Goal: Task Accomplishment & Management: Manage account settings

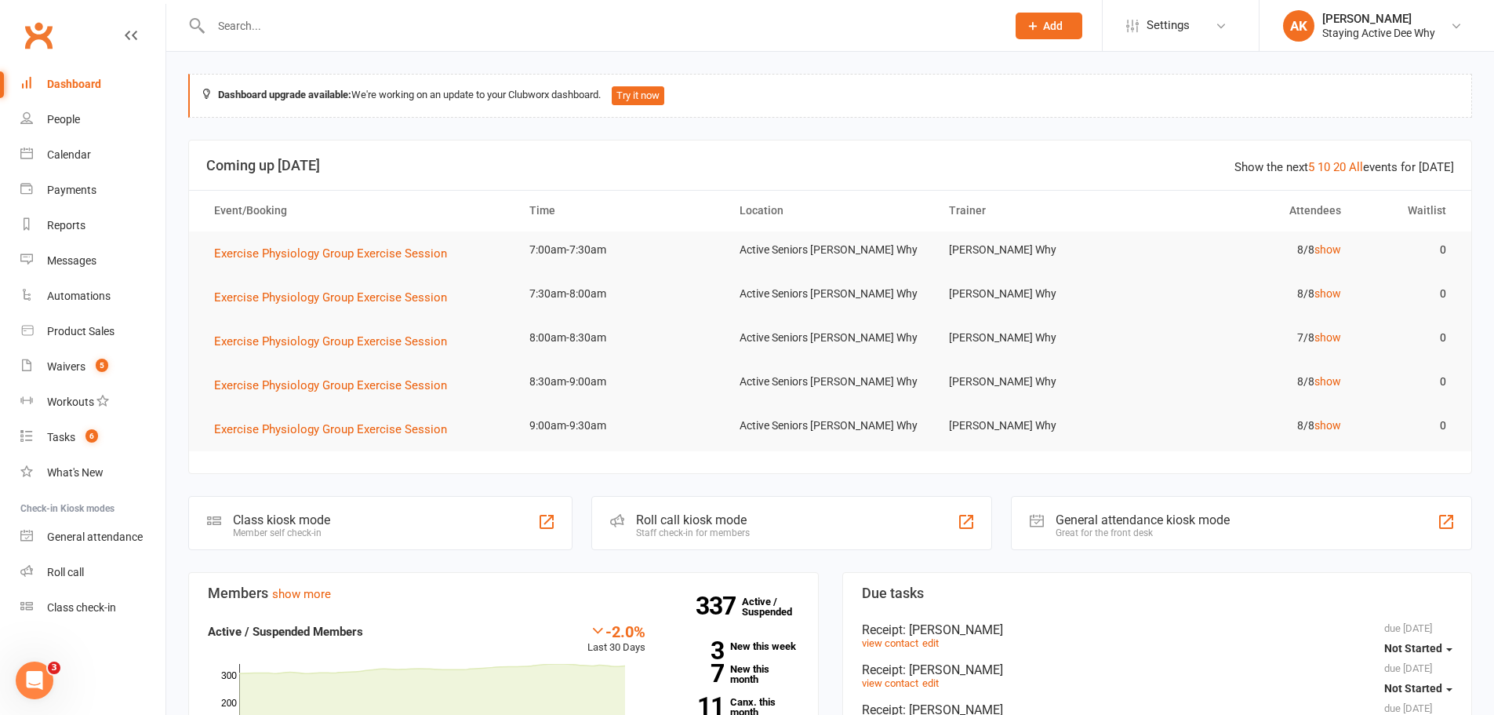
click at [297, 27] on input "text" at bounding box center [600, 26] width 789 height 22
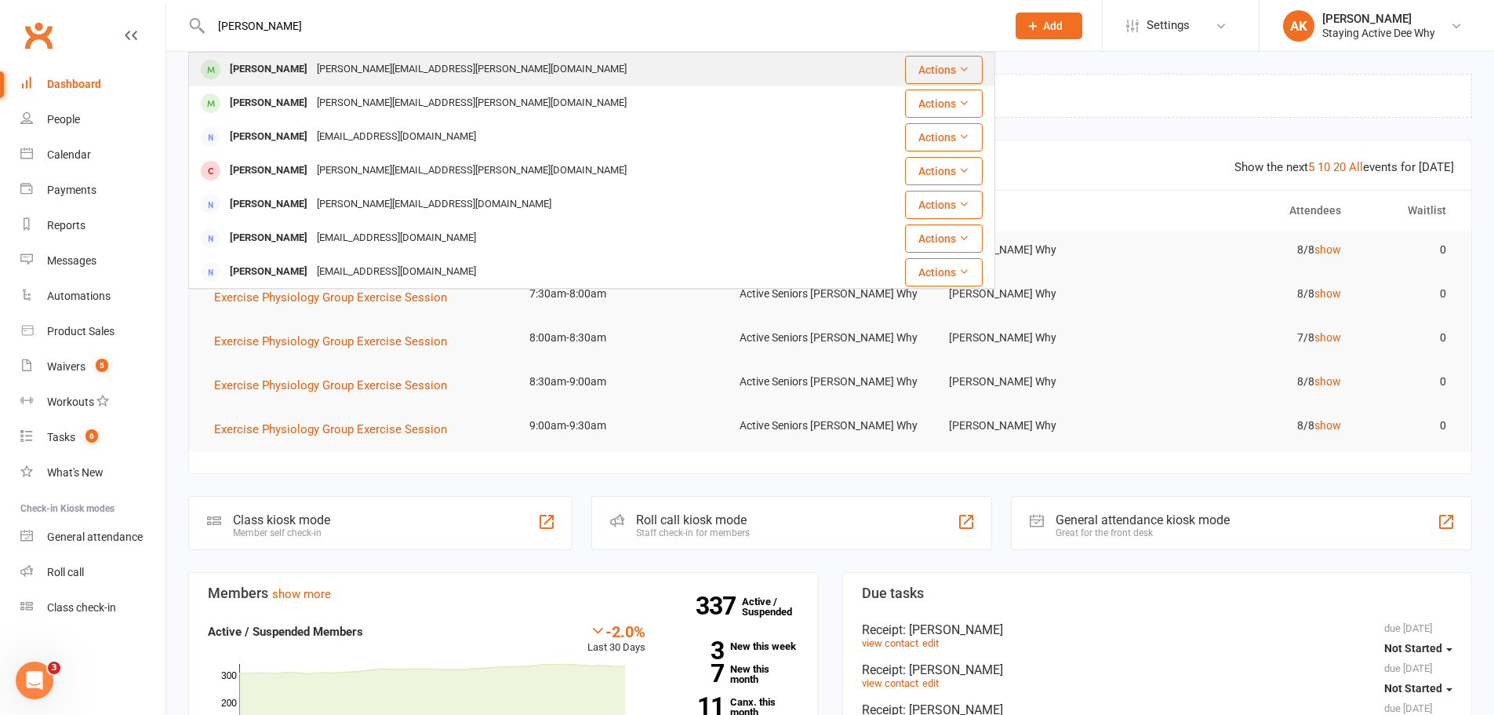
type input "di barnes"
click at [295, 56] on div "Dianne Barnes dianne.barnes@ymail.com" at bounding box center [524, 69] width 669 height 32
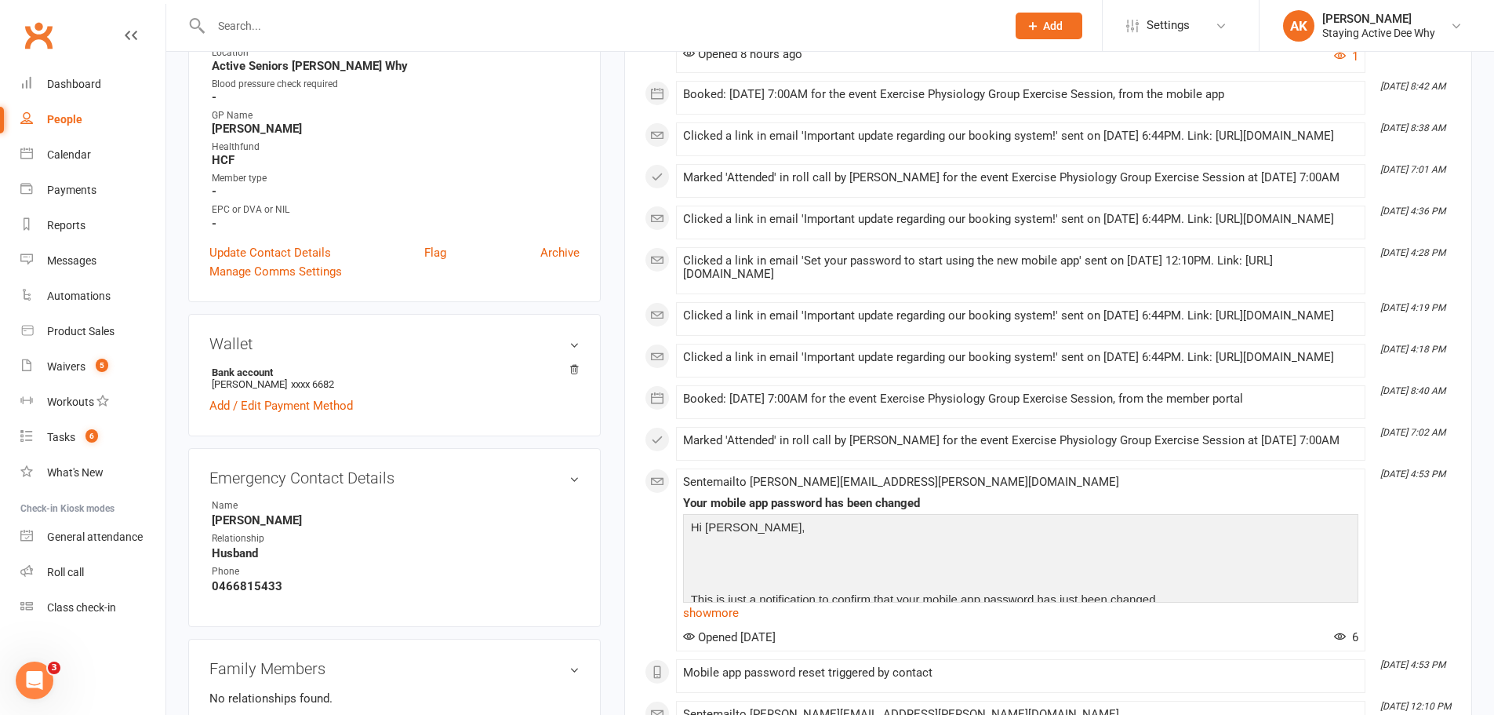
scroll to position [706, 0]
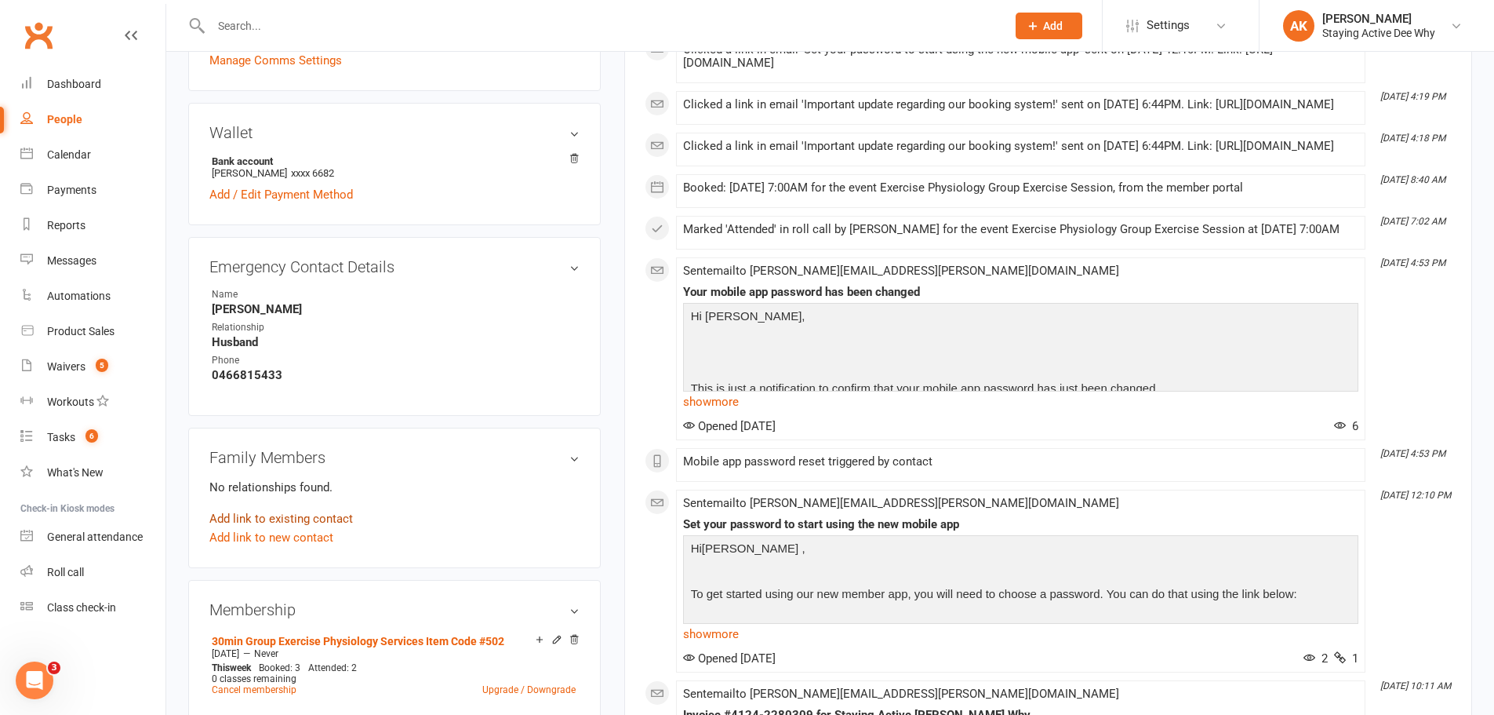
click at [294, 512] on link "Add link to existing contact" at bounding box center [281, 518] width 144 height 19
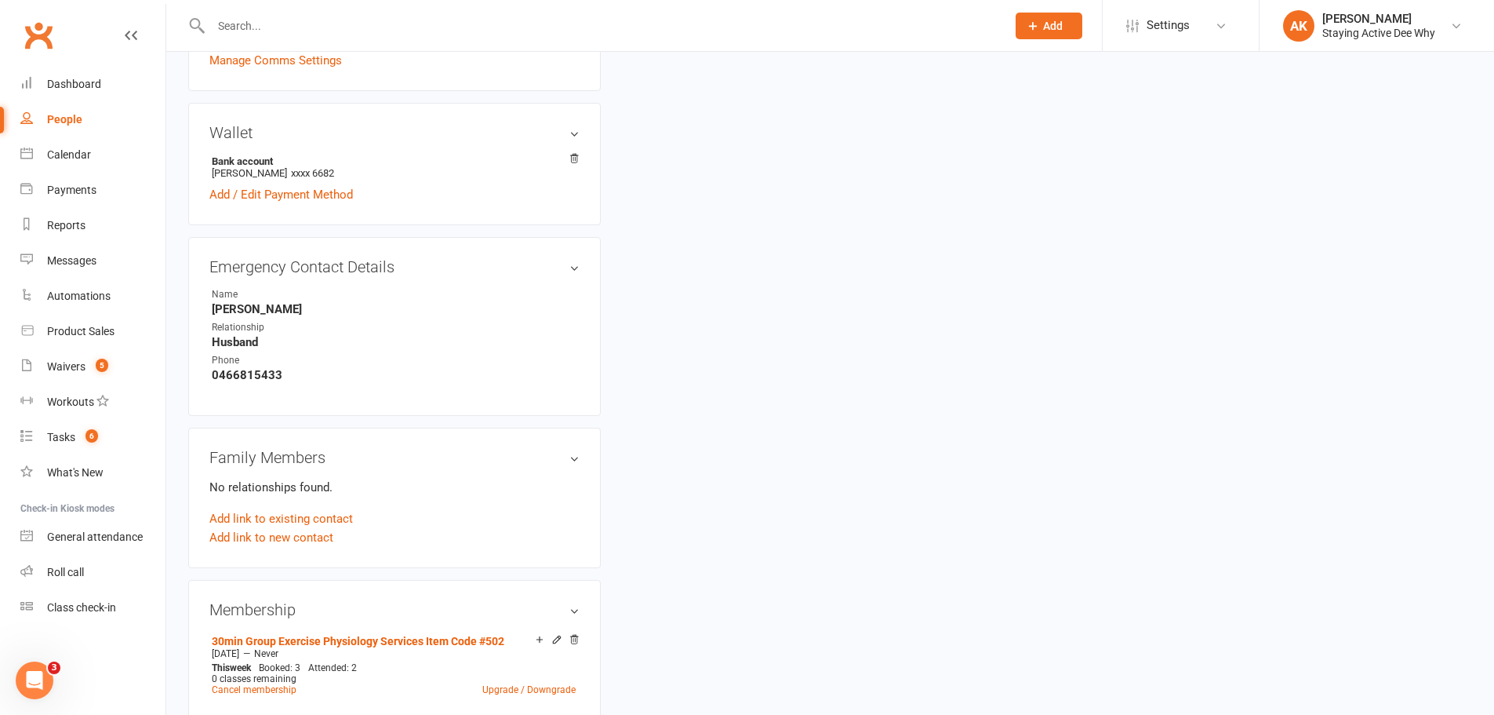
scroll to position [0, 0]
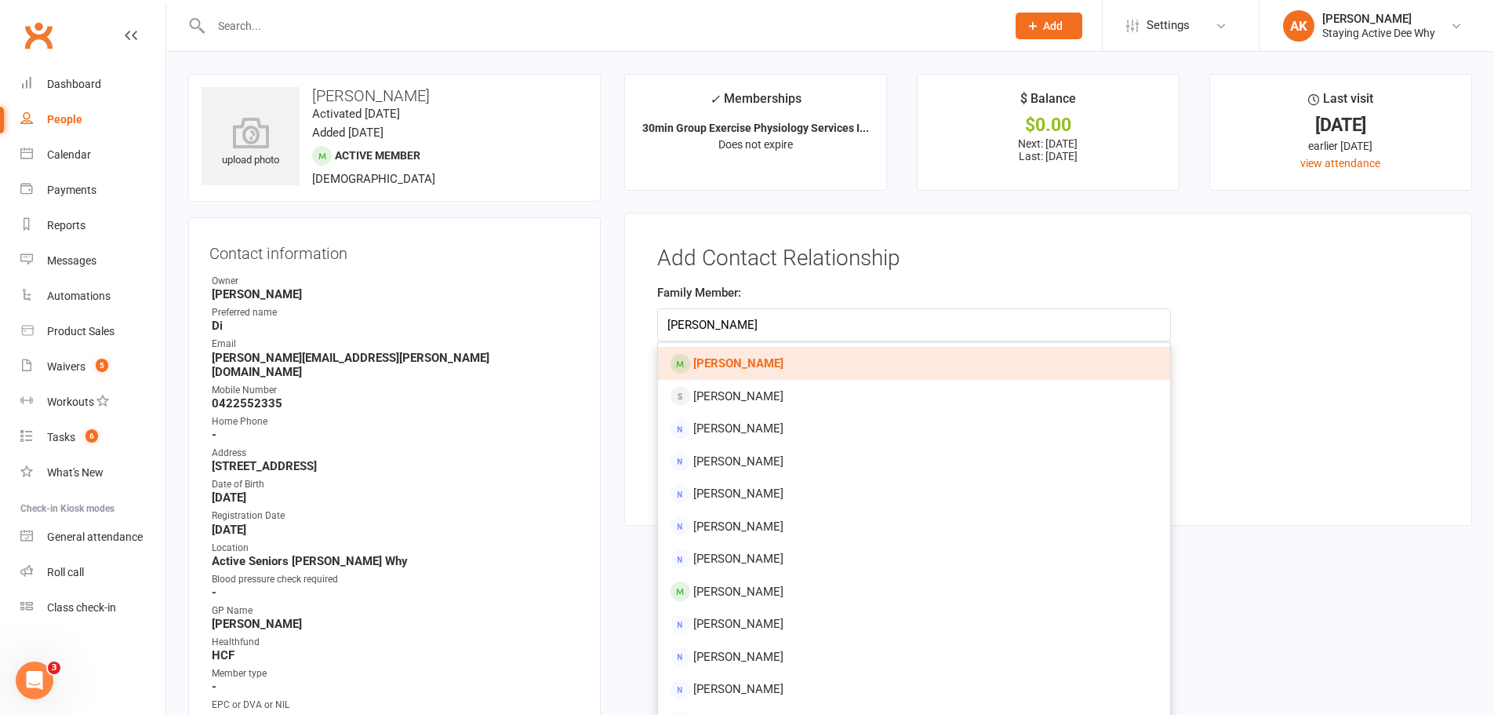
type input "barry barnes"
click at [742, 355] on link "Barry Barnes" at bounding box center [914, 363] width 512 height 33
type input "Barry Barnes"
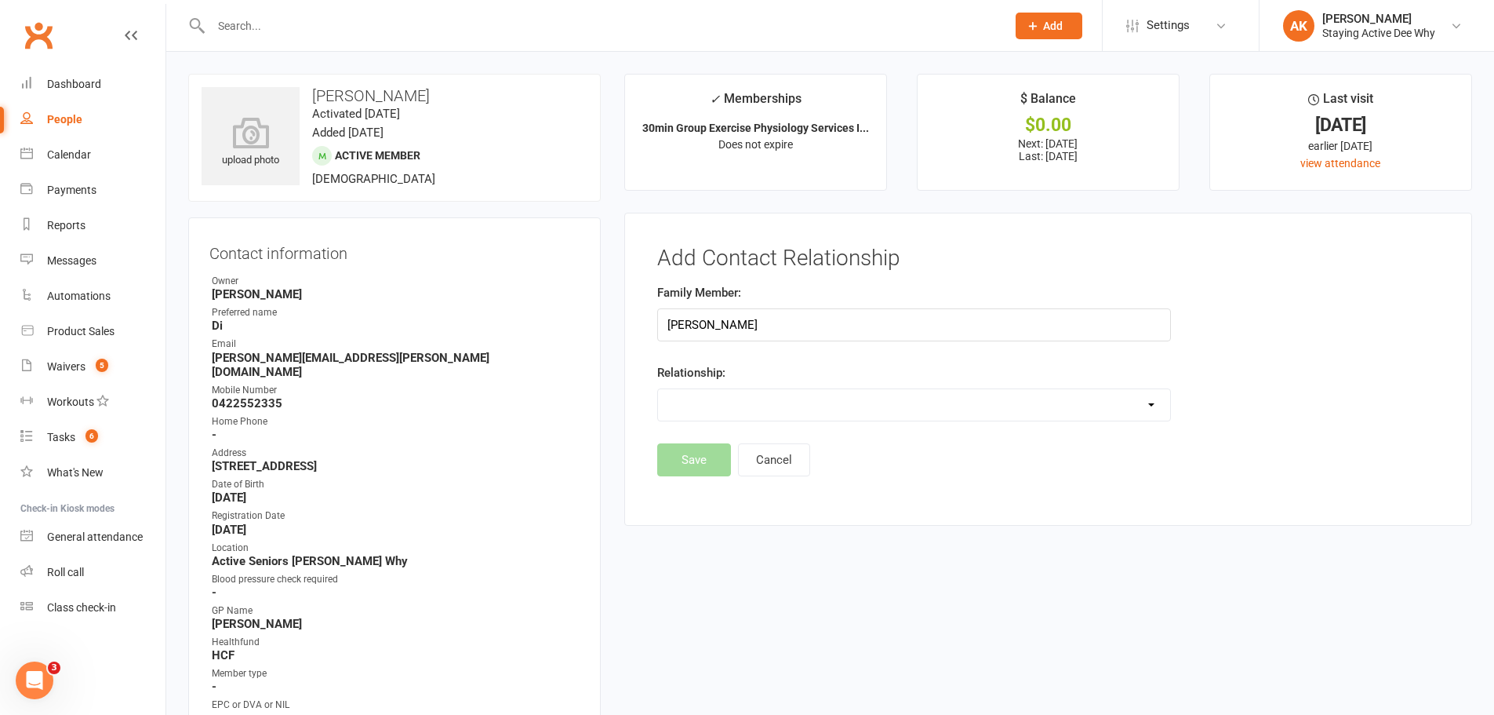
click at [722, 396] on select "Parent / Guardian Child Sibling (parent not in system) Spouse / Partner Cousin …" at bounding box center [914, 404] width 512 height 31
select select "3"
click at [658, 389] on select "Parent / Guardian Child Sibling (parent not in system) Spouse / Partner Cousin …" at bounding box center [914, 404] width 512 height 31
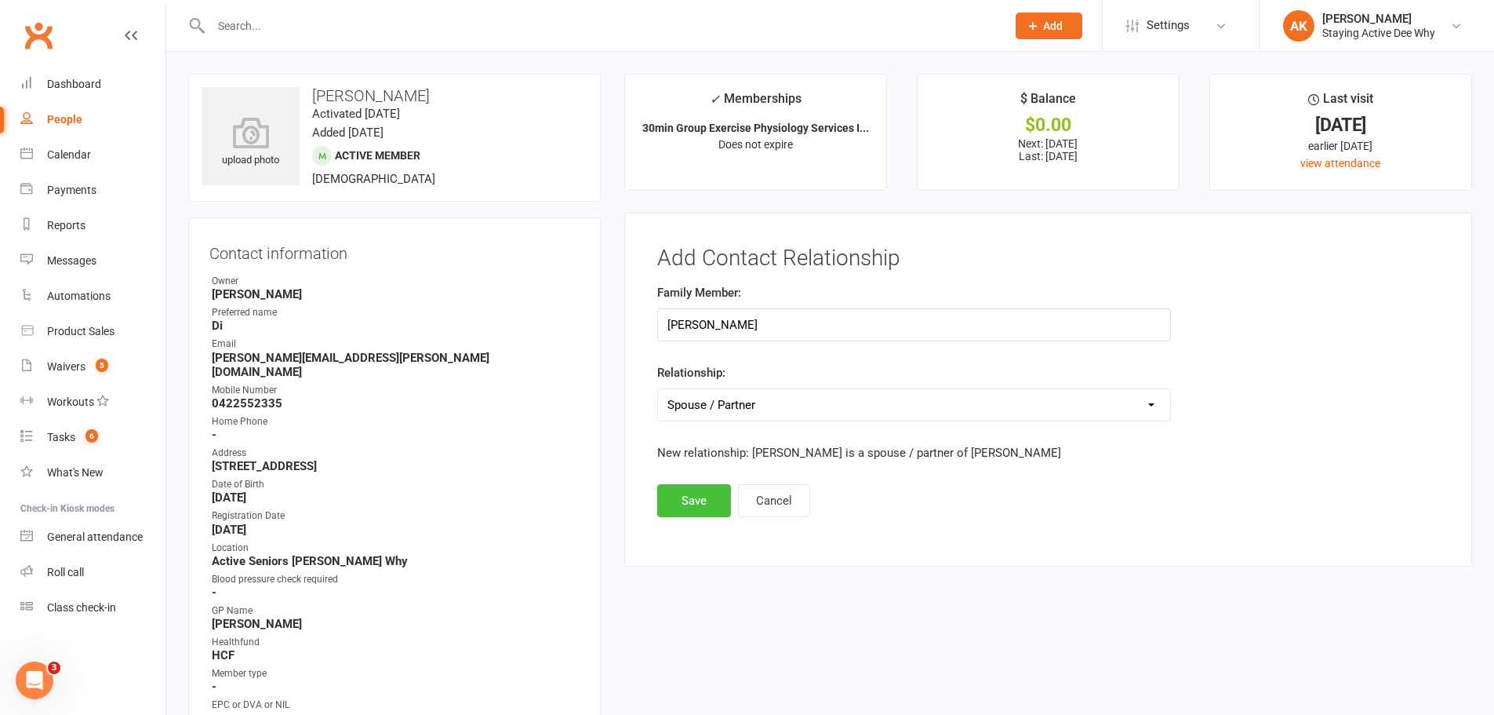
click at [700, 499] on button "Save" at bounding box center [694, 500] width 74 height 33
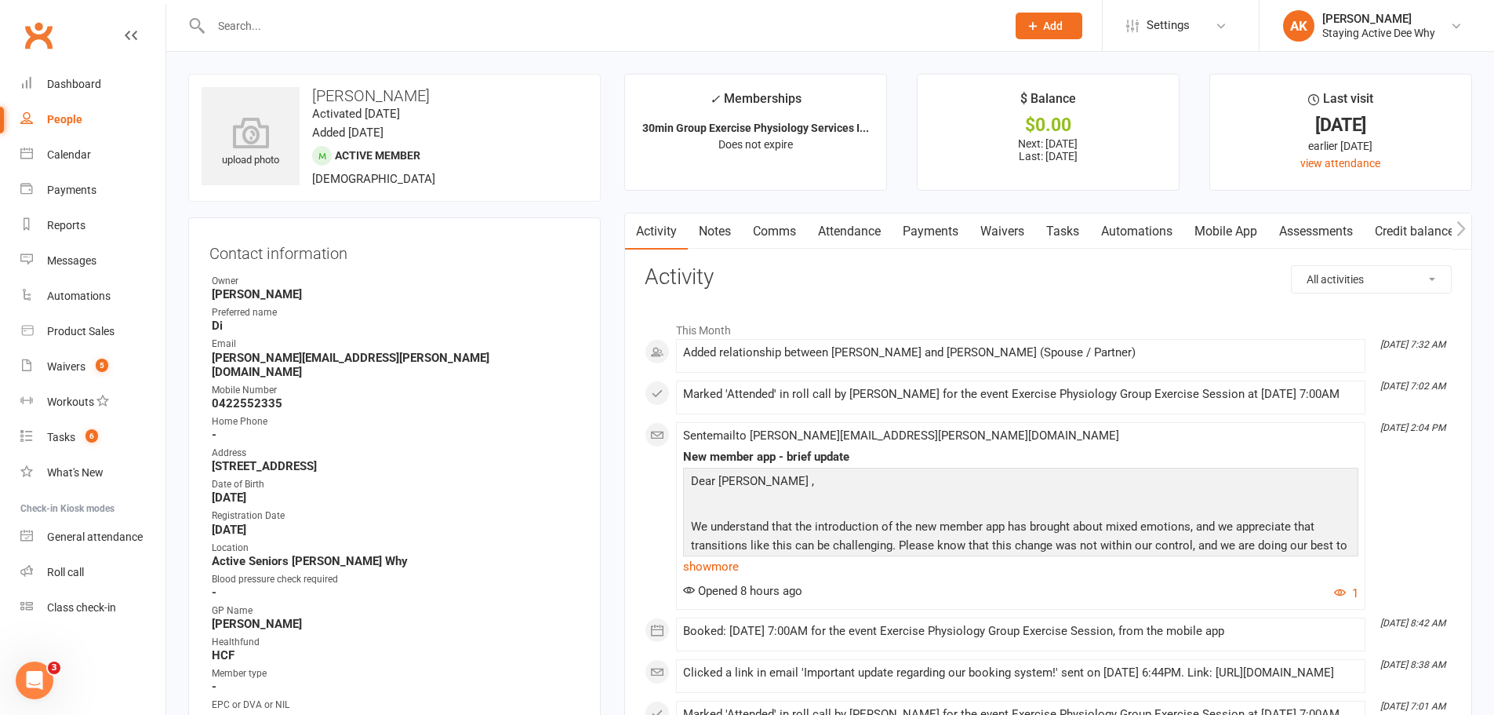
click at [84, 160] on div "Calendar" at bounding box center [69, 154] width 44 height 13
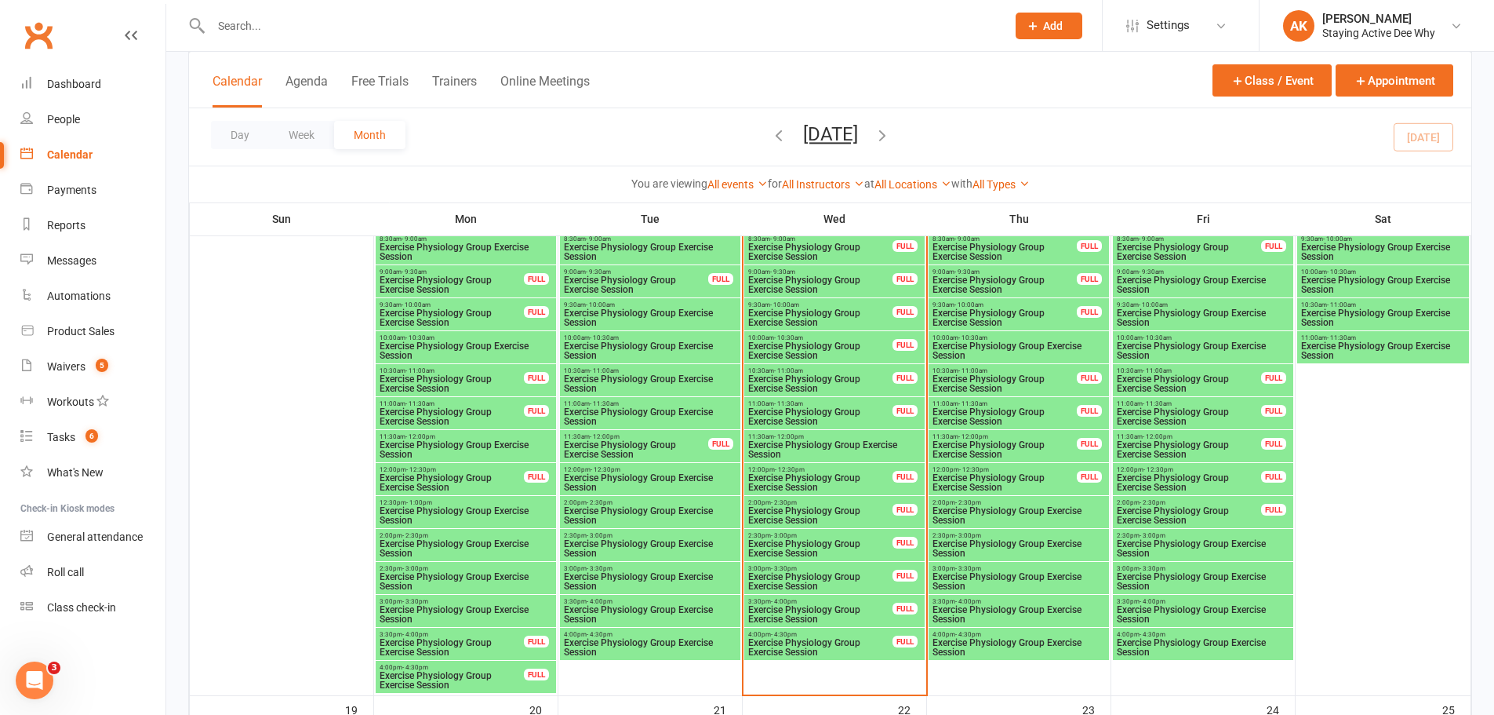
scroll to position [1490, 0]
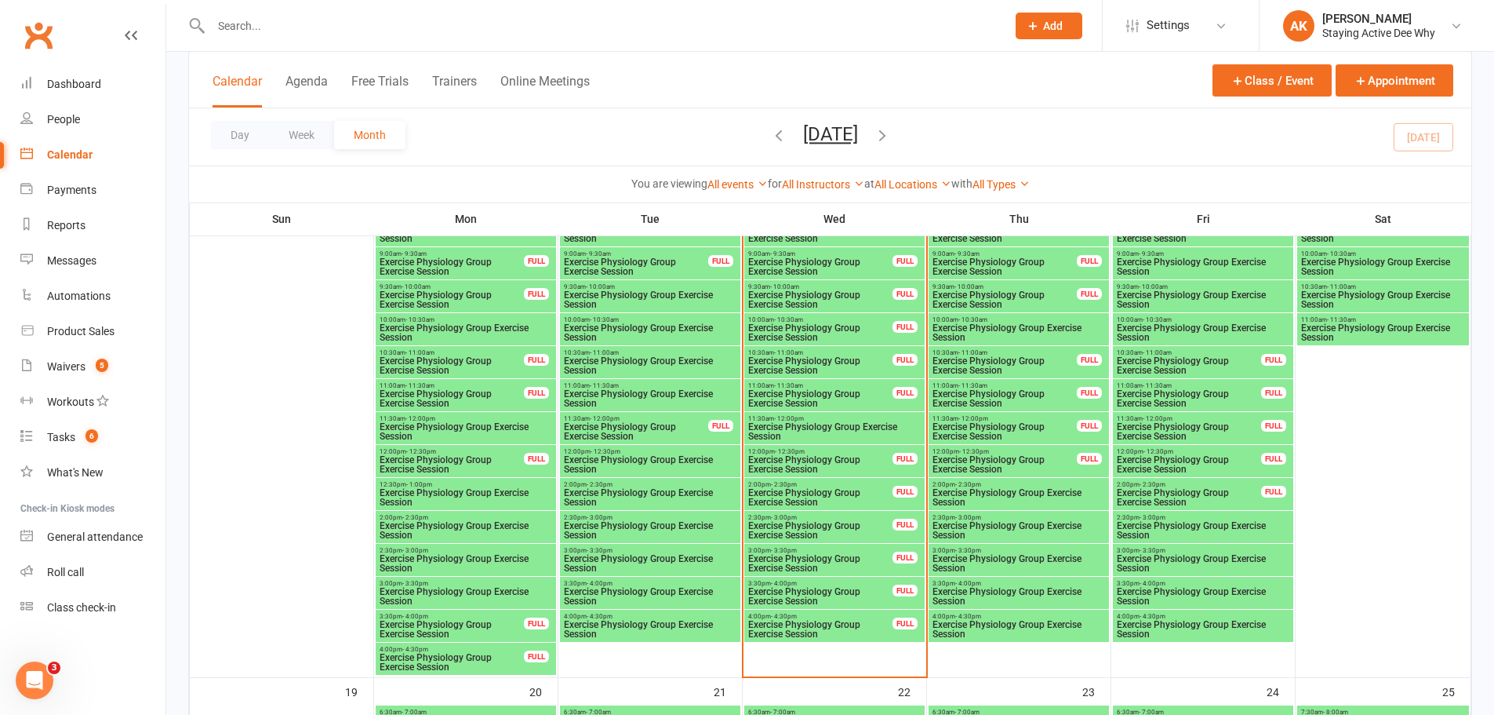
click at [859, 406] on span "Exercise Physiology Group Exercise Session" at bounding box center [821, 398] width 146 height 19
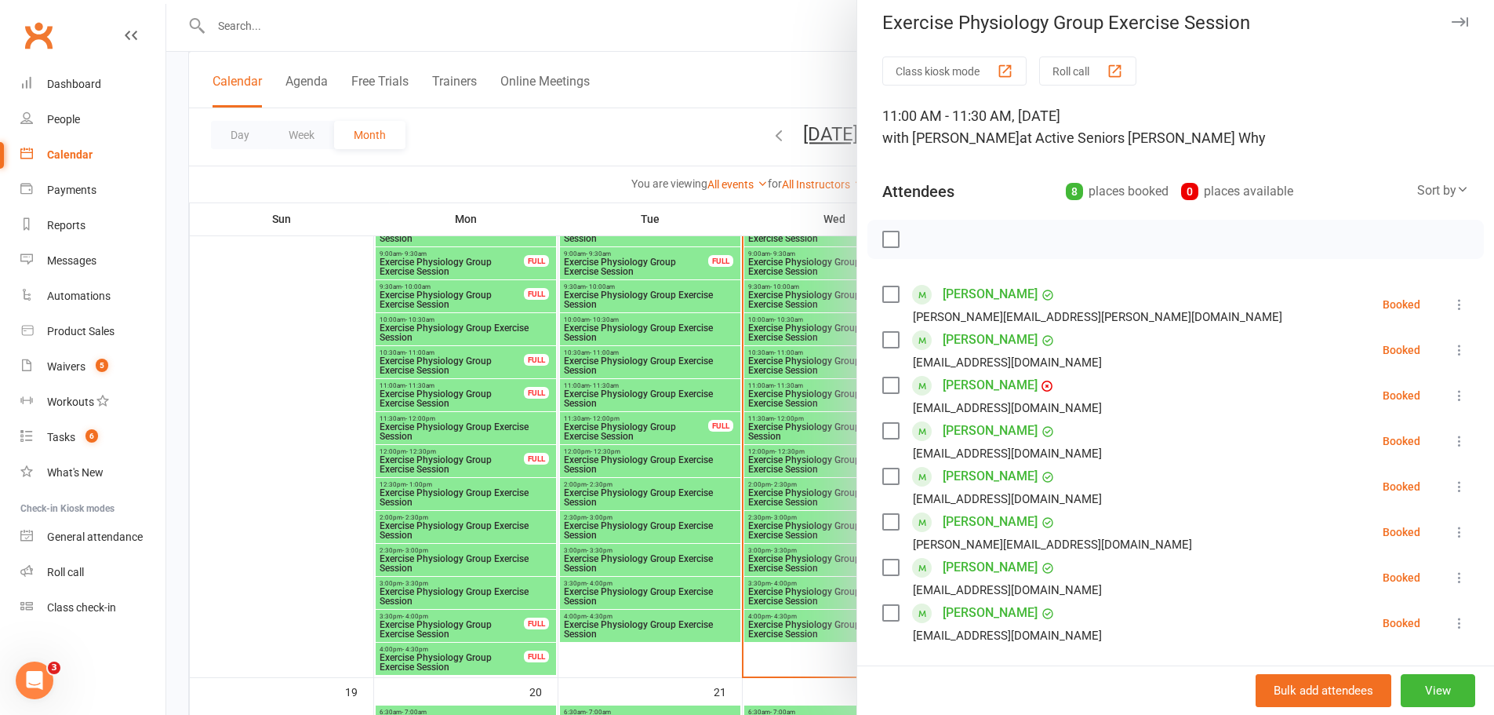
scroll to position [0, 0]
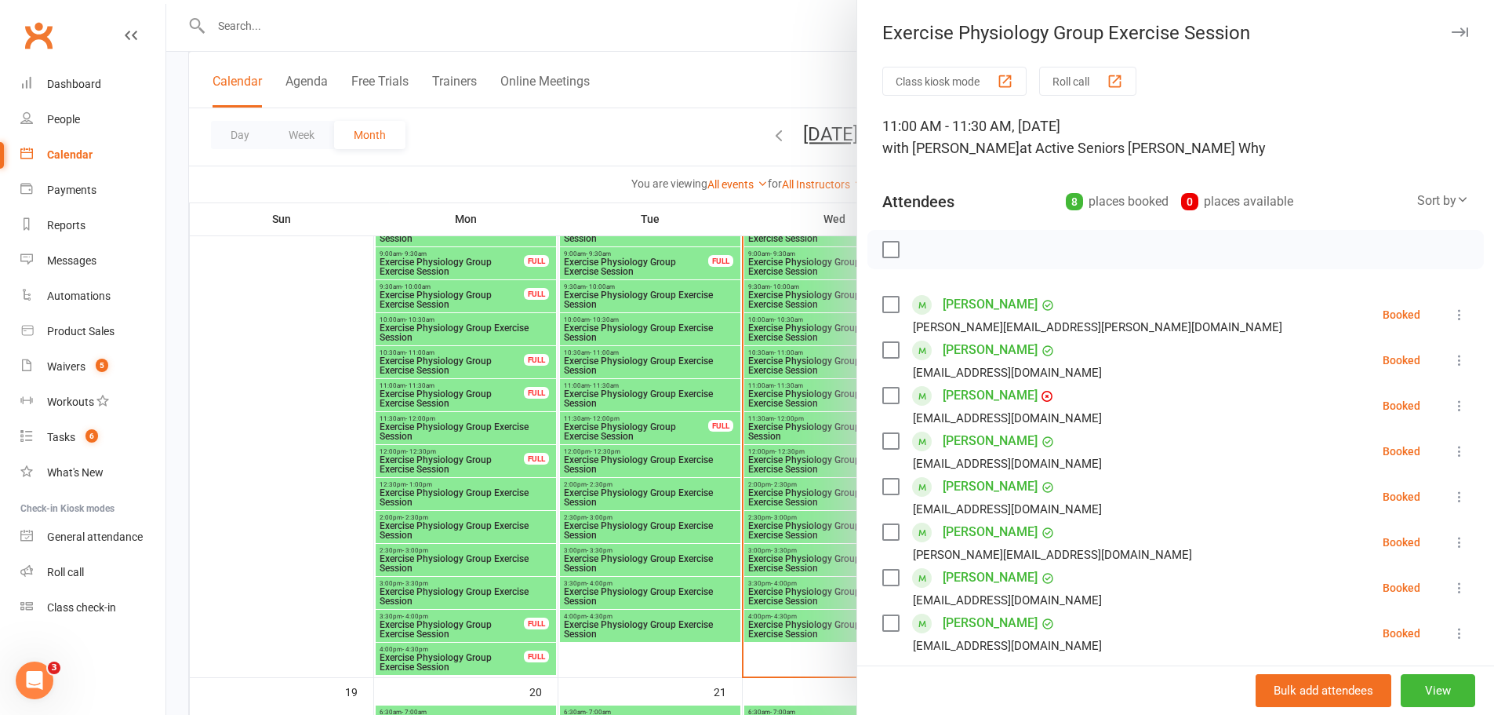
click at [561, 176] on div at bounding box center [830, 357] width 1328 height 715
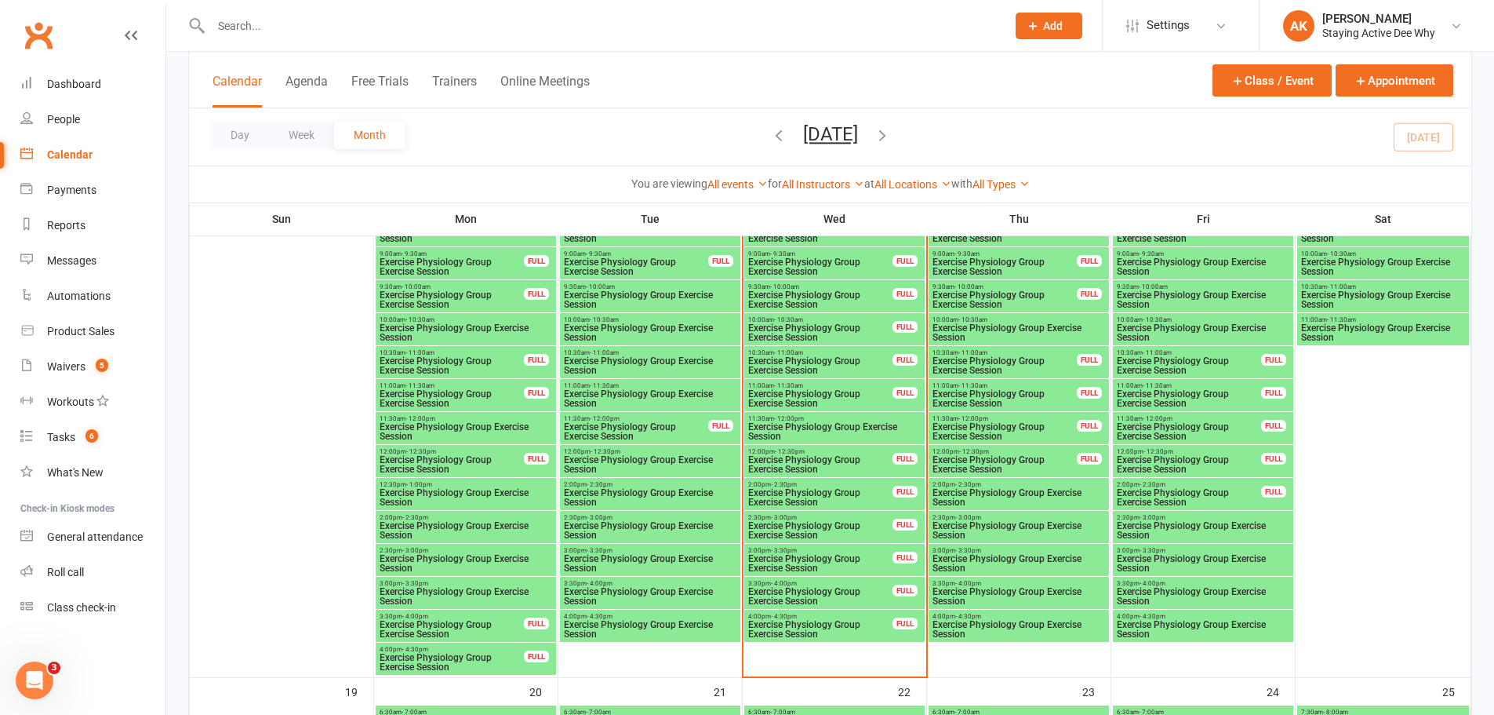
scroll to position [1412, 0]
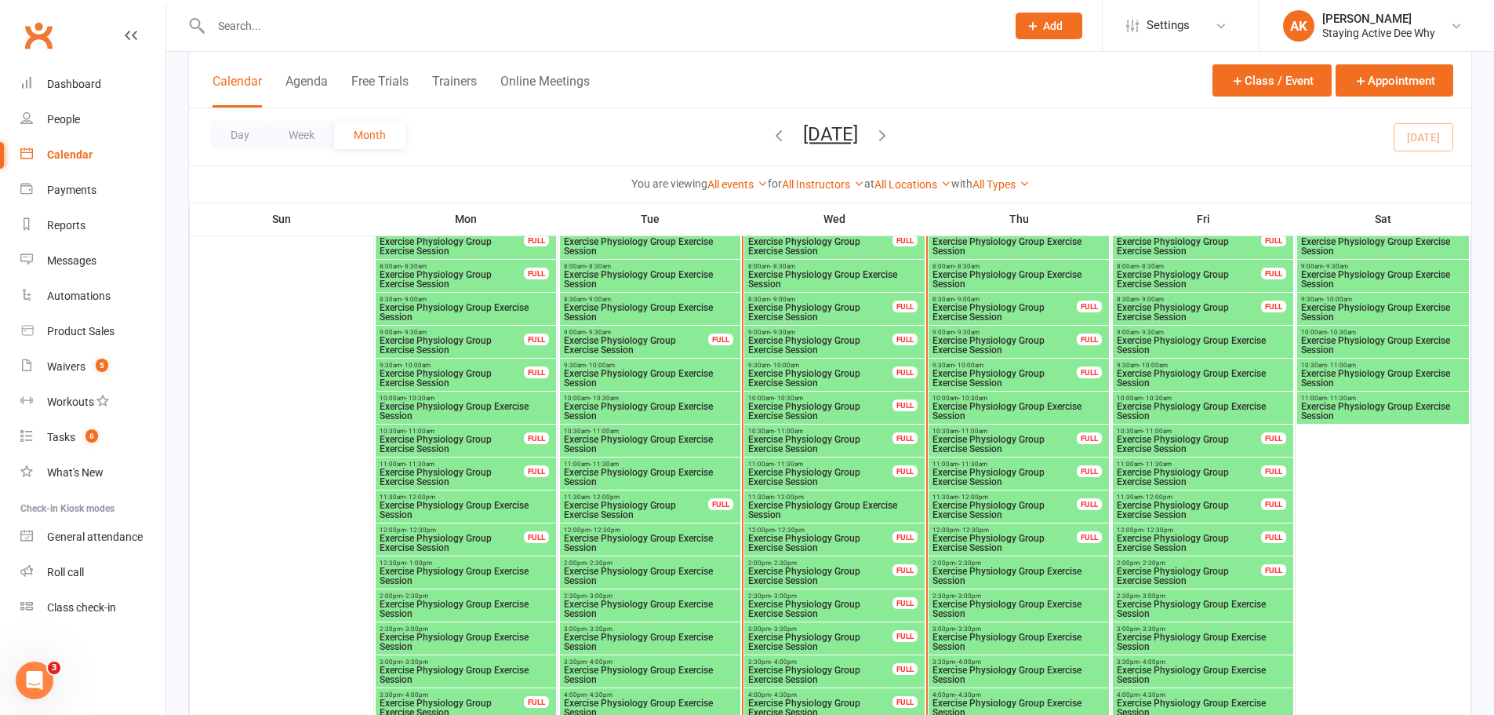
click at [271, 21] on input "text" at bounding box center [600, 26] width 789 height 22
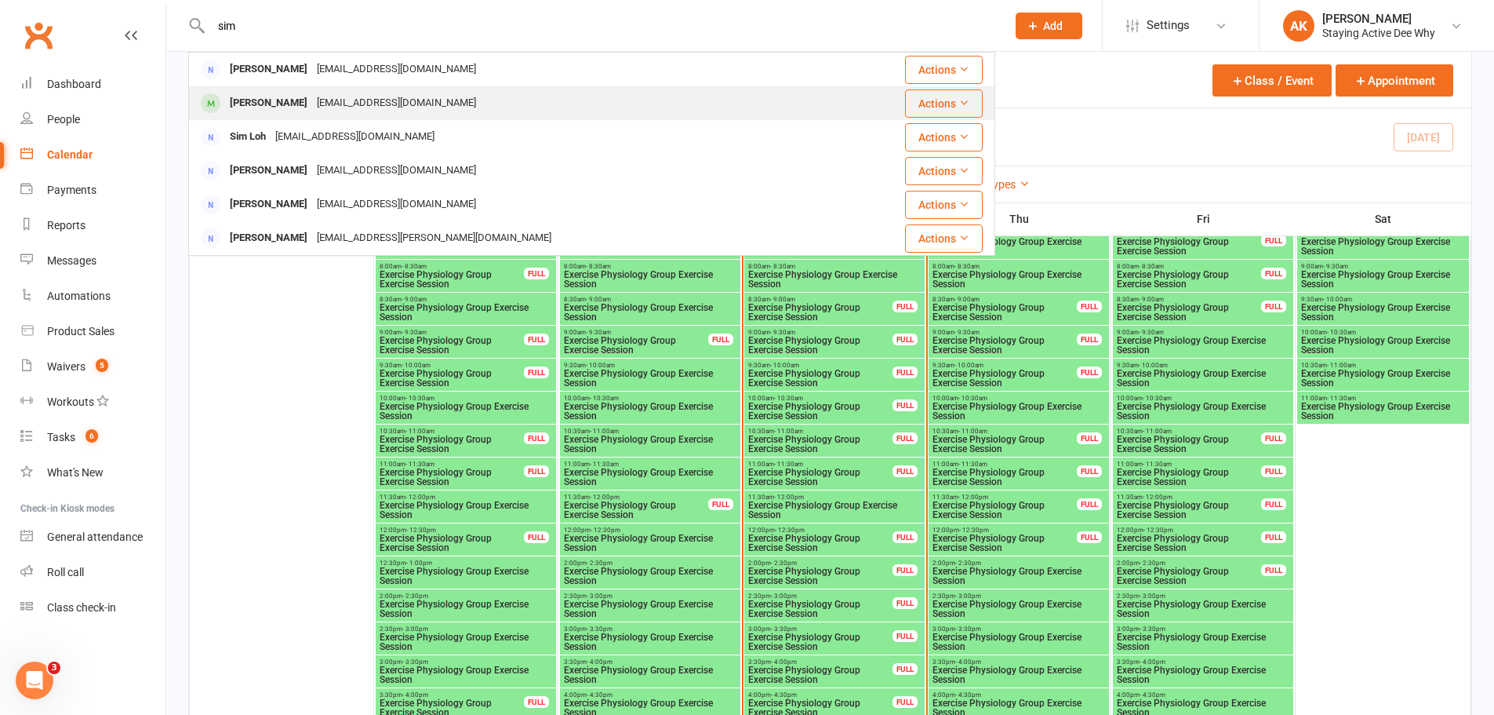
type input "sim"
click at [266, 100] on div "John Sim" at bounding box center [268, 103] width 87 height 23
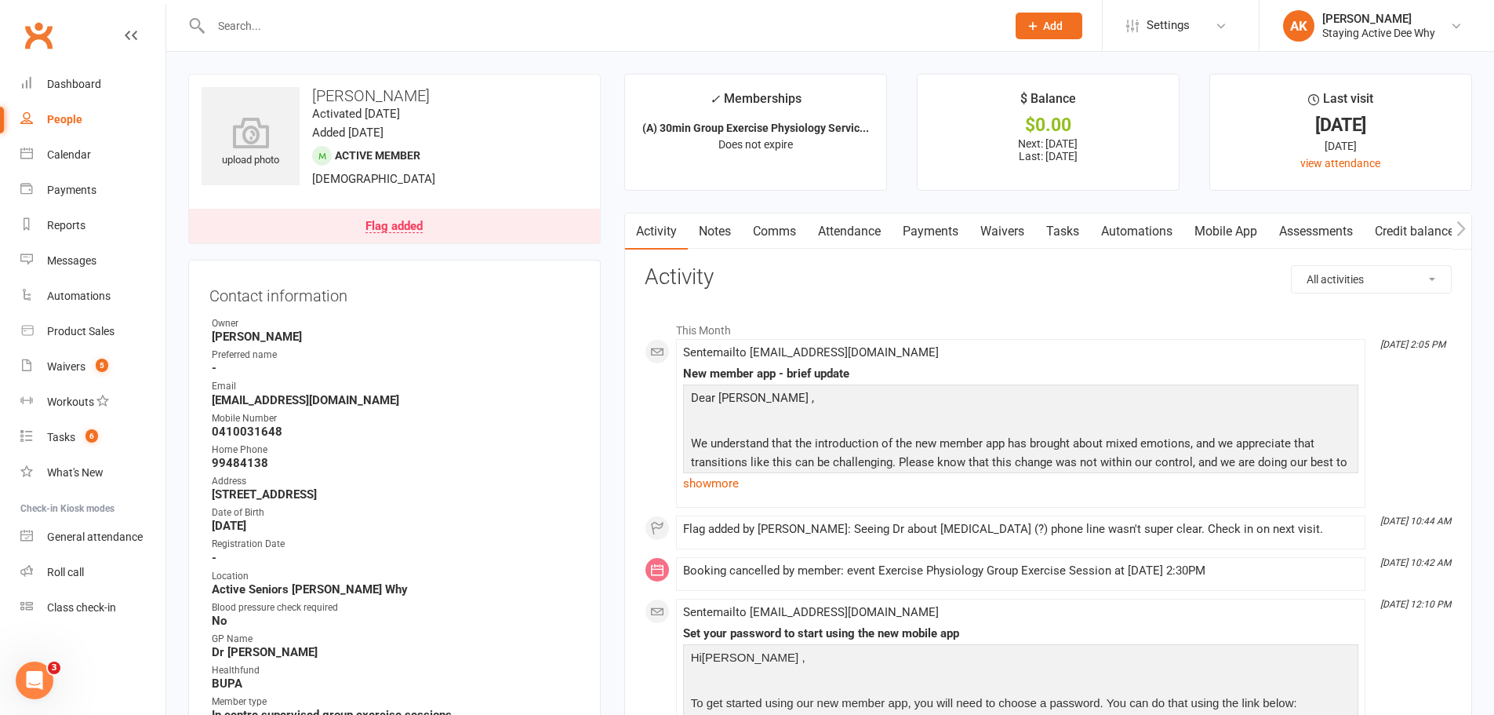
click at [944, 231] on link "Payments" at bounding box center [931, 231] width 78 height 36
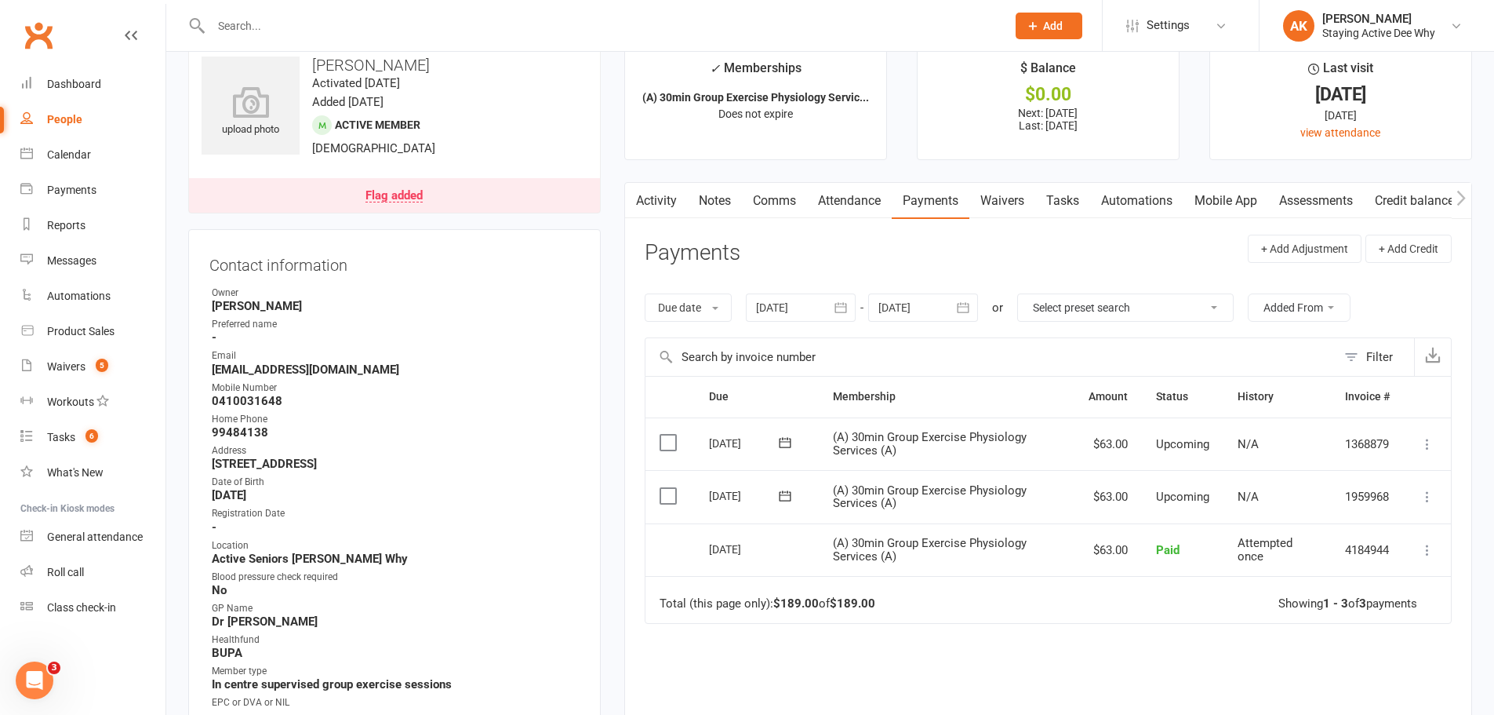
scroll to position [78, 0]
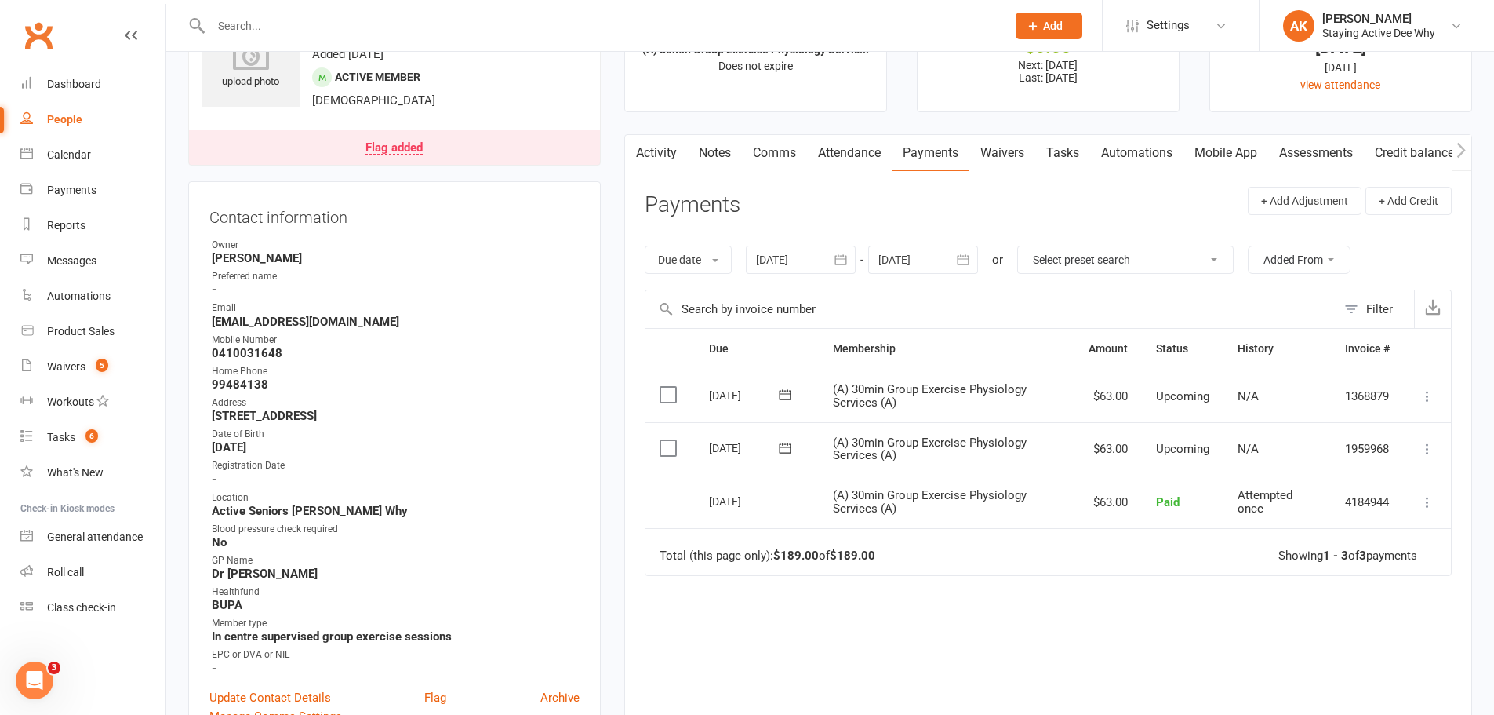
click at [837, 148] on link "Attendance" at bounding box center [849, 153] width 85 height 36
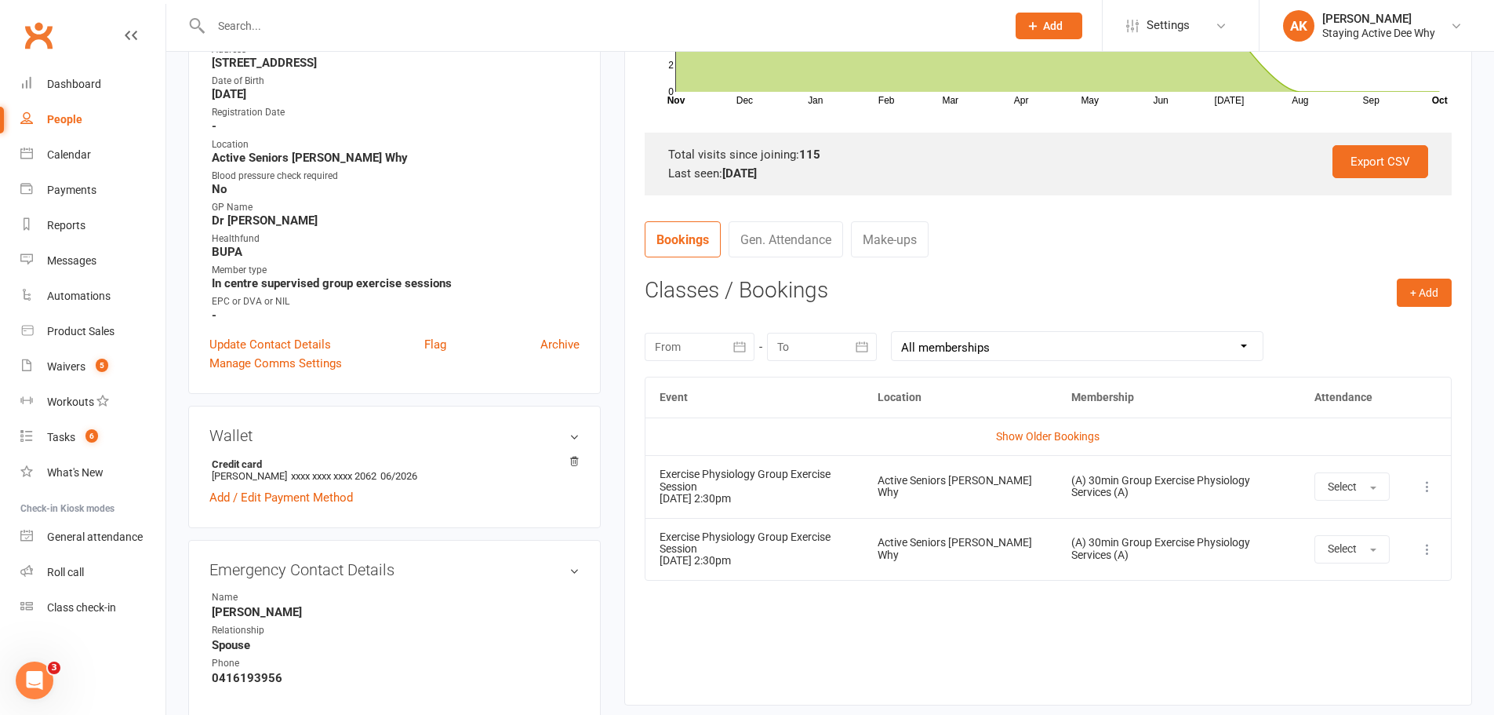
scroll to position [471, 0]
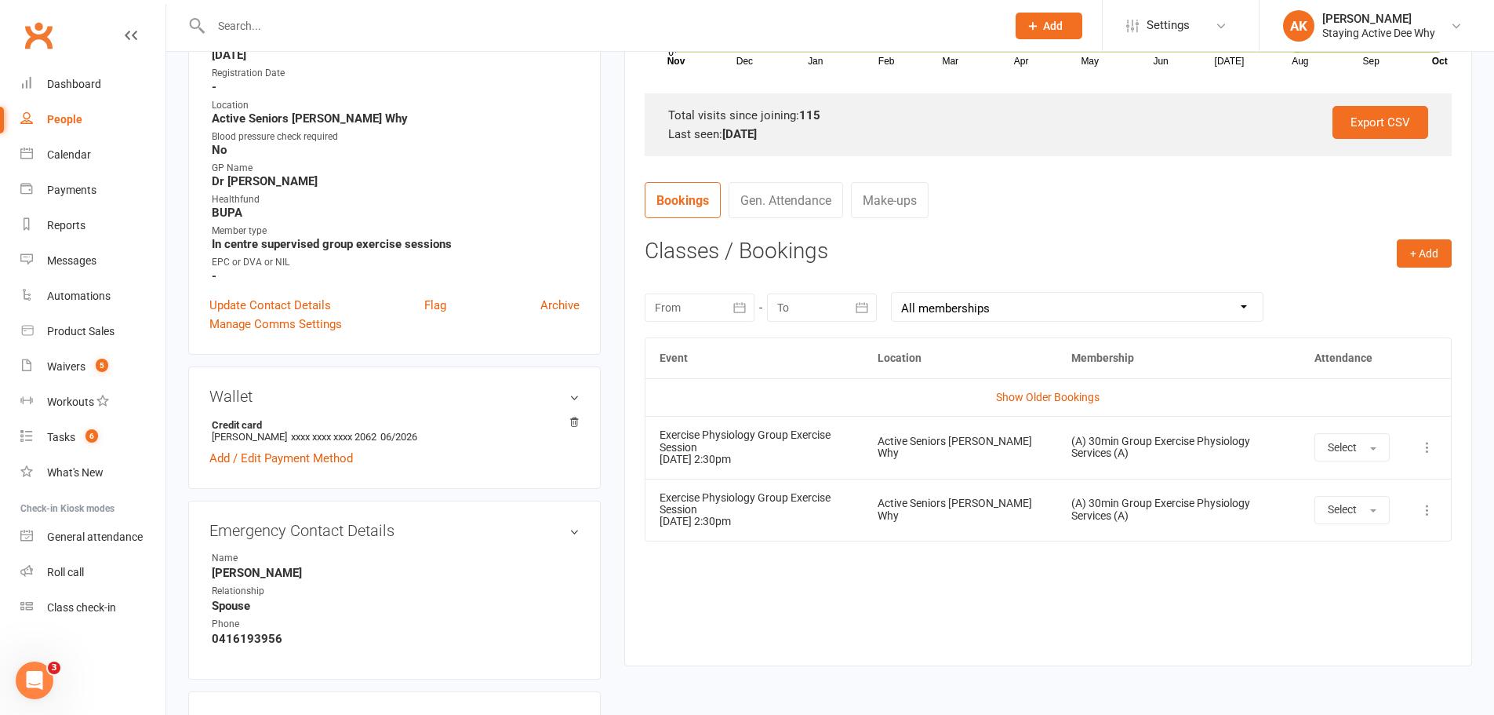
click at [1429, 449] on icon at bounding box center [1428, 447] width 16 height 16
click at [1352, 545] on link "Remove booking" at bounding box center [1358, 540] width 155 height 31
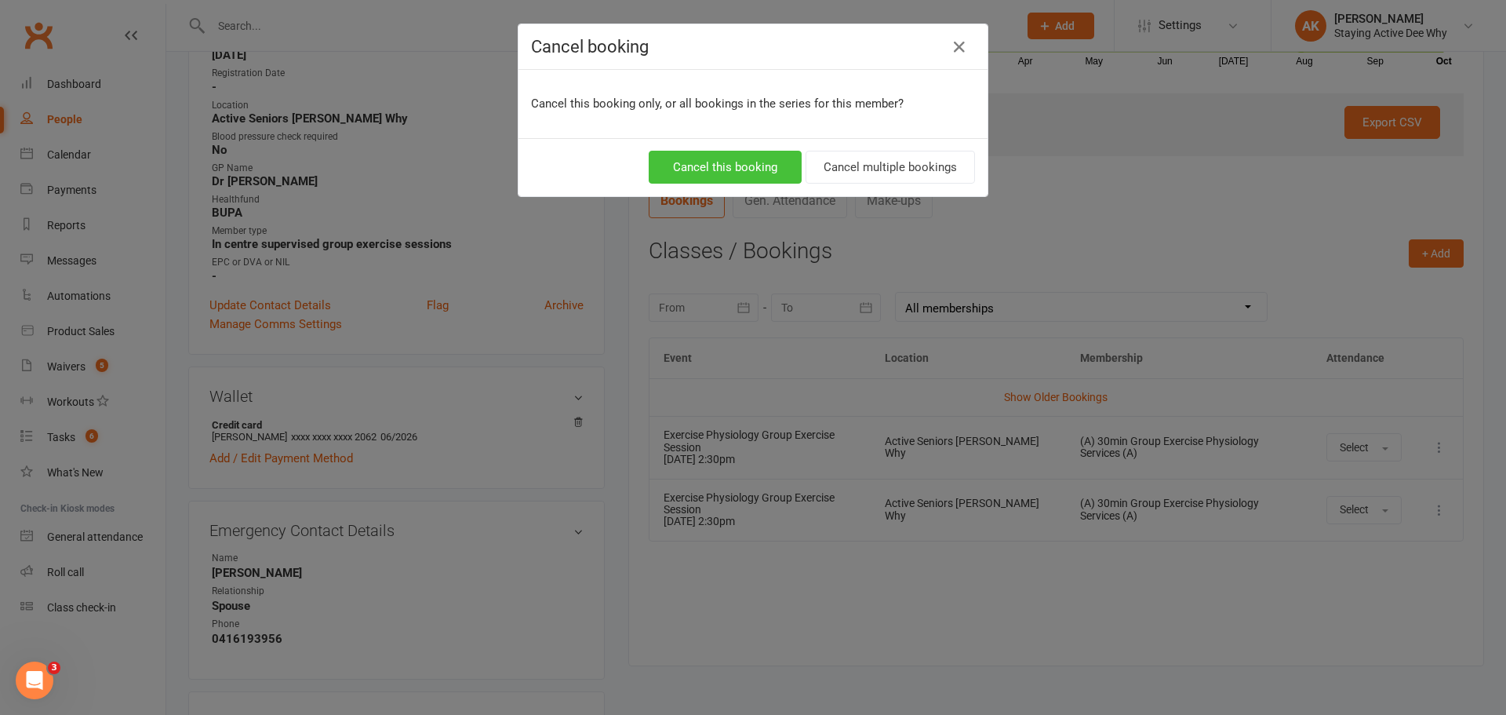
click at [761, 167] on button "Cancel this booking" at bounding box center [725, 167] width 153 height 33
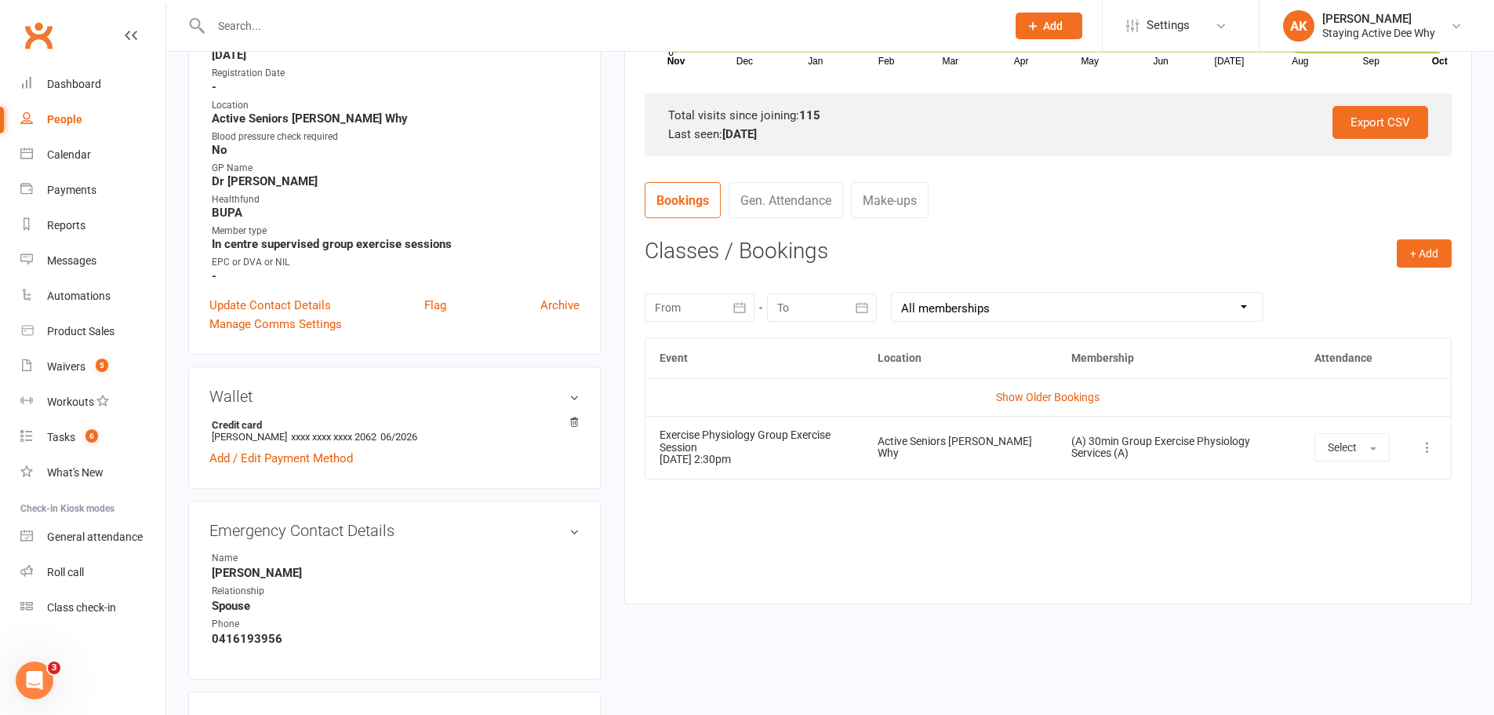
click at [1429, 446] on icon at bounding box center [1428, 447] width 16 height 16
click at [1339, 538] on link "Remove booking" at bounding box center [1358, 540] width 155 height 31
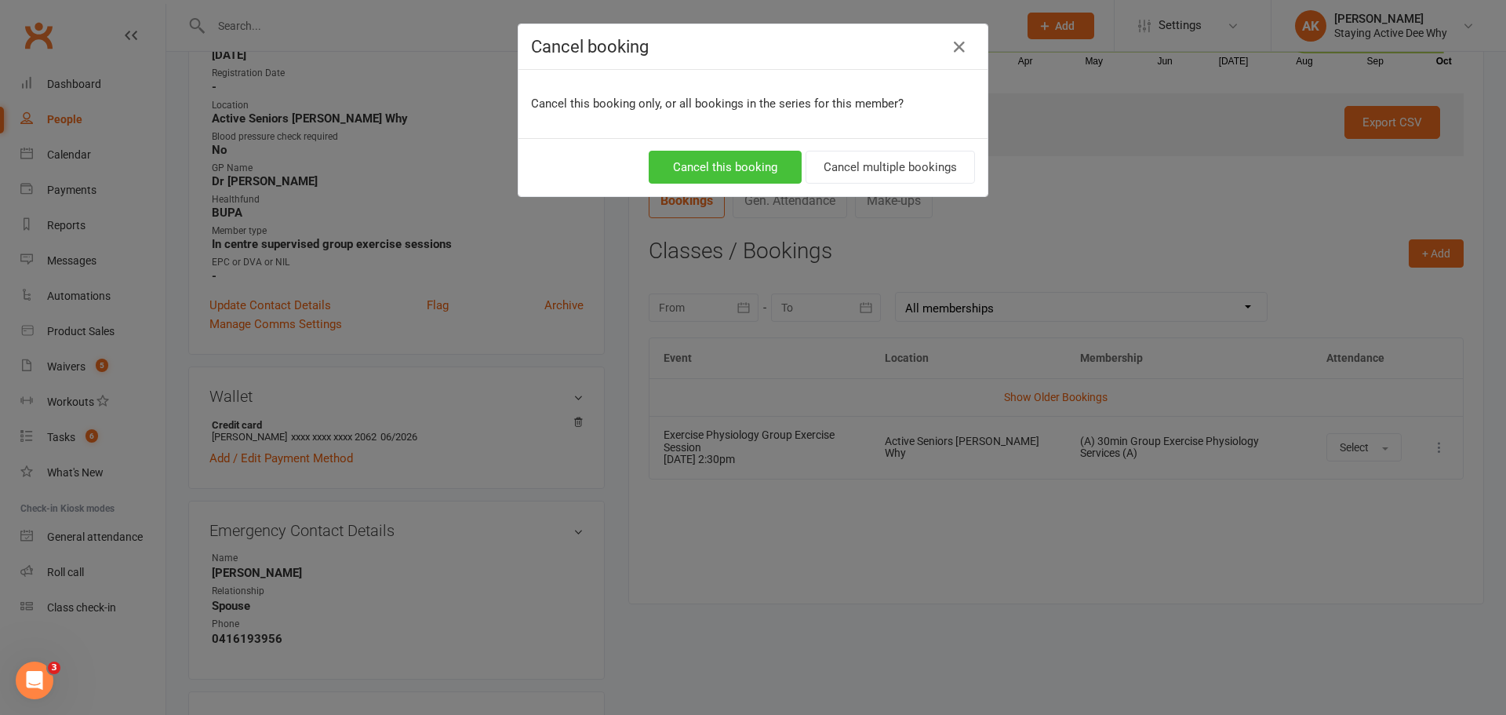
click at [729, 170] on button "Cancel this booking" at bounding box center [725, 167] width 153 height 33
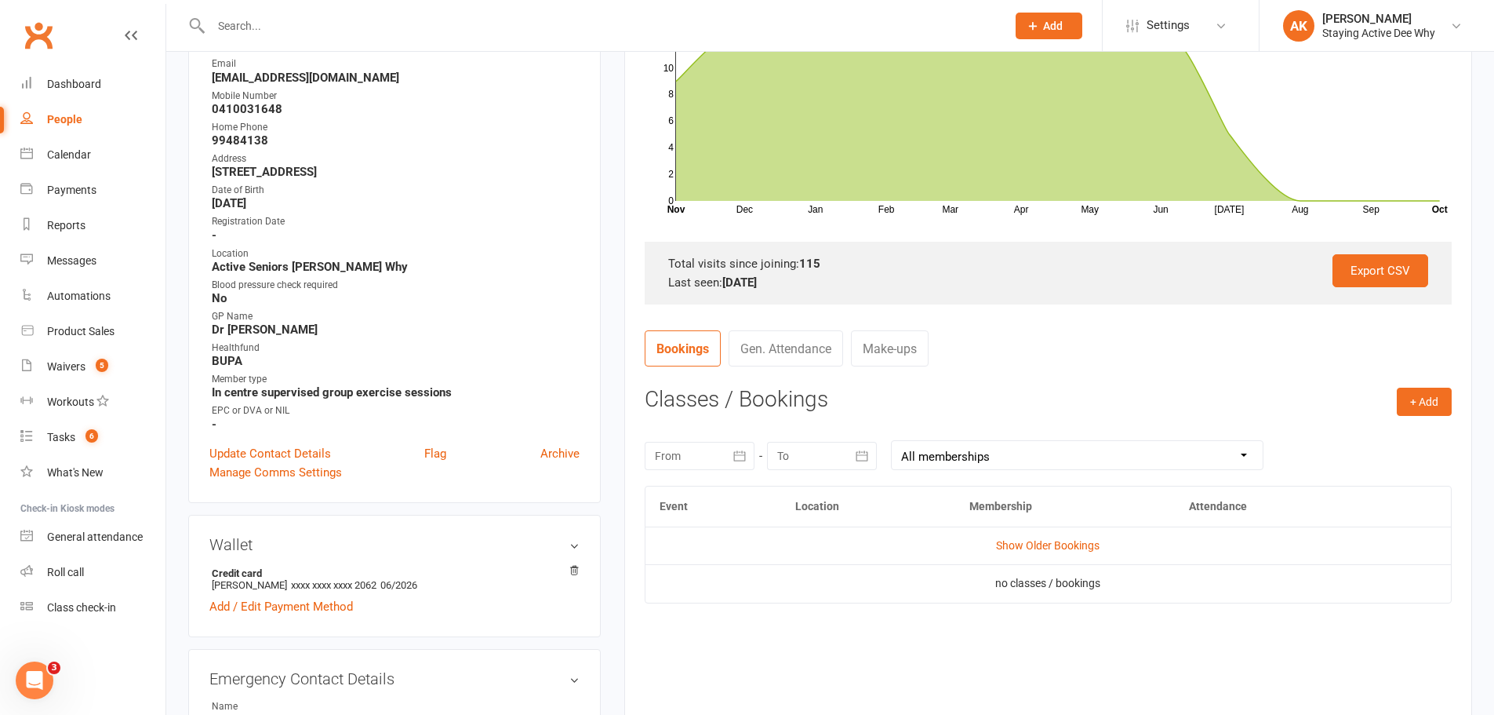
scroll to position [157, 0]
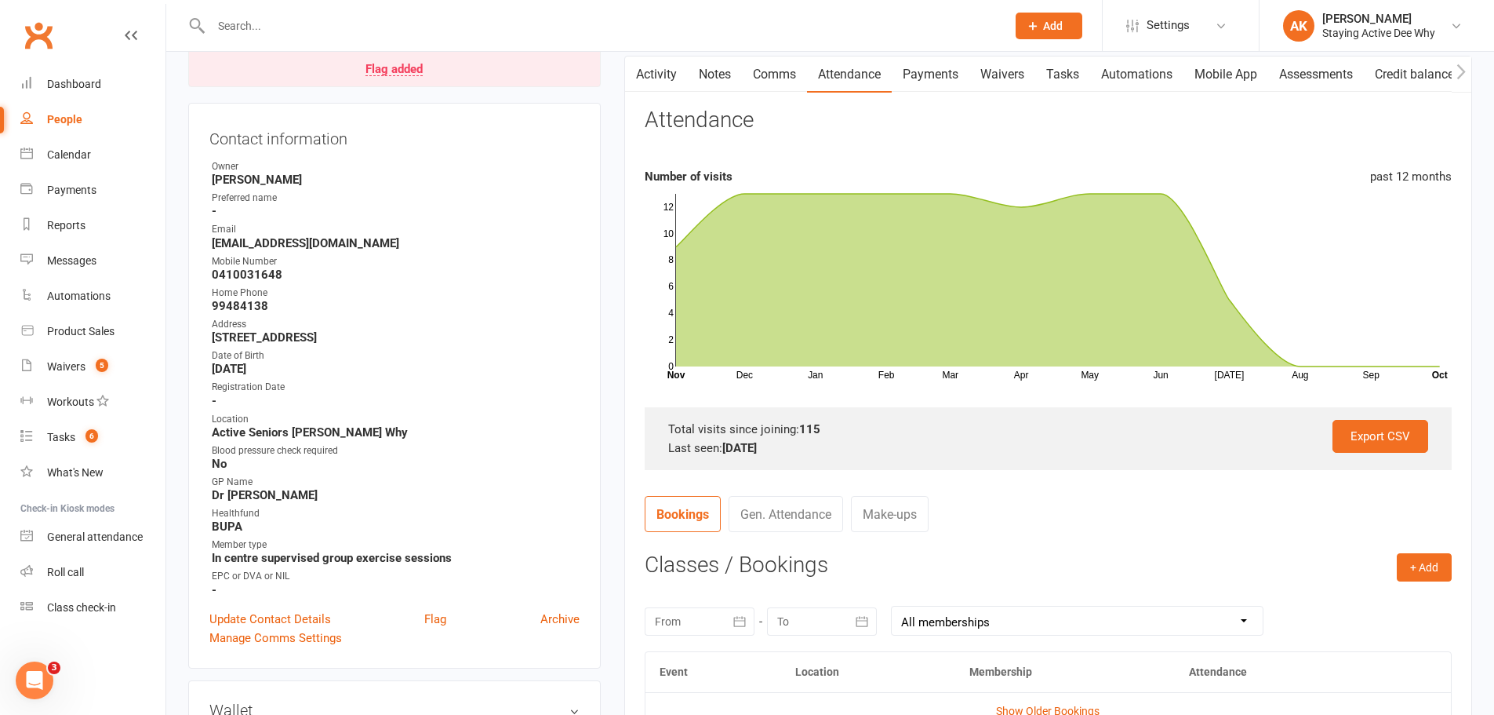
click at [909, 77] on link "Payments" at bounding box center [931, 74] width 78 height 36
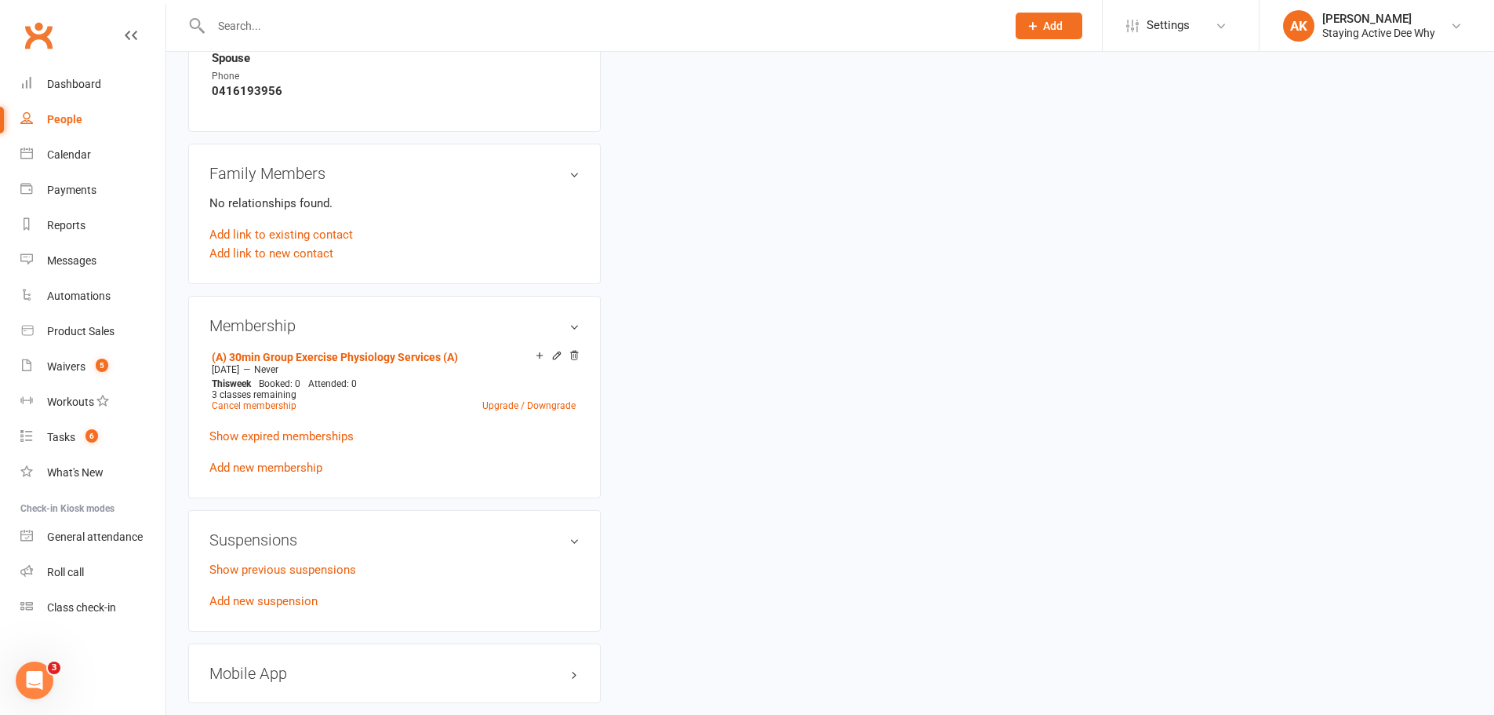
scroll to position [1020, 0]
click at [577, 359] on icon at bounding box center [574, 353] width 11 height 11
click at [270, 402] on link "Cancel membership" at bounding box center [254, 404] width 85 height 11
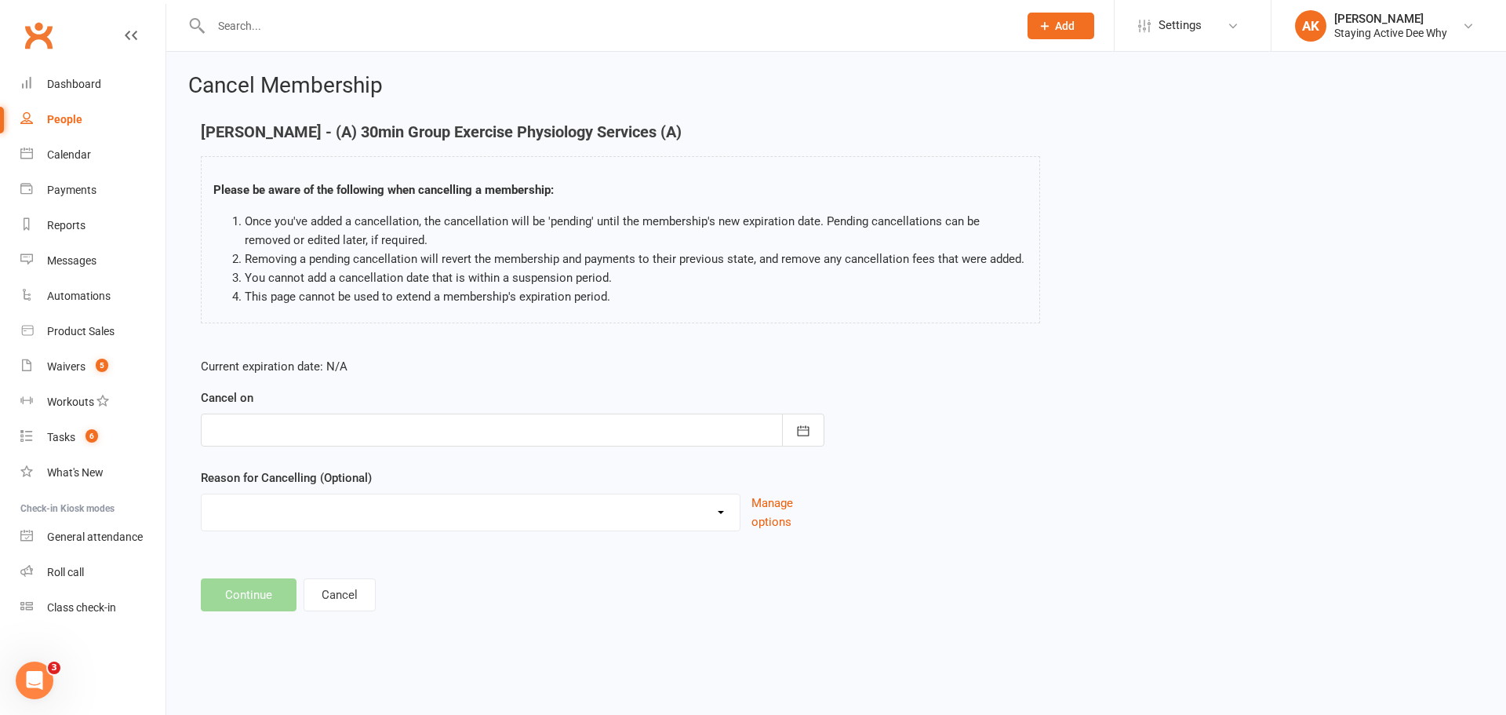
click at [297, 431] on div at bounding box center [513, 429] width 624 height 33
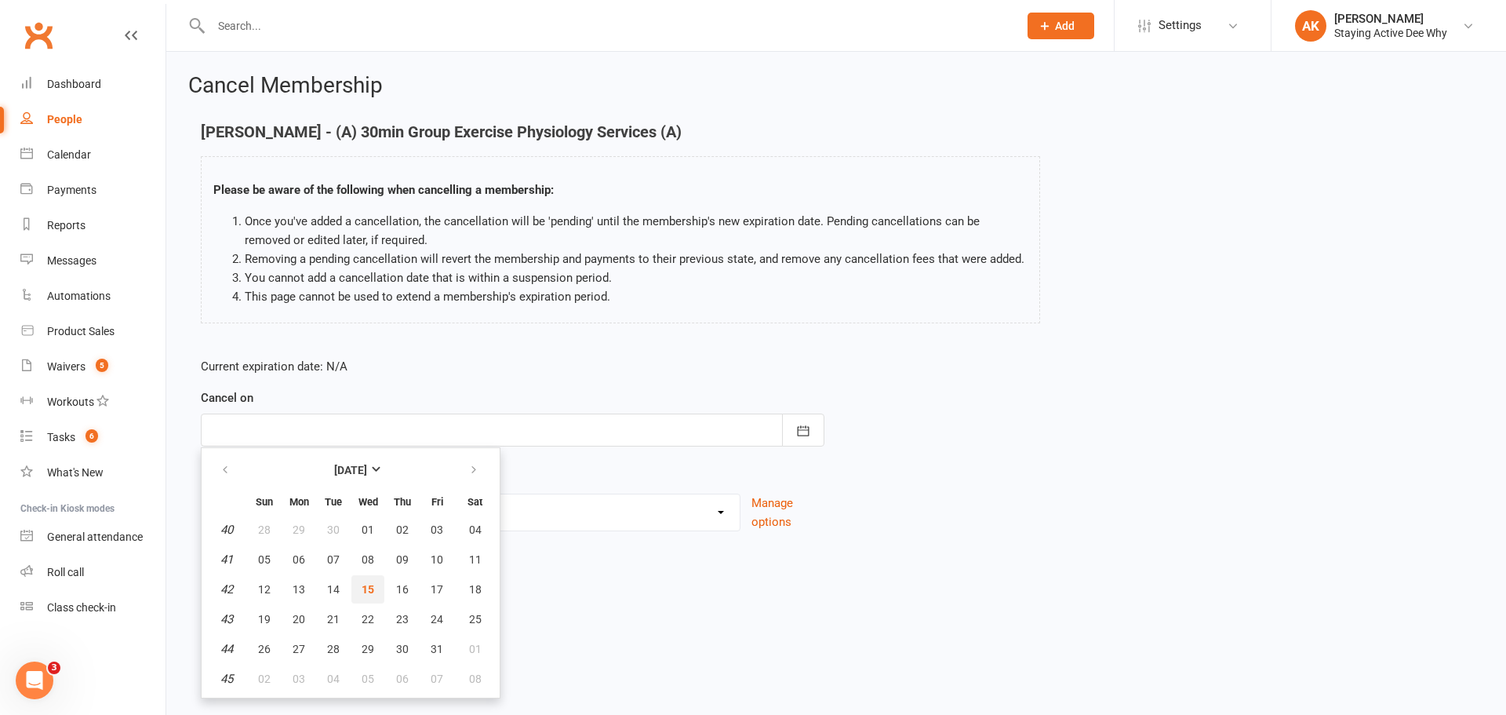
click at [367, 584] on span "15" at bounding box center [368, 589] width 13 height 13
type input "[DATE]"
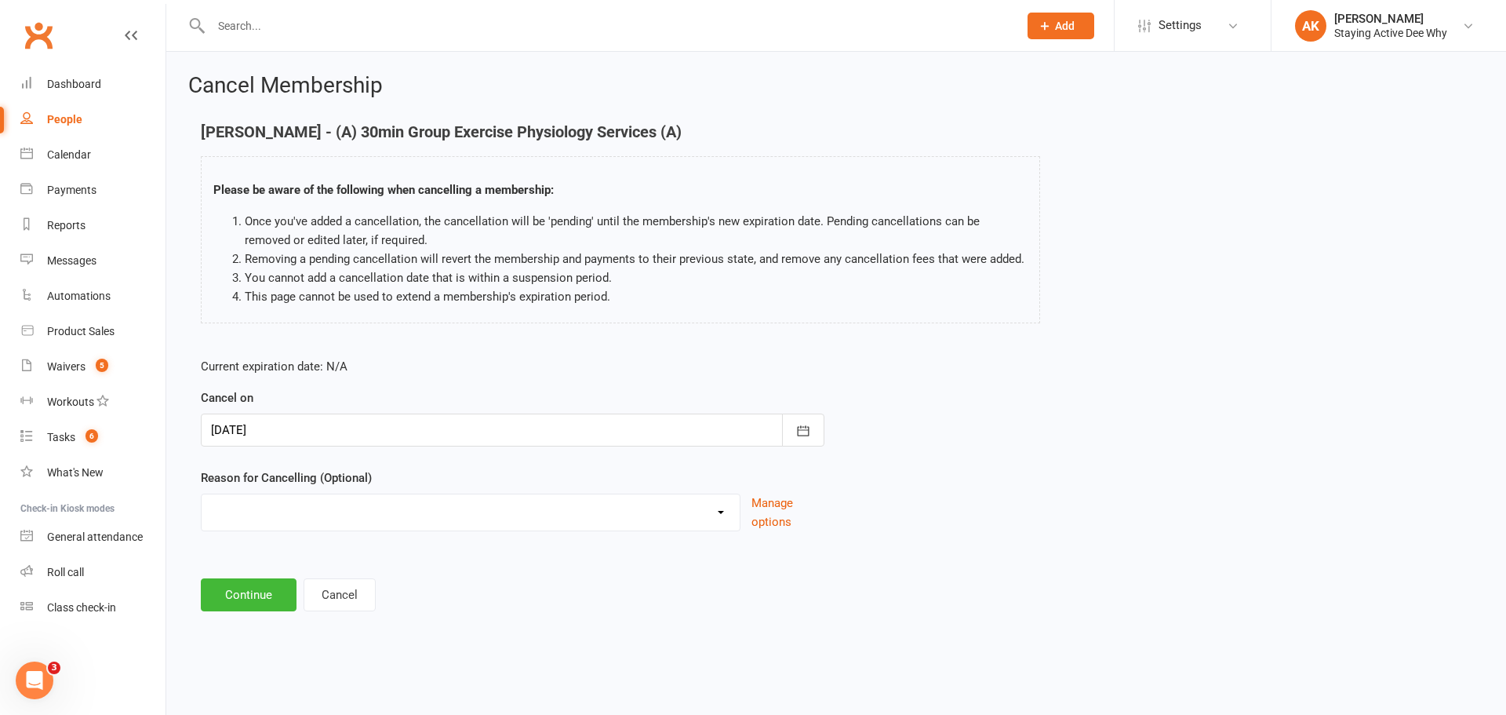
click at [300, 505] on select "Holiday Injury Other reason" at bounding box center [471, 509] width 538 height 31
select select "2"
click at [202, 512] on select "Holiday Injury Other reason" at bounding box center [471, 509] width 538 height 31
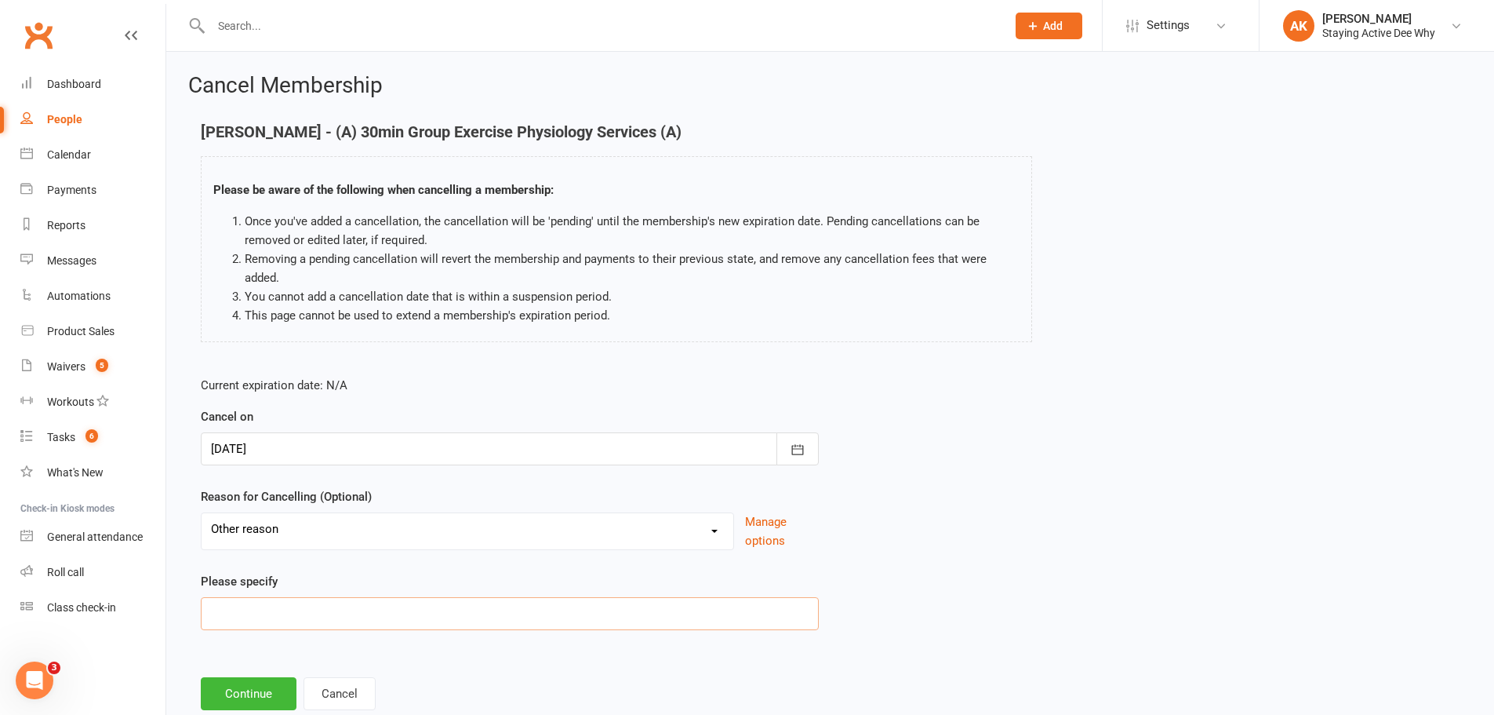
click at [257, 603] on input at bounding box center [510, 613] width 618 height 33
type input "A"
type input "Having surgery on an abscess"
click at [251, 695] on button "Continue" at bounding box center [249, 693] width 96 height 33
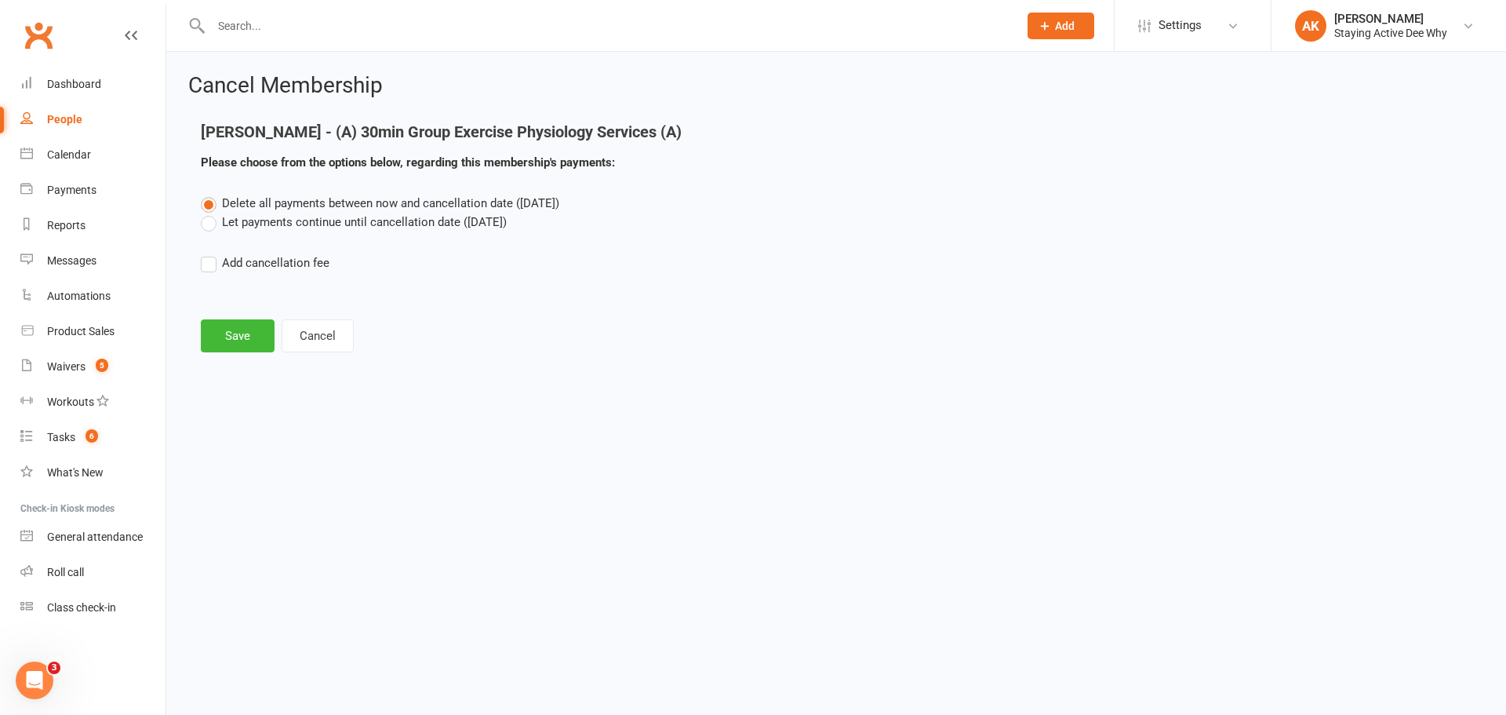
click at [304, 223] on label "Let payments continue until cancellation date (Oct 15, 2025)" at bounding box center [354, 222] width 306 height 19
click at [211, 213] on input "Let payments continue until cancellation date (Oct 15, 2025)" at bounding box center [206, 213] width 10 height 0
click at [242, 338] on button "Save" at bounding box center [238, 335] width 74 height 33
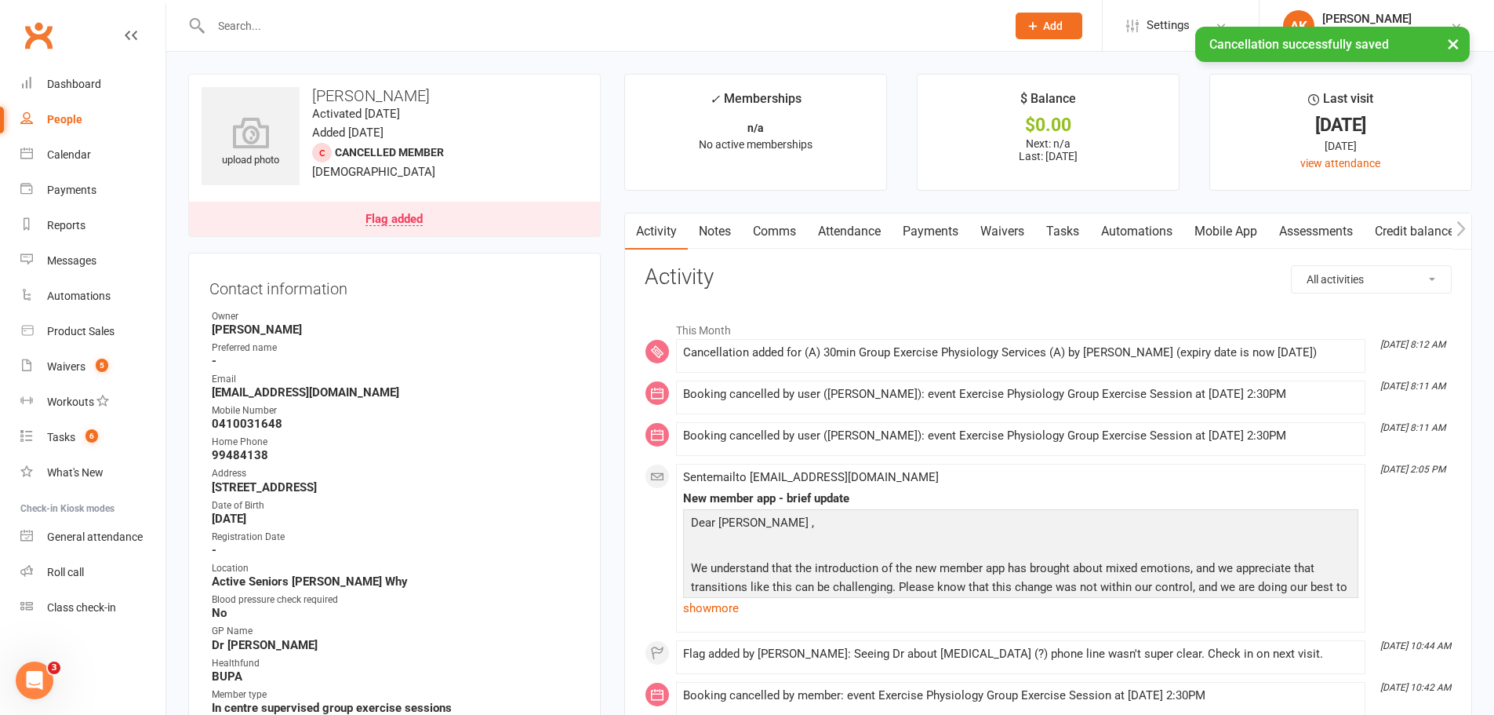
click at [728, 234] on link "Notes" at bounding box center [715, 231] width 54 height 36
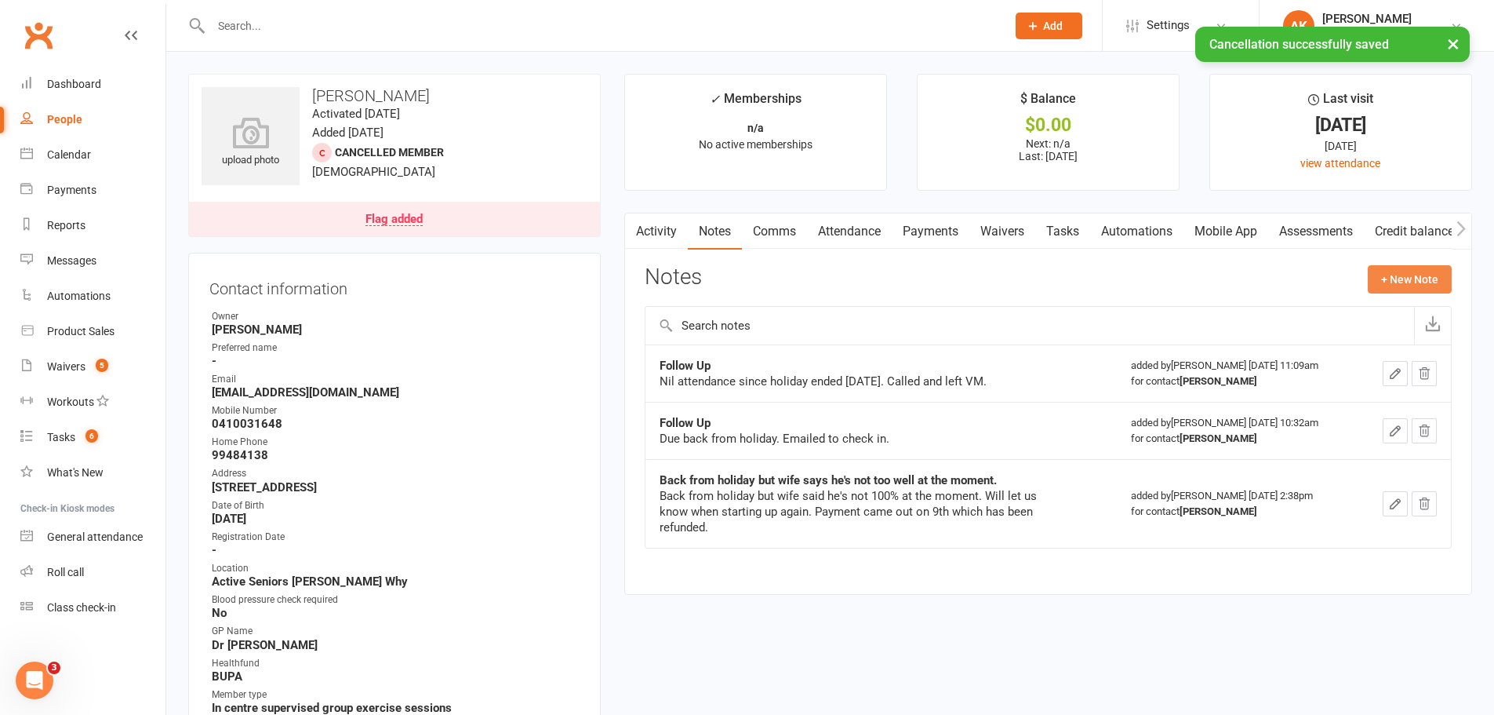
click at [1407, 278] on button "+ New Note" at bounding box center [1410, 279] width 84 height 28
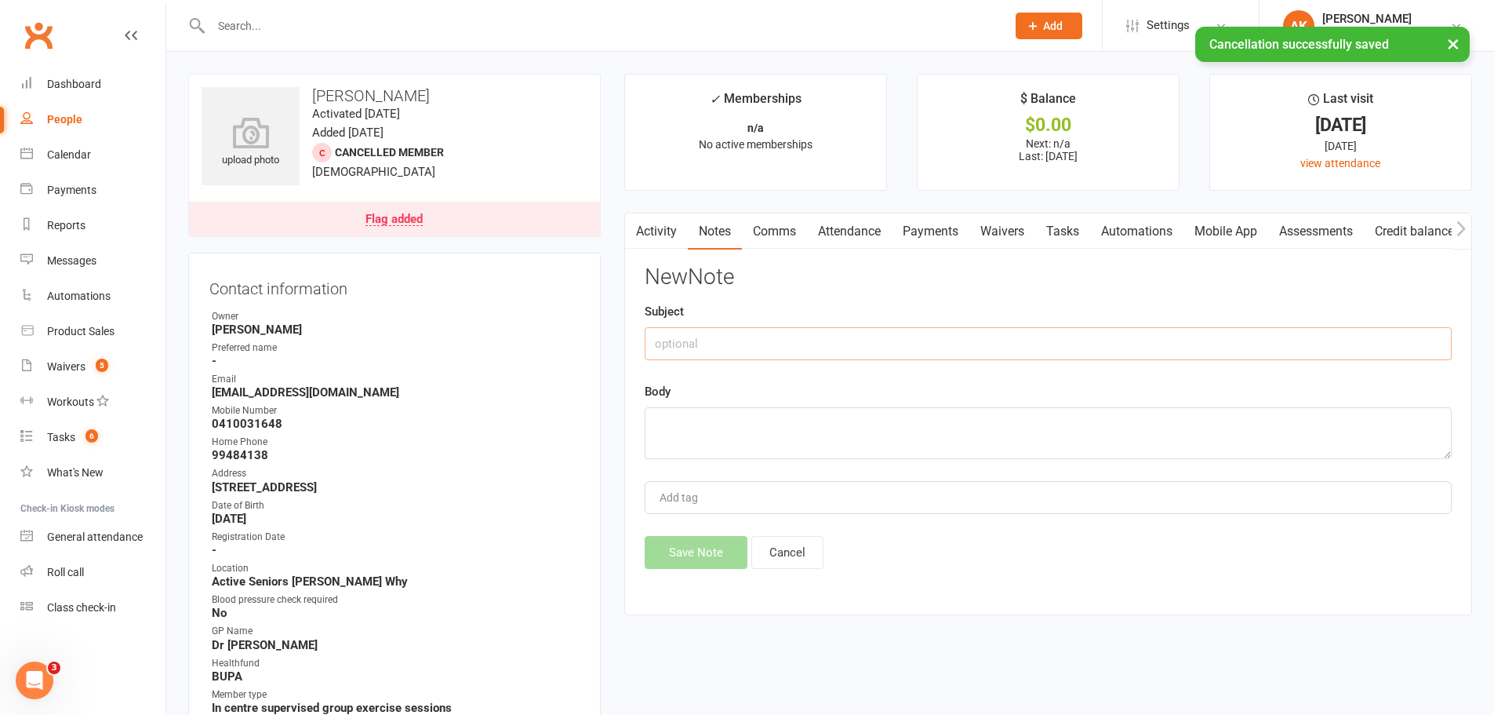
click at [817, 352] on input "text" at bounding box center [1048, 343] width 807 height 33
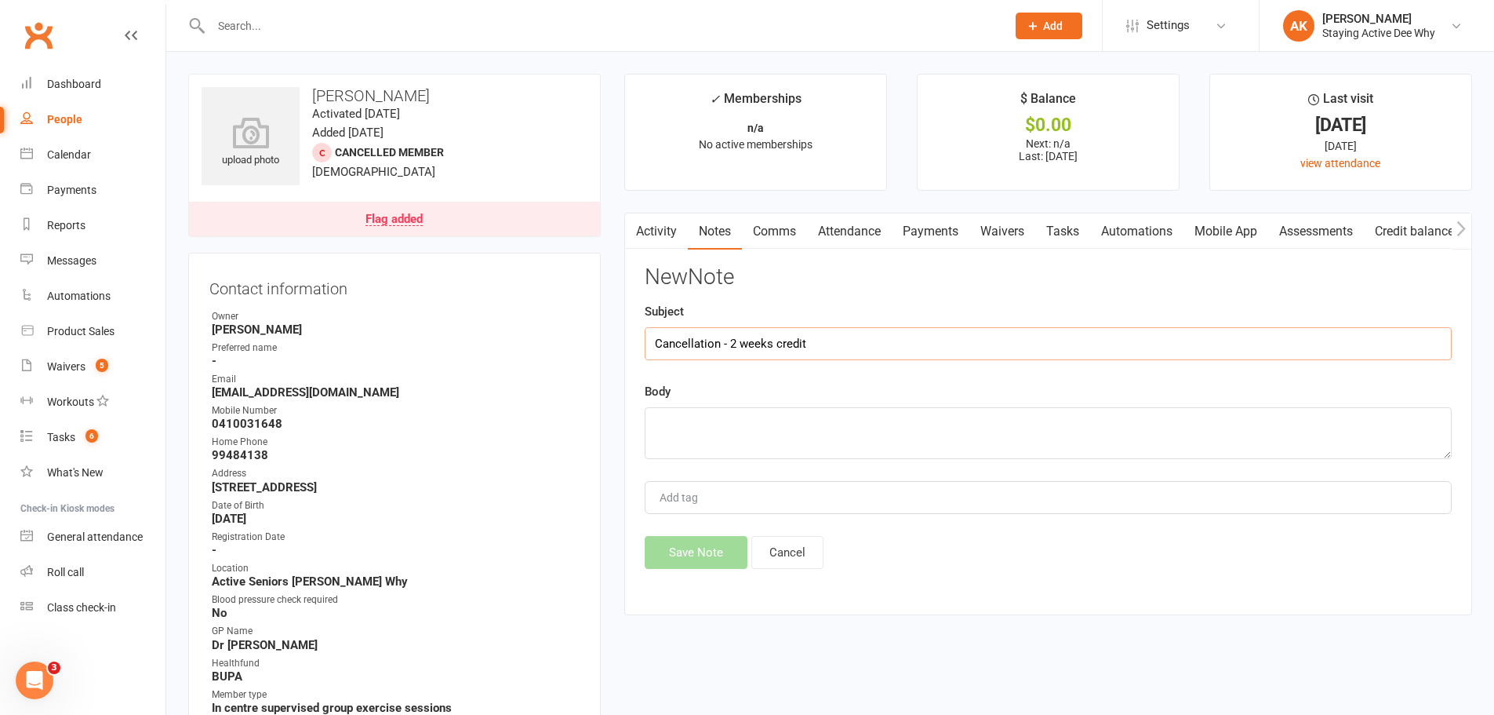
type input "Cancellation - 2 weeks credit"
click at [717, 435] on textarea at bounding box center [1048, 433] width 807 height 52
type textarea "Having surgery on an abscess on buttocks"
click at [720, 548] on button "Save Note" at bounding box center [696, 552] width 103 height 33
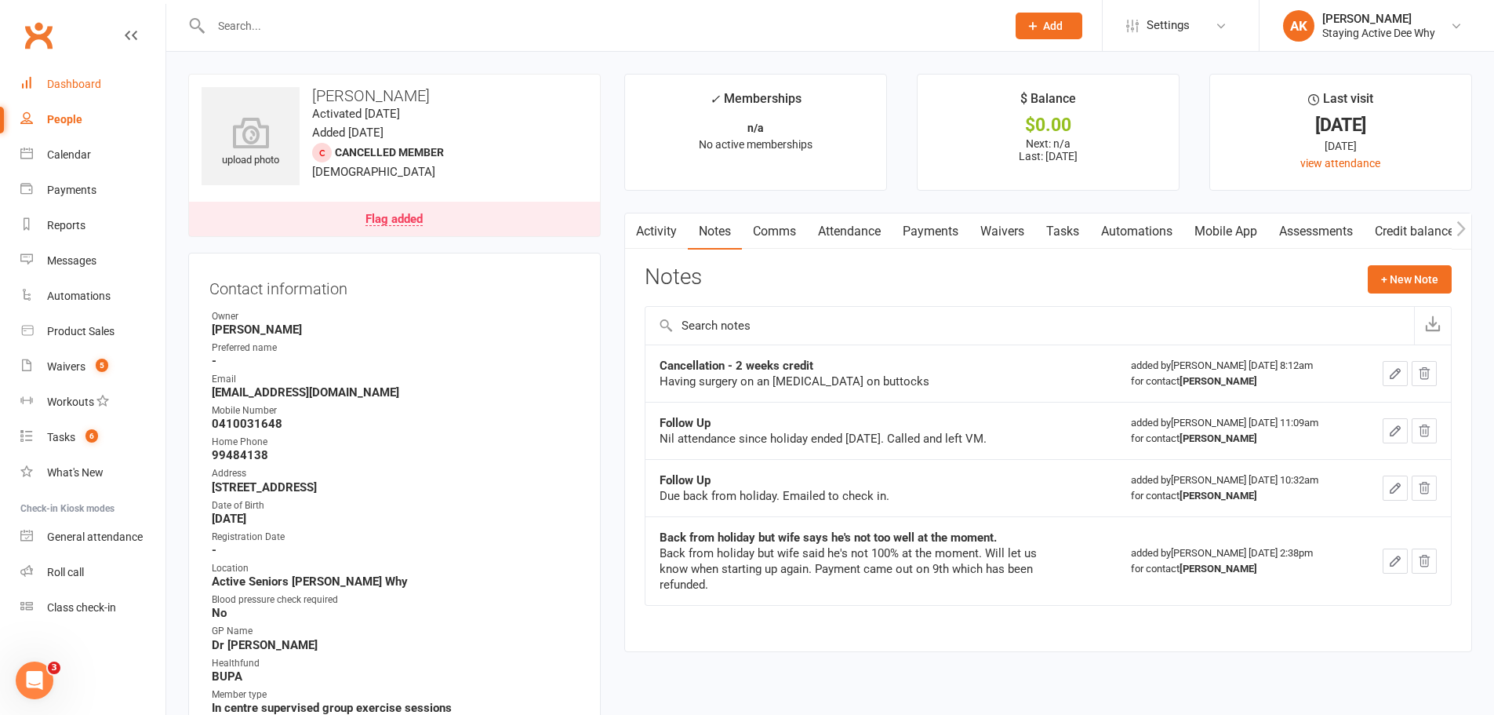
click at [122, 86] on link "Dashboard" at bounding box center [92, 84] width 145 height 35
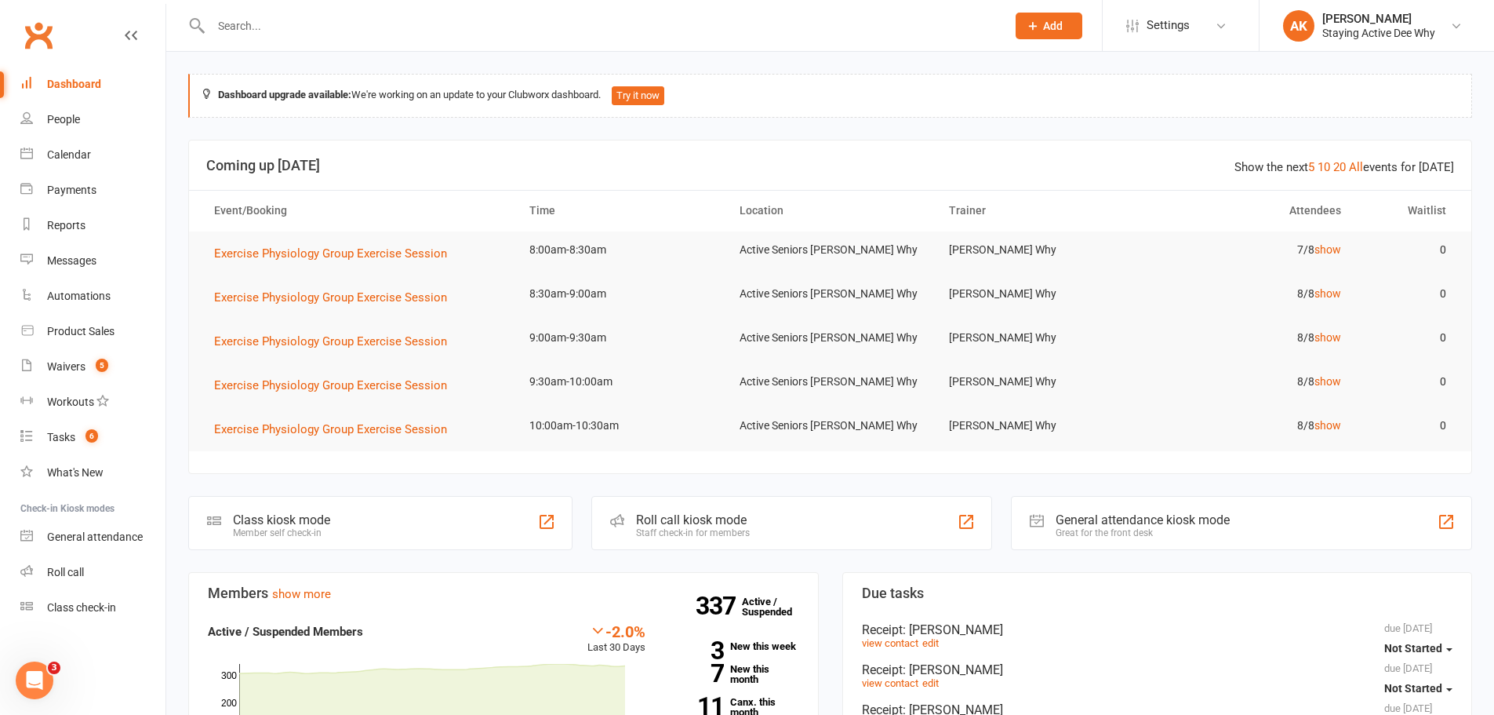
click at [219, 21] on input "text" at bounding box center [600, 26] width 789 height 22
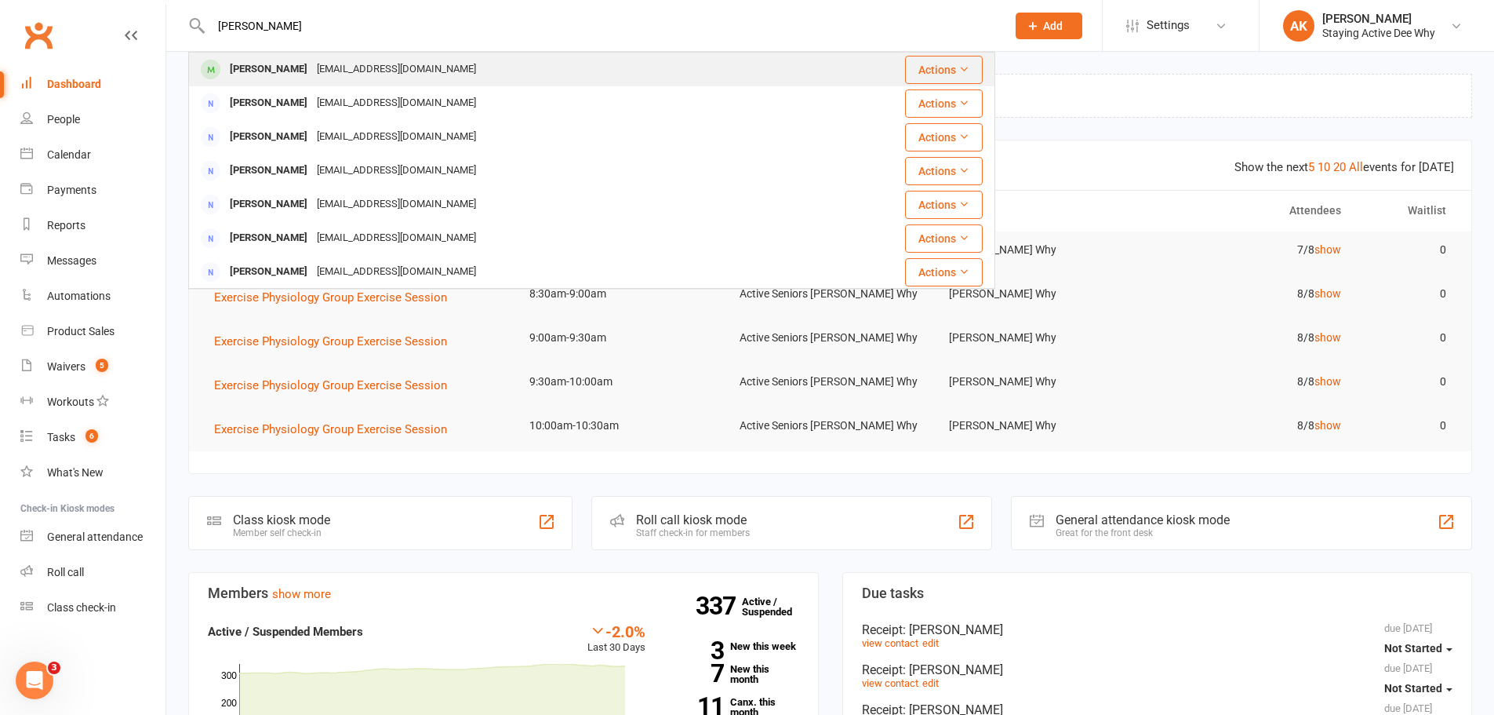
type input "chambers"
click at [267, 72] on div "Susan Chambers" at bounding box center [268, 69] width 87 height 23
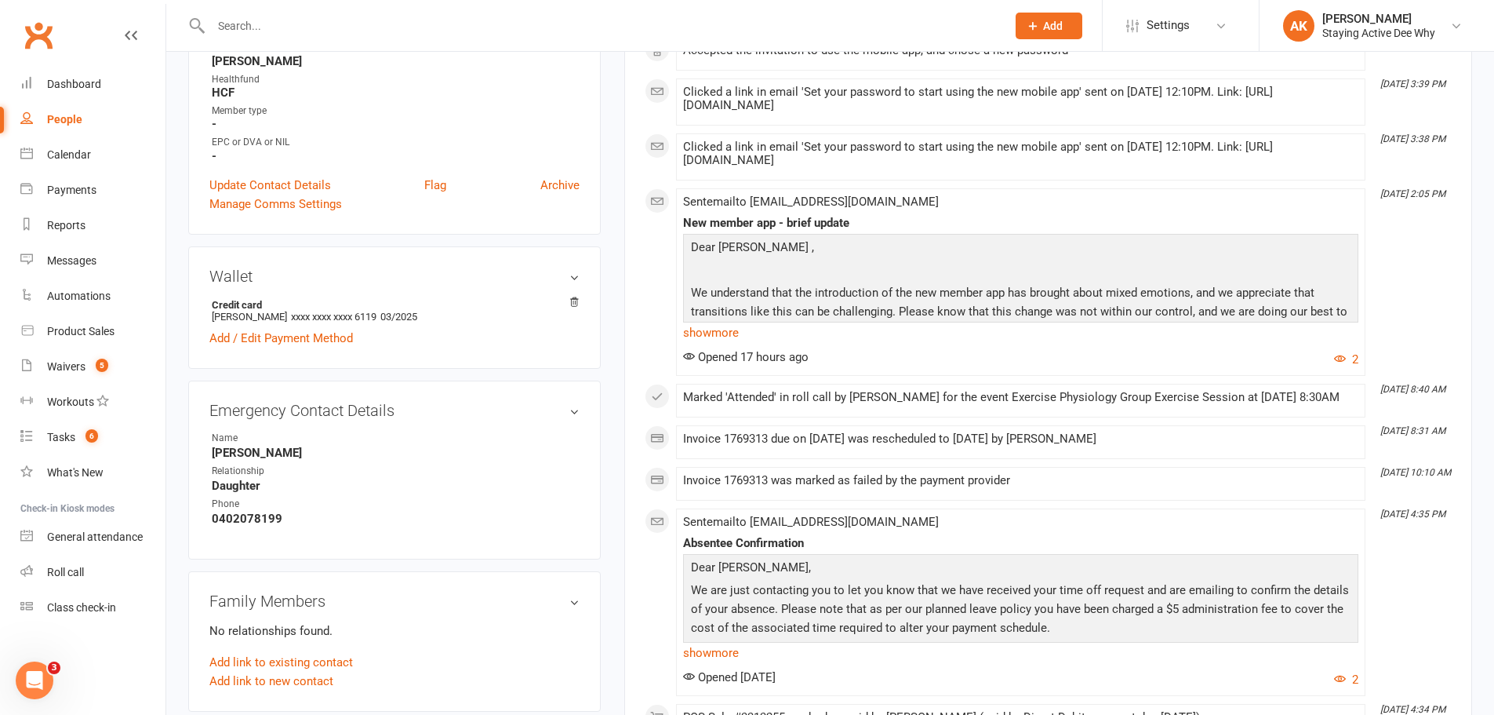
scroll to position [549, 0]
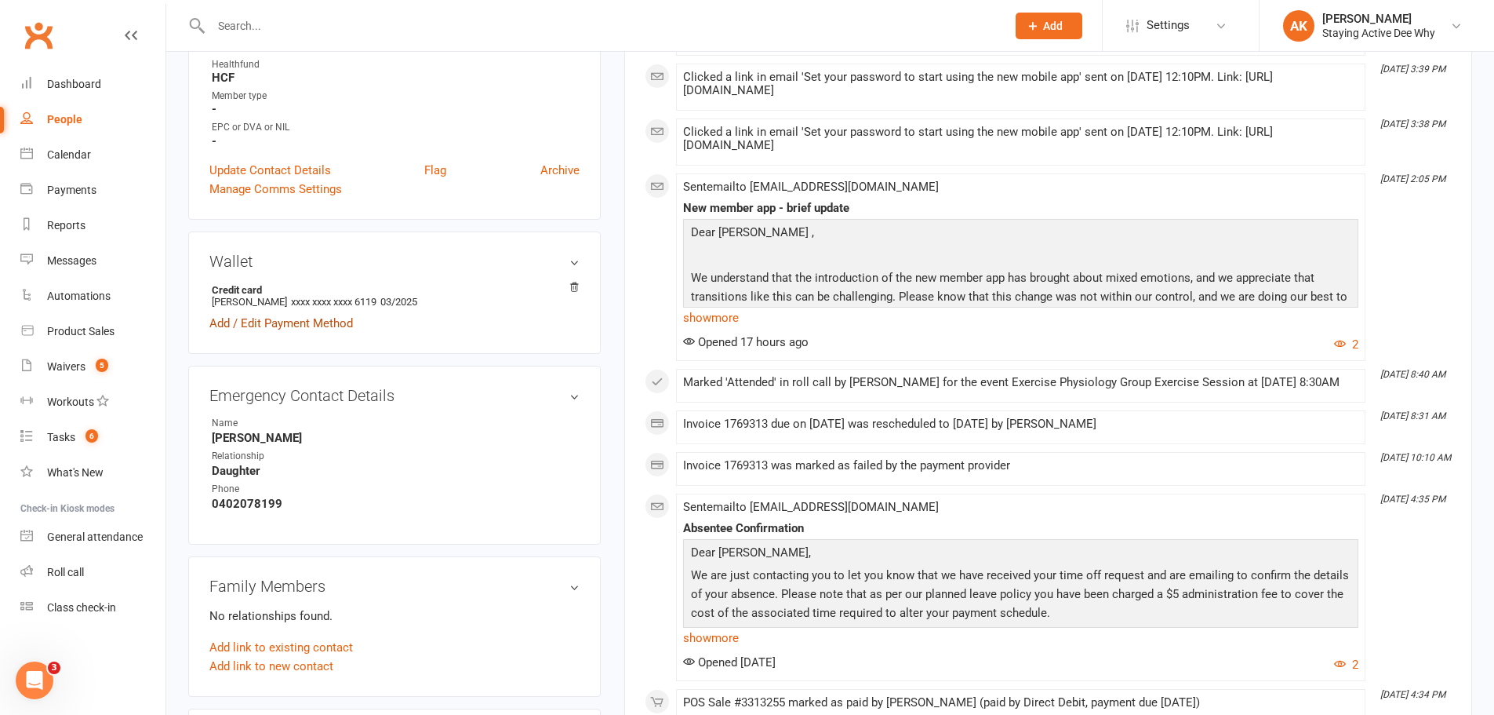
click at [297, 323] on link "Add / Edit Payment Method" at bounding box center [281, 323] width 144 height 19
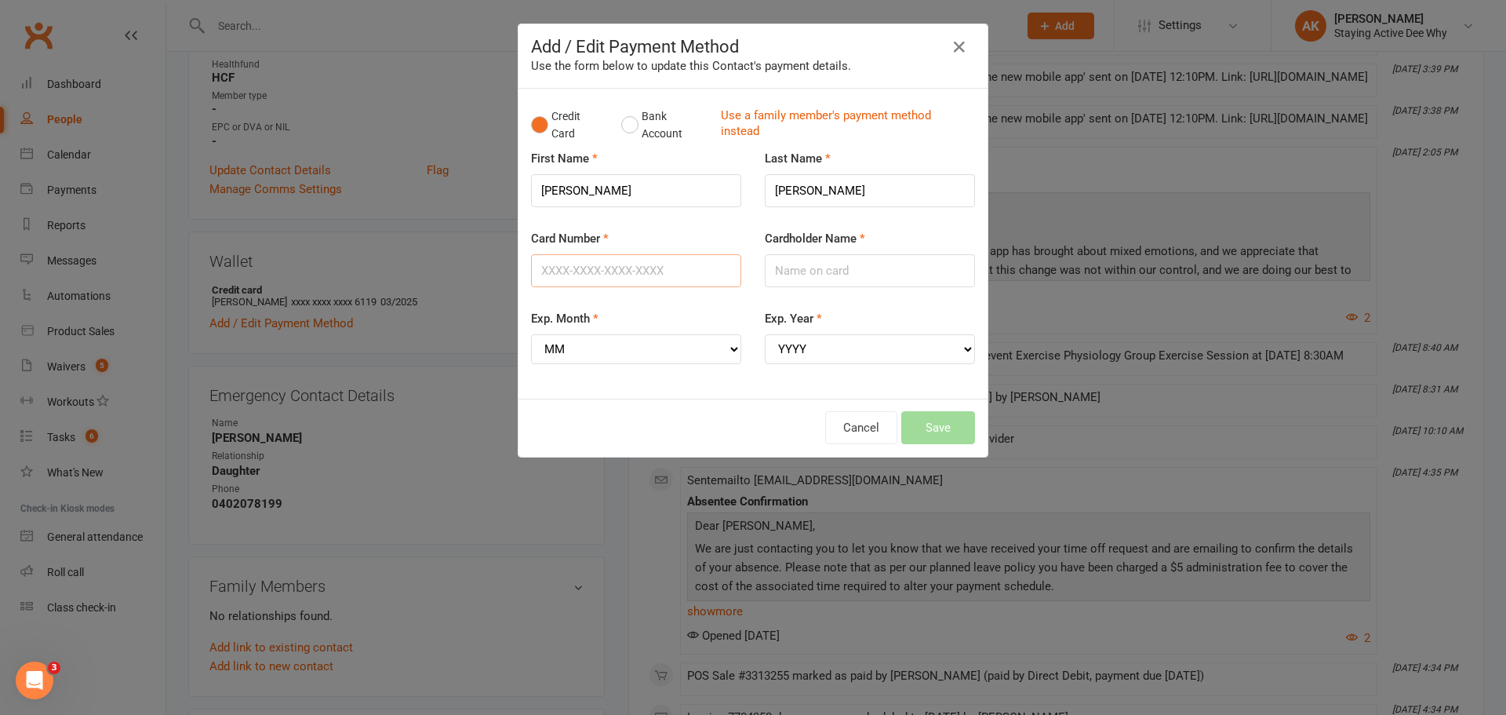
click at [611, 263] on input "Card Number" at bounding box center [636, 270] width 210 height 33
type input "5444345301606119"
click at [811, 274] on input "Cardholder Name" at bounding box center [870, 270] width 210 height 33
type input "Mrs Susan M Chambers"
click at [559, 342] on select "MM 01 02 03 04 05 06 07 08 09 10 11 12" at bounding box center [636, 349] width 210 height 30
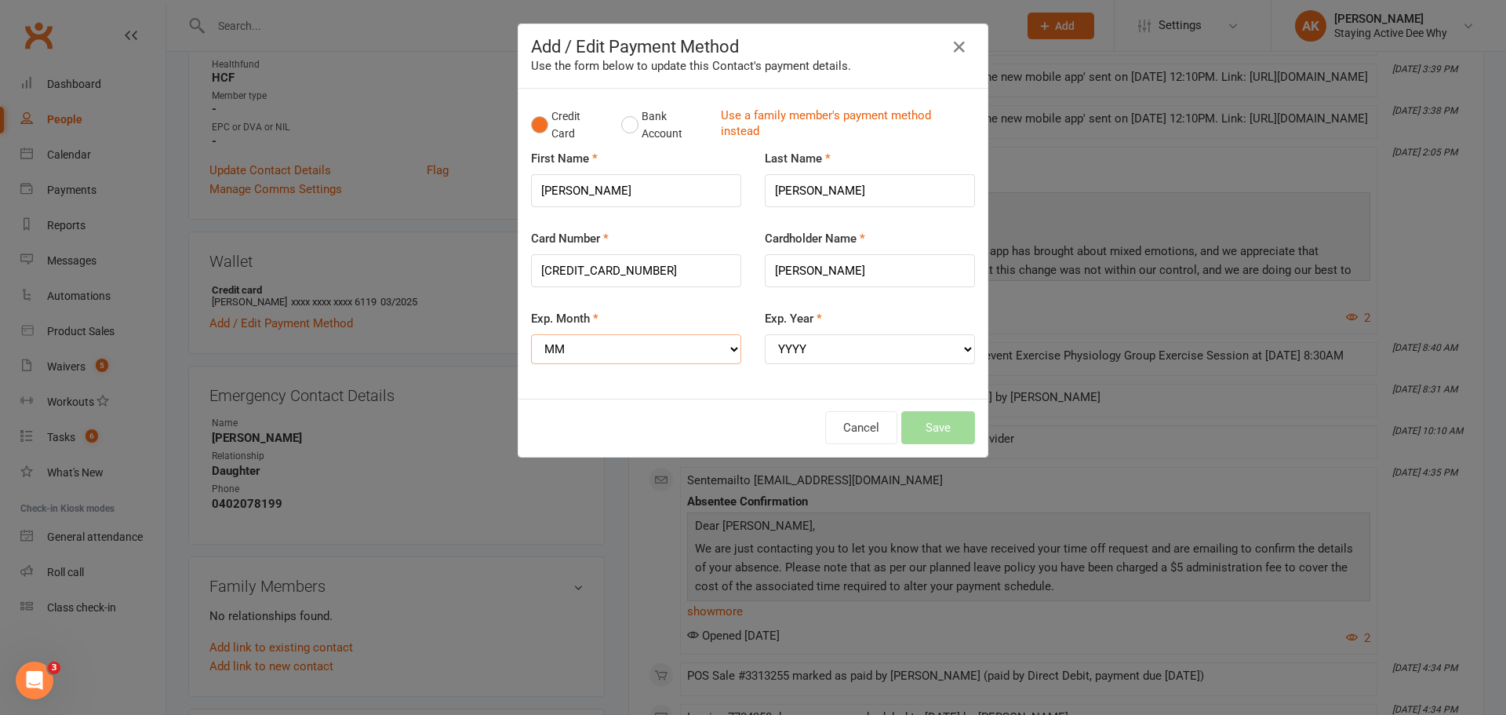
select select "03"
click at [531, 334] on select "MM 01 02 03 04 05 06 07 08 09 10 11 12" at bounding box center [636, 349] width 210 height 30
click at [848, 337] on select "YYYY 2025 2026 2027 2028 2029 2030 2031 2032 2033 2034" at bounding box center [870, 349] width 210 height 30
select select "2029"
click at [765, 334] on select "YYYY 2025 2026 2027 2028 2029 2030 2031 2032 2033 2034" at bounding box center [870, 349] width 210 height 30
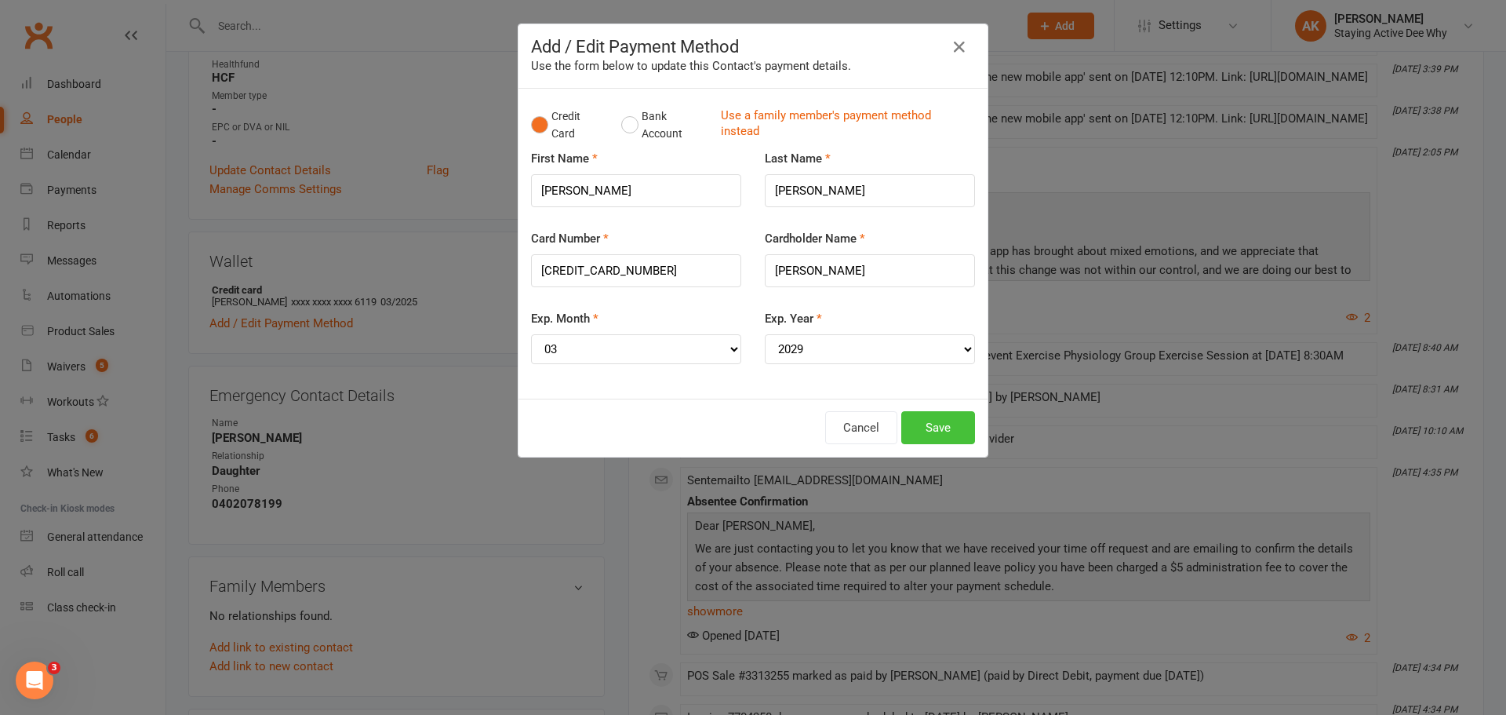
click at [923, 431] on button "Save" at bounding box center [938, 427] width 74 height 33
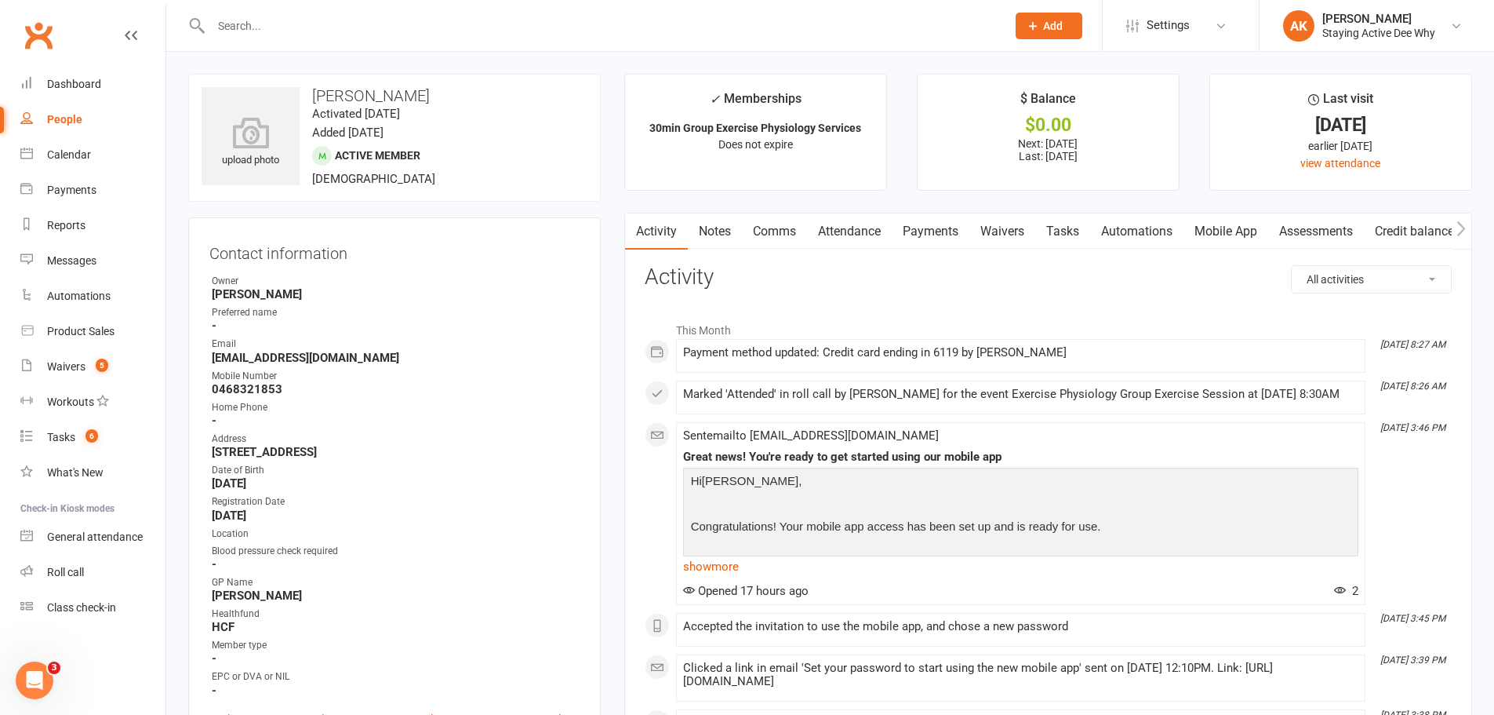
scroll to position [0, 0]
click at [905, 231] on link "Payments" at bounding box center [931, 231] width 78 height 36
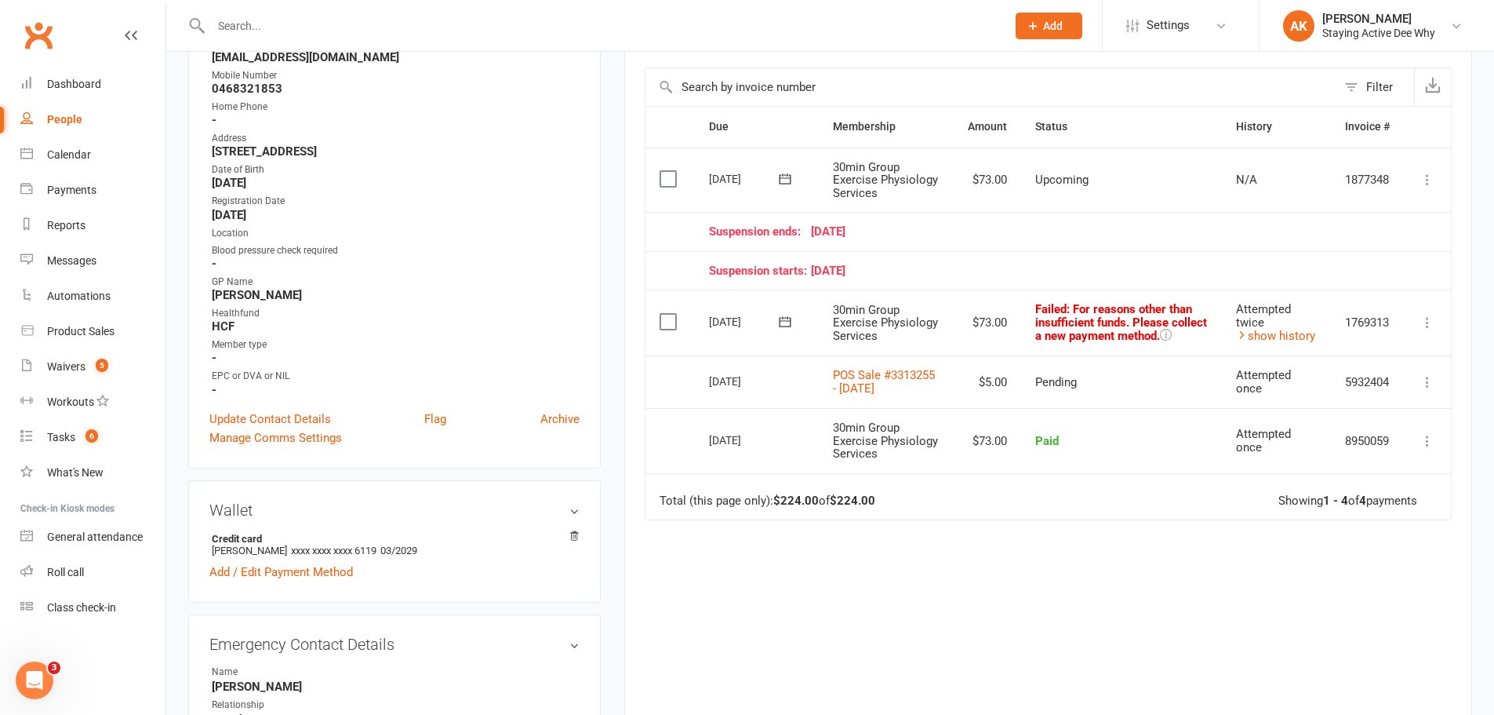
scroll to position [314, 0]
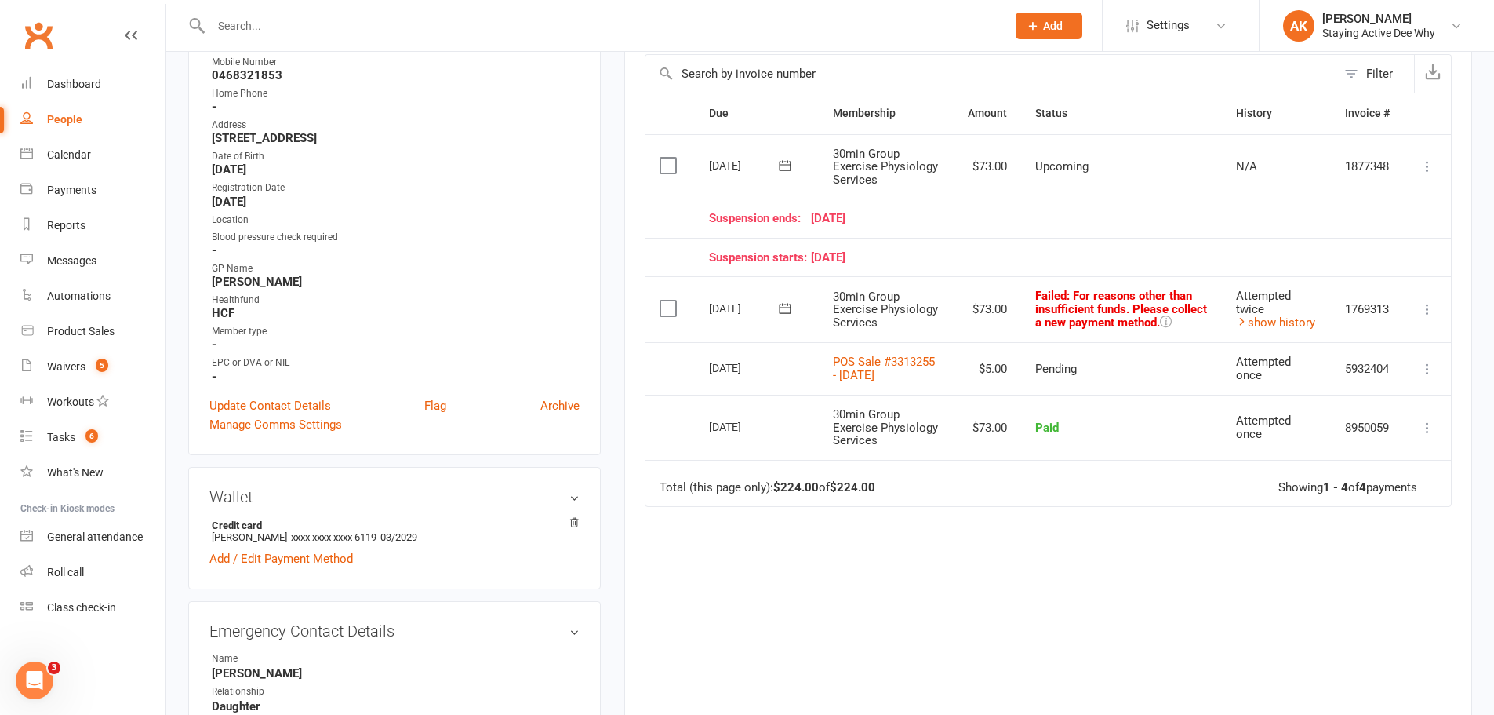
click at [790, 316] on icon at bounding box center [785, 308] width 16 height 16
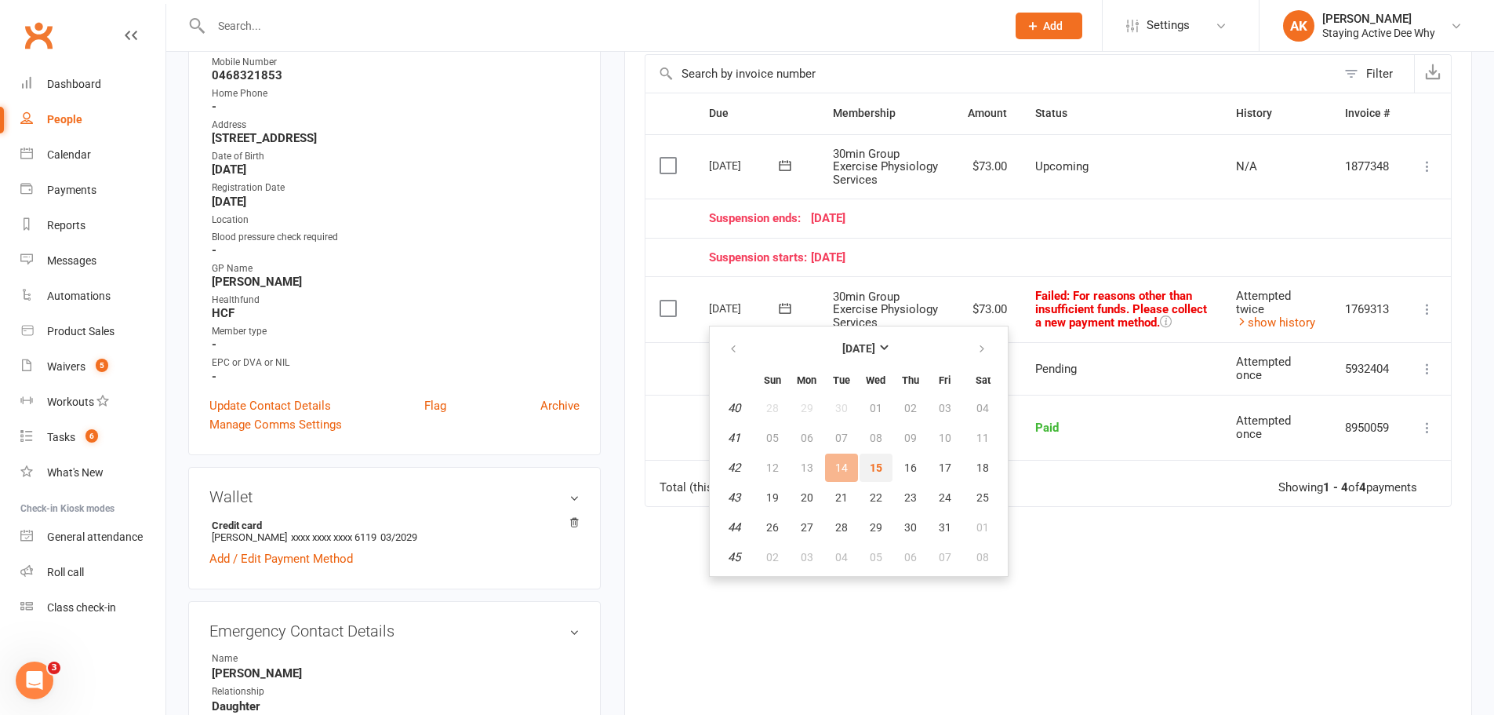
click at [870, 474] on span "15" at bounding box center [876, 467] width 13 height 13
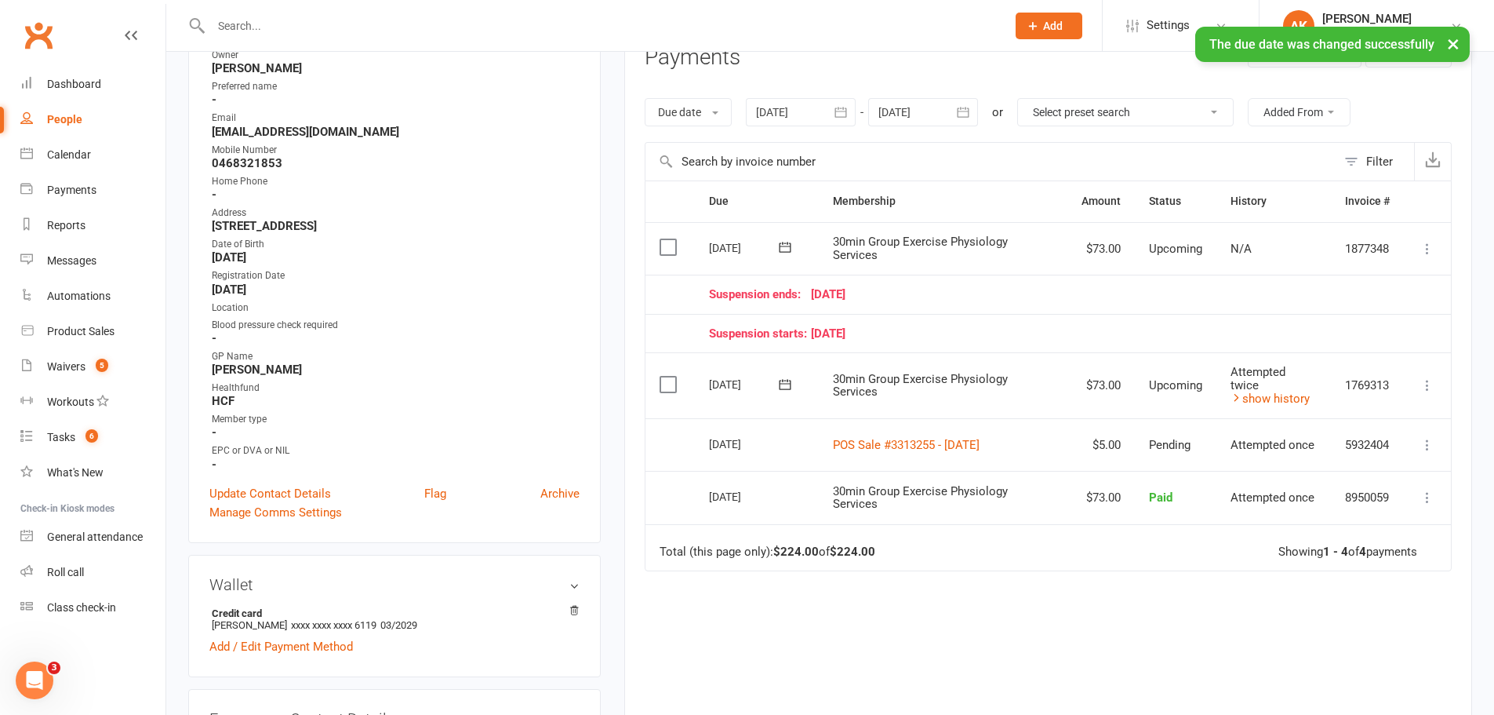
scroll to position [235, 0]
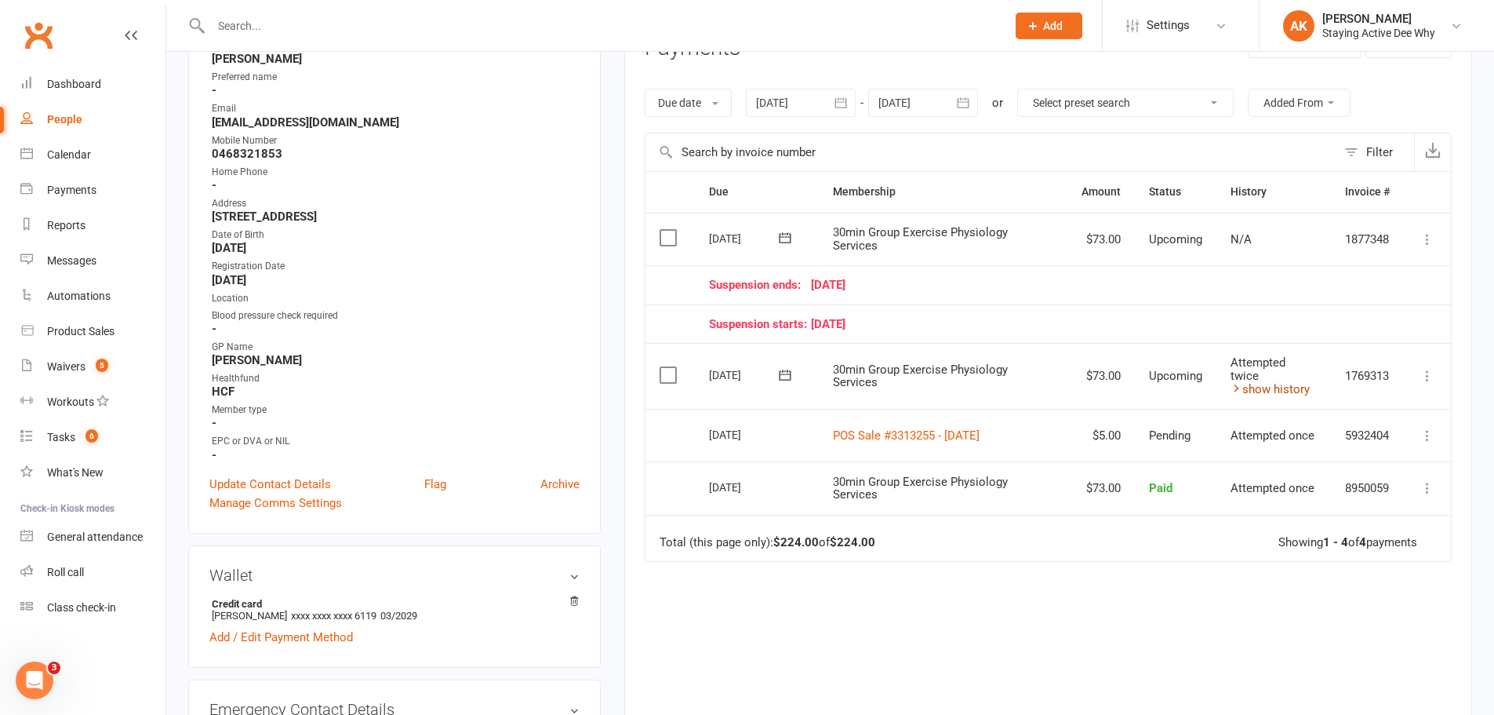
click at [1284, 390] on link "show history" at bounding box center [1270, 389] width 79 height 14
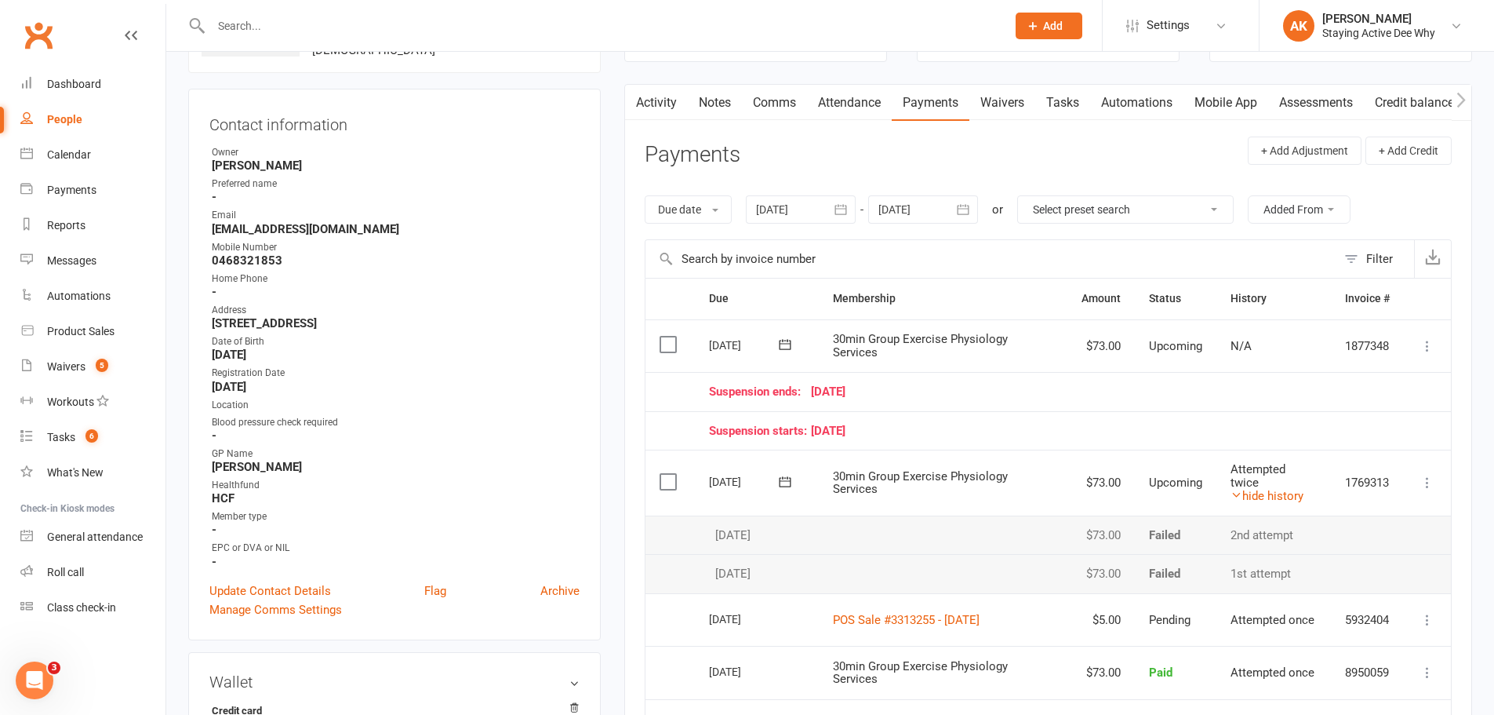
scroll to position [0, 0]
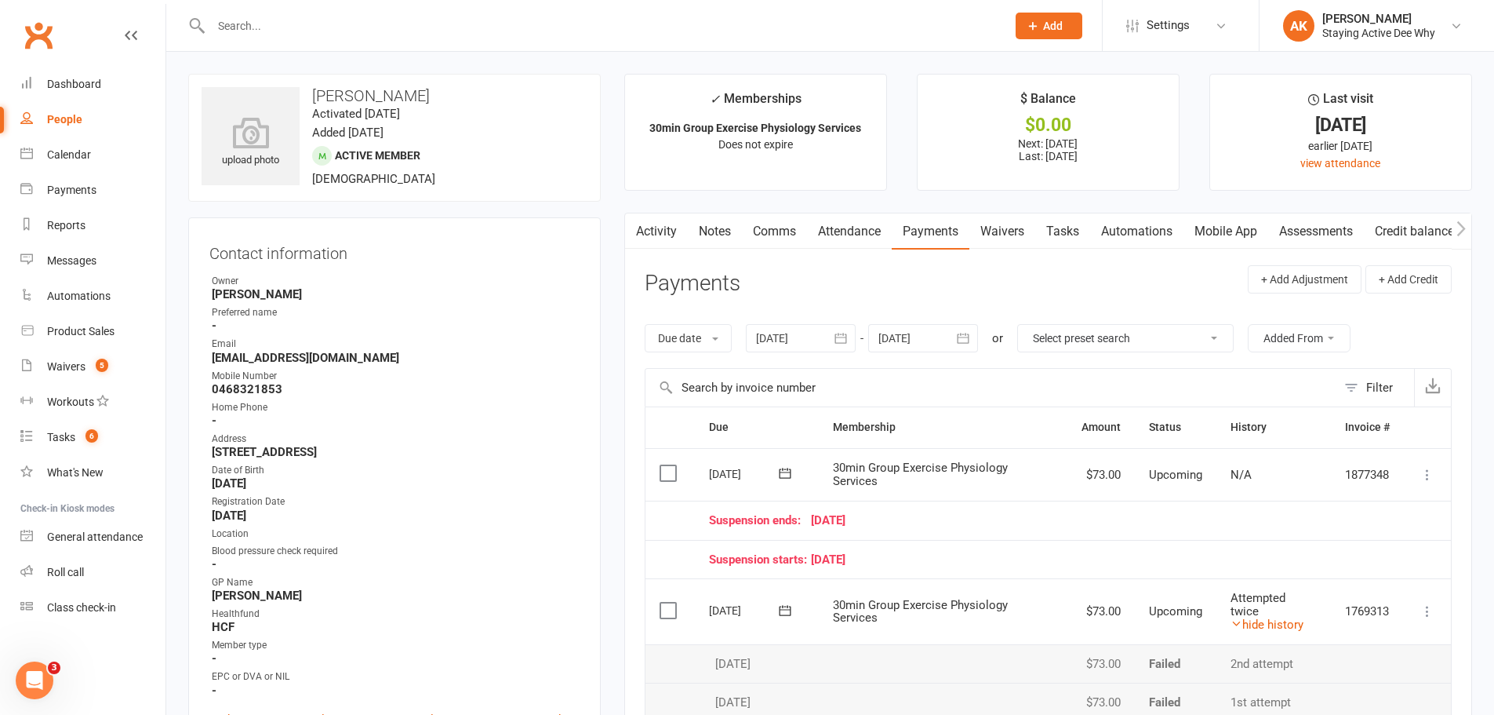
click at [613, 334] on main "✓ Memberships 30min Group Exercise Physiology Services Does not expire $ Balanc…" at bounding box center [1049, 595] width 872 height 1043
click at [1283, 628] on link "hide history" at bounding box center [1267, 624] width 73 height 14
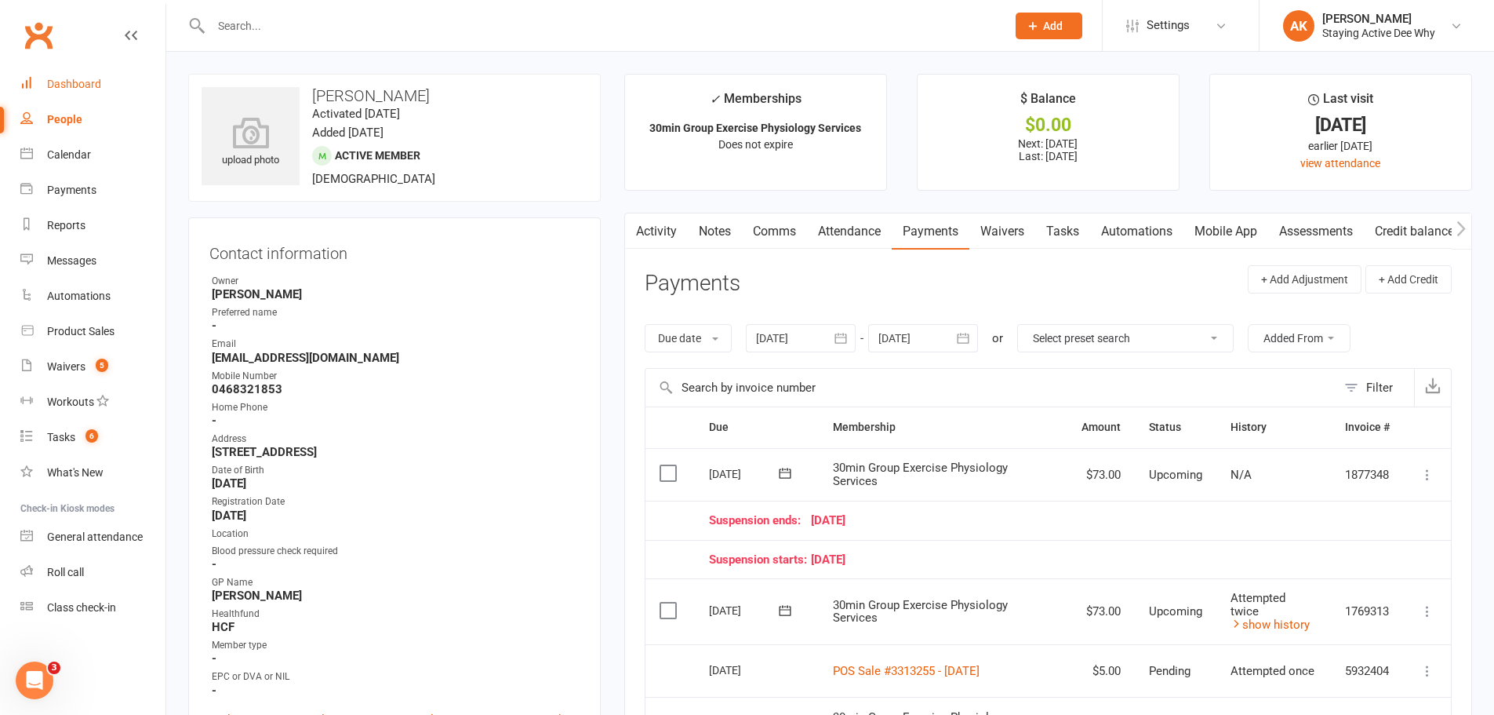
click at [93, 91] on link "Dashboard" at bounding box center [92, 84] width 145 height 35
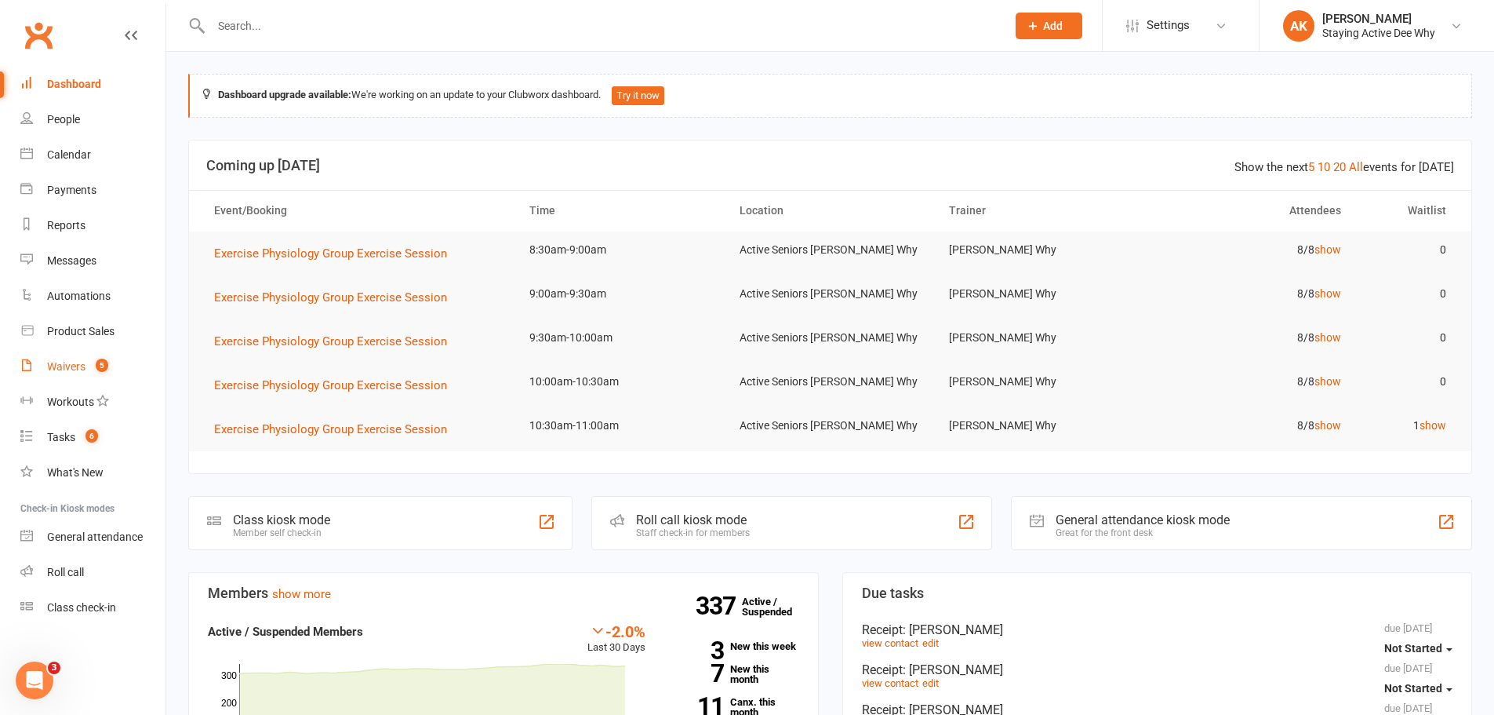
click at [87, 372] on link "Waivers 5" at bounding box center [92, 366] width 145 height 35
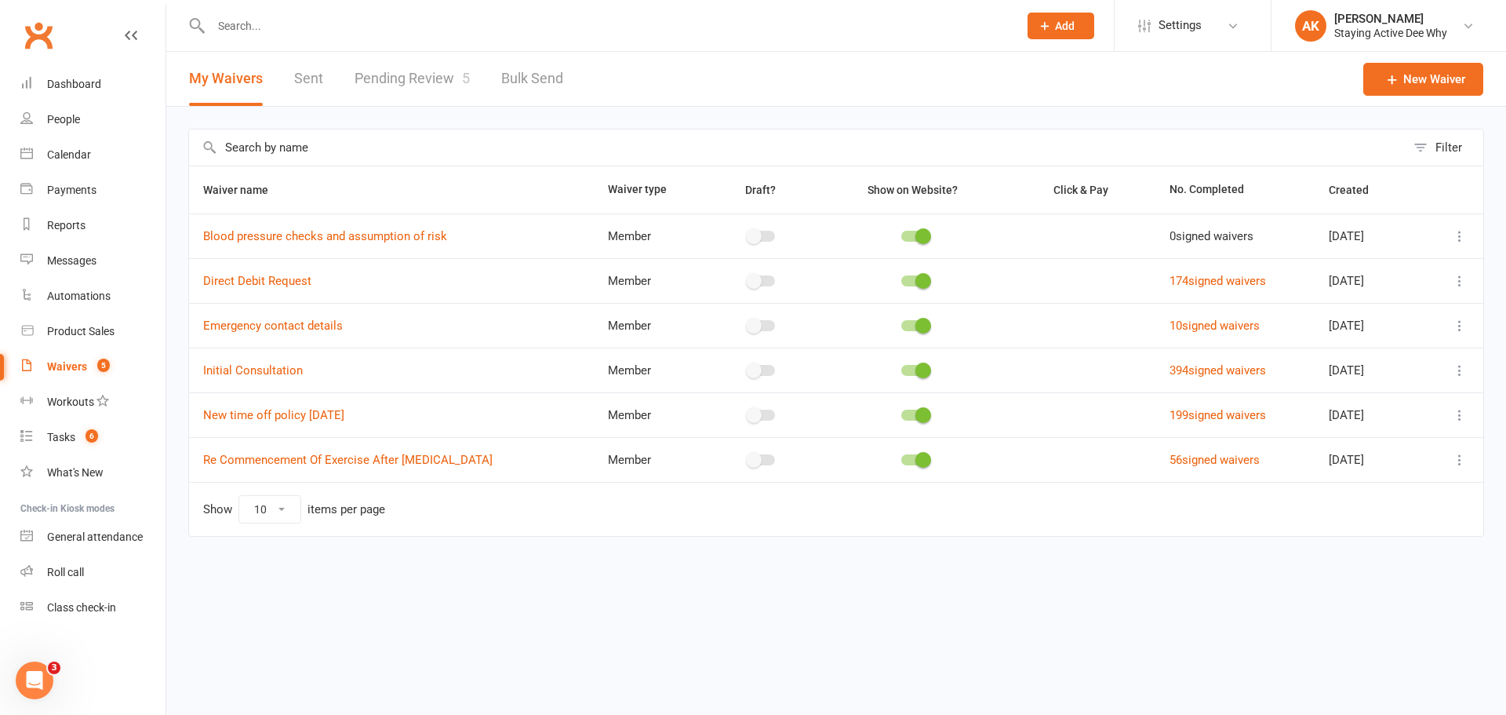
click at [433, 73] on link "Pending Review 5" at bounding box center [412, 79] width 115 height 54
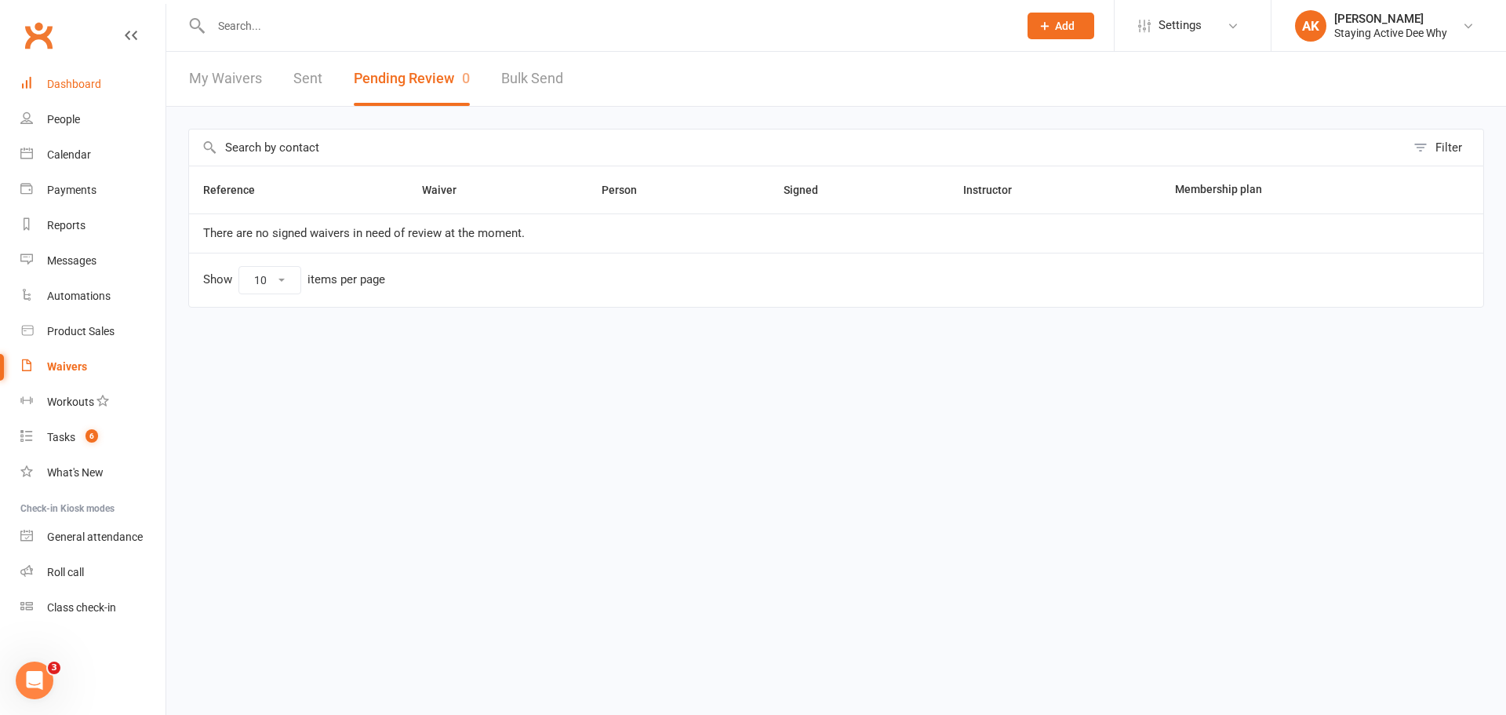
click at [73, 77] on link "Dashboard" at bounding box center [92, 84] width 145 height 35
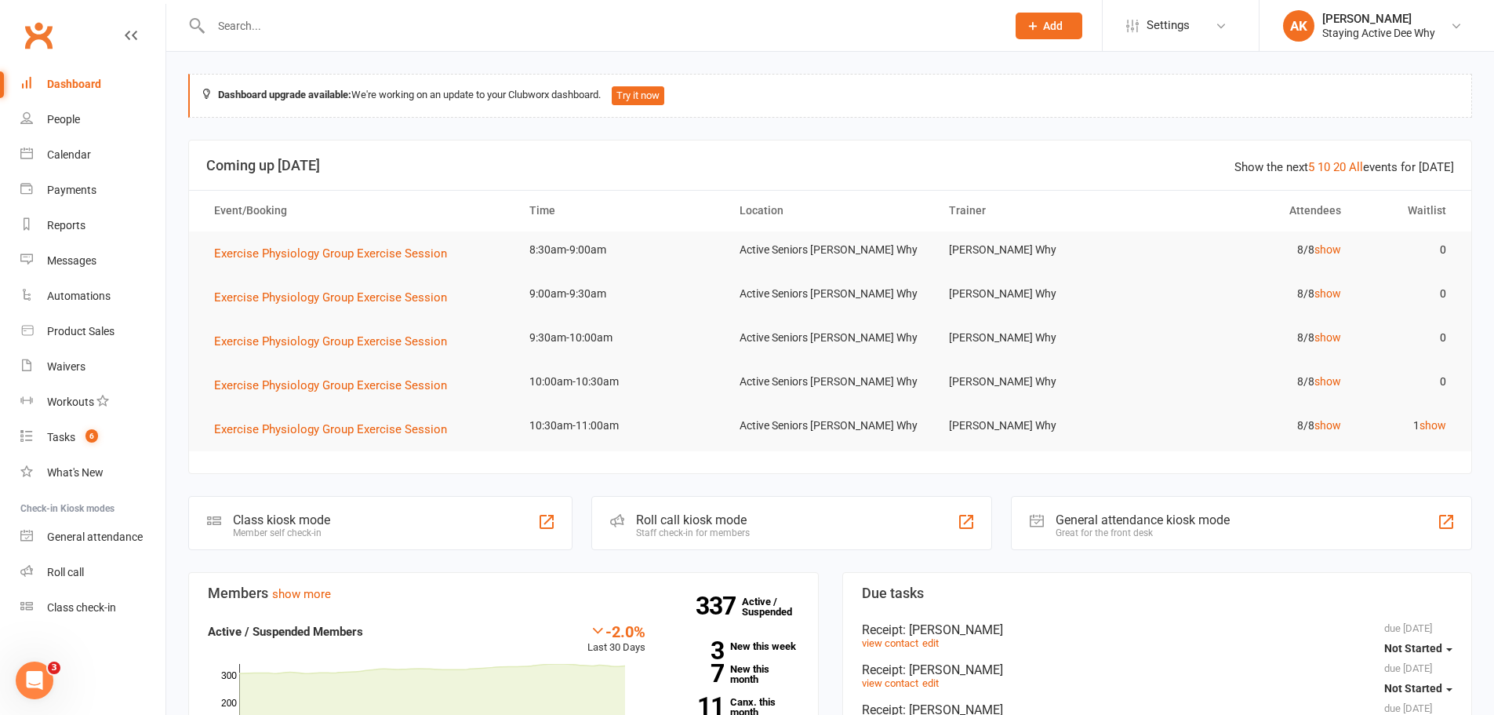
click at [228, 29] on input "text" at bounding box center [600, 26] width 789 height 22
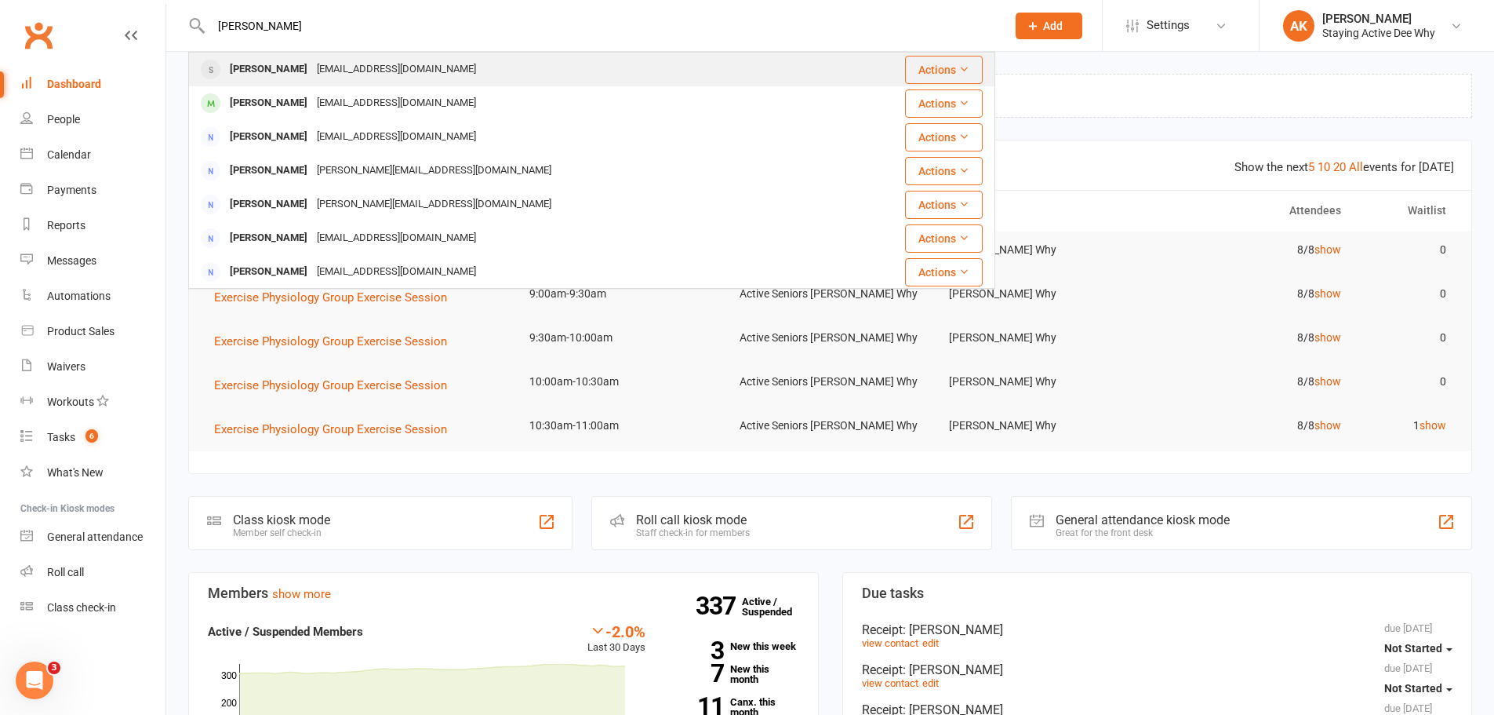
type input "pam smith"
click at [272, 63] on div "Pam Smith" at bounding box center [268, 69] width 87 height 23
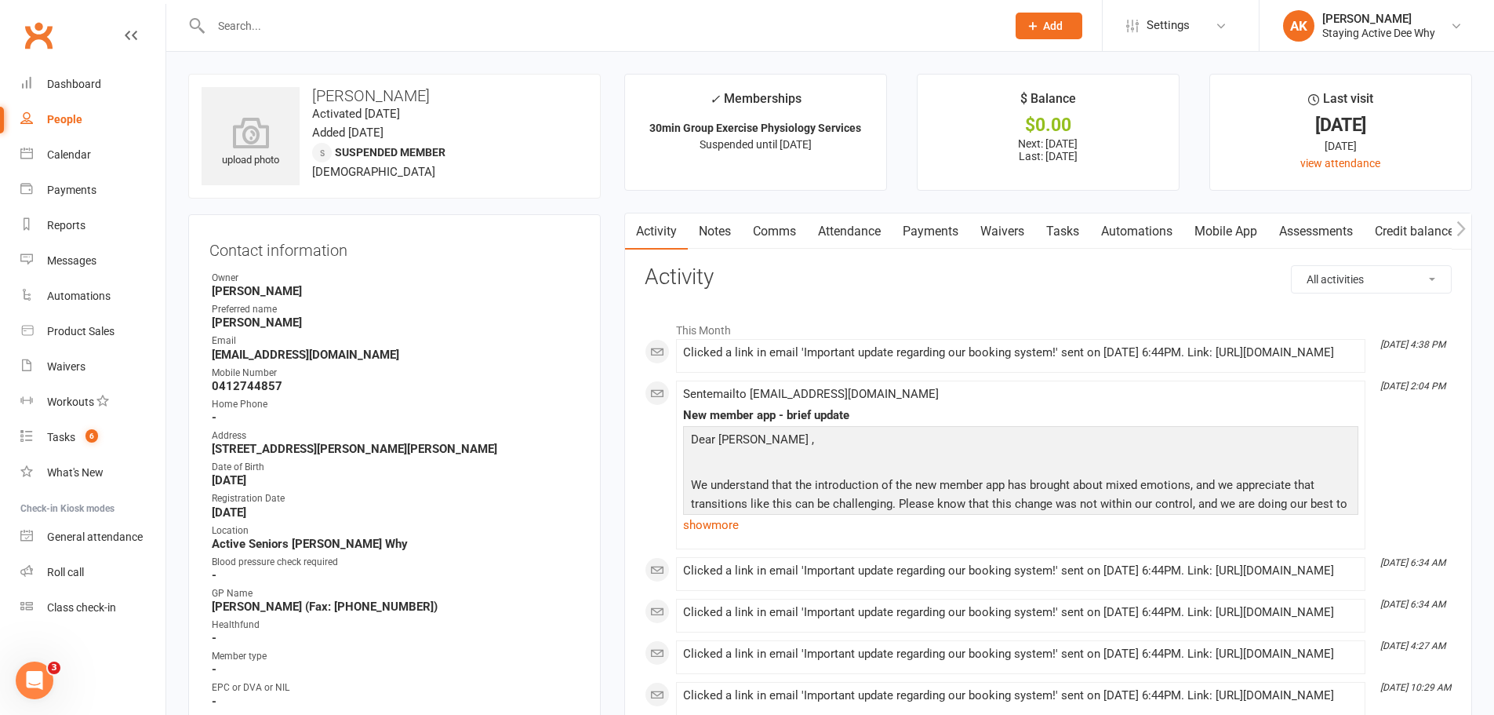
click at [86, 61] on div "Clubworx" at bounding box center [83, 45] width 166 height 58
click at [88, 76] on link "Dashboard" at bounding box center [92, 84] width 145 height 35
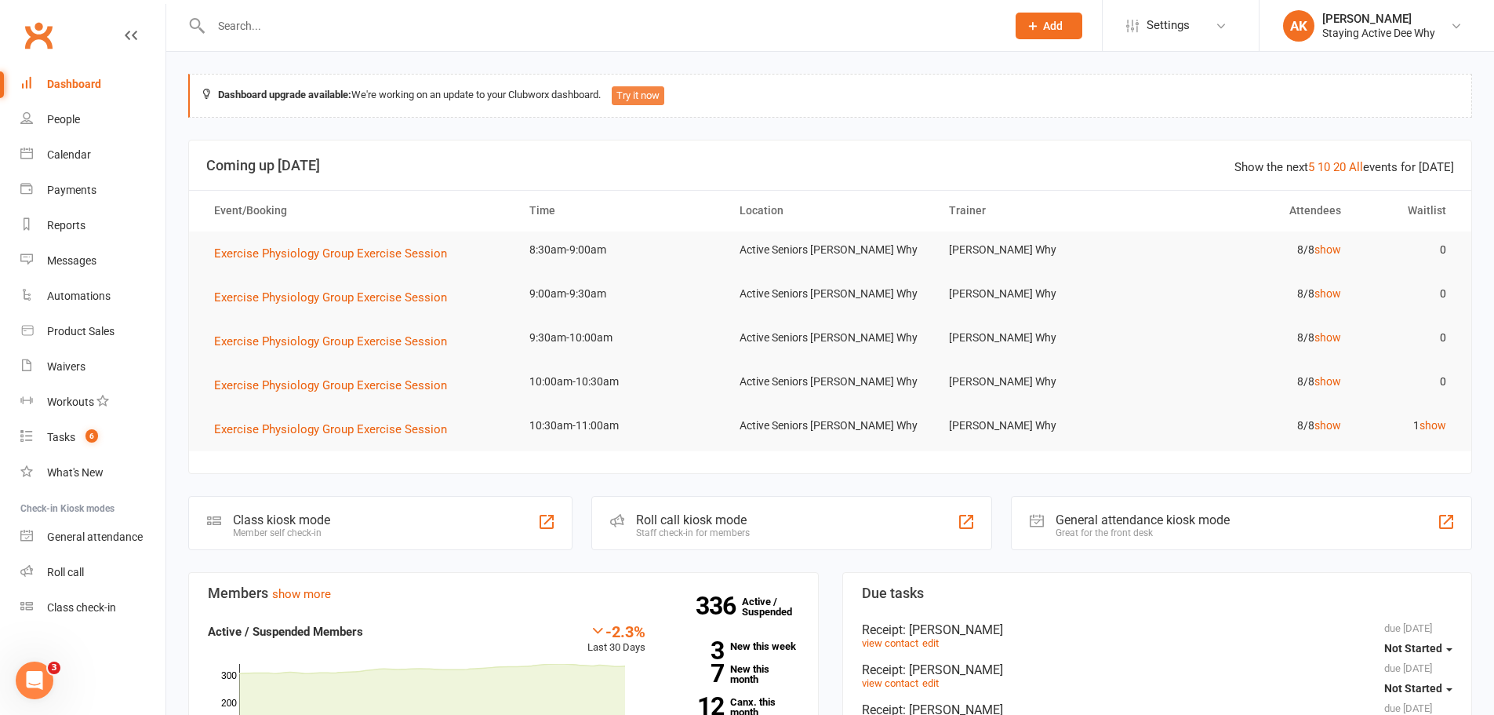
click at [646, 93] on button "Try it now" at bounding box center [638, 95] width 53 height 19
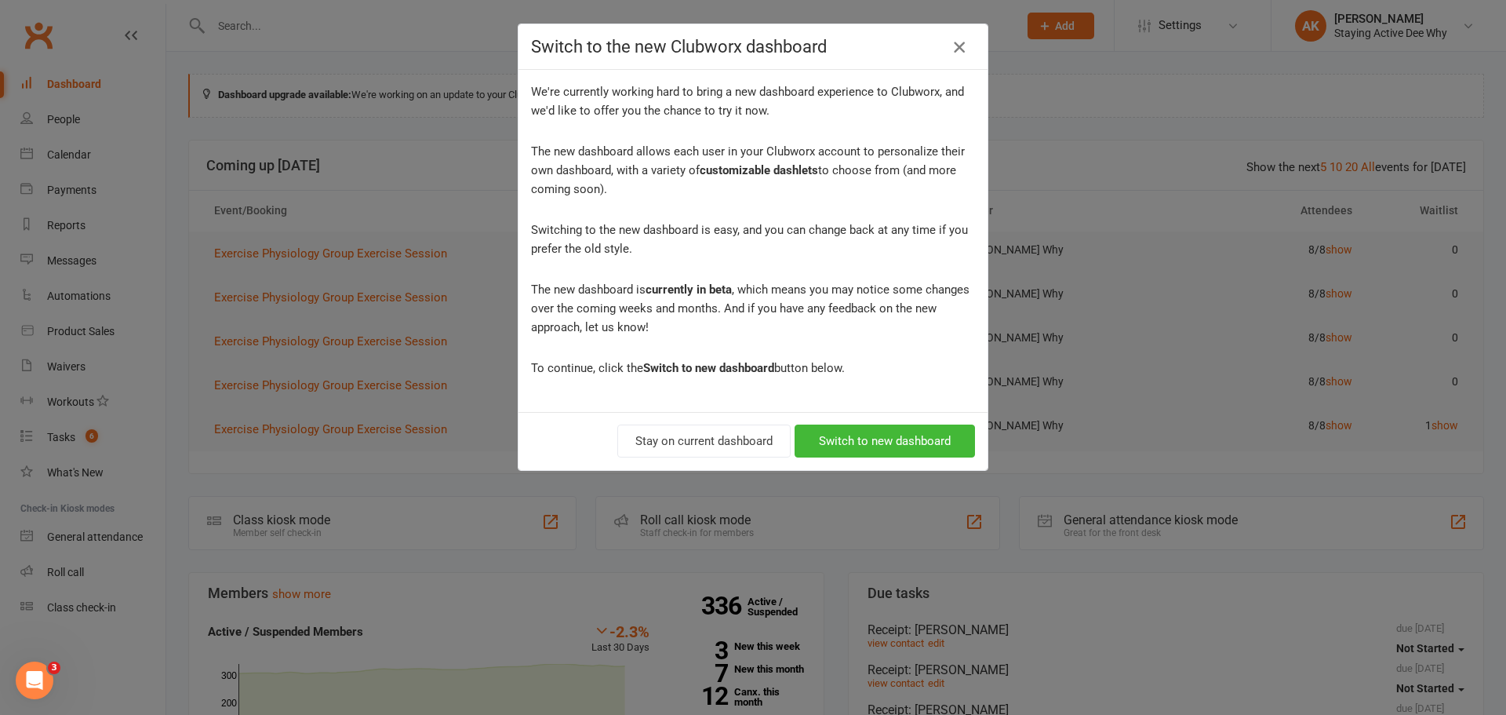
click at [950, 46] on icon "button" at bounding box center [959, 47] width 19 height 19
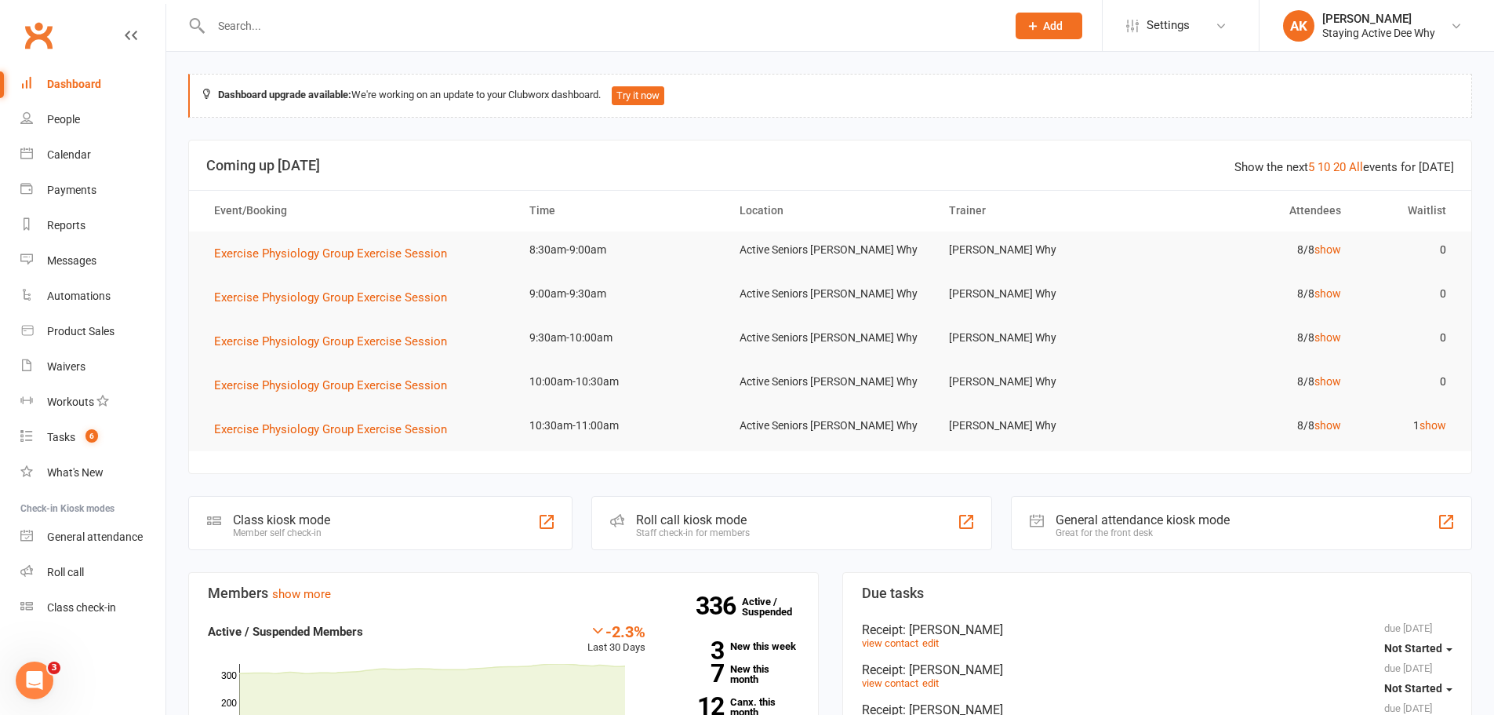
click at [466, 35] on input "text" at bounding box center [600, 26] width 789 height 22
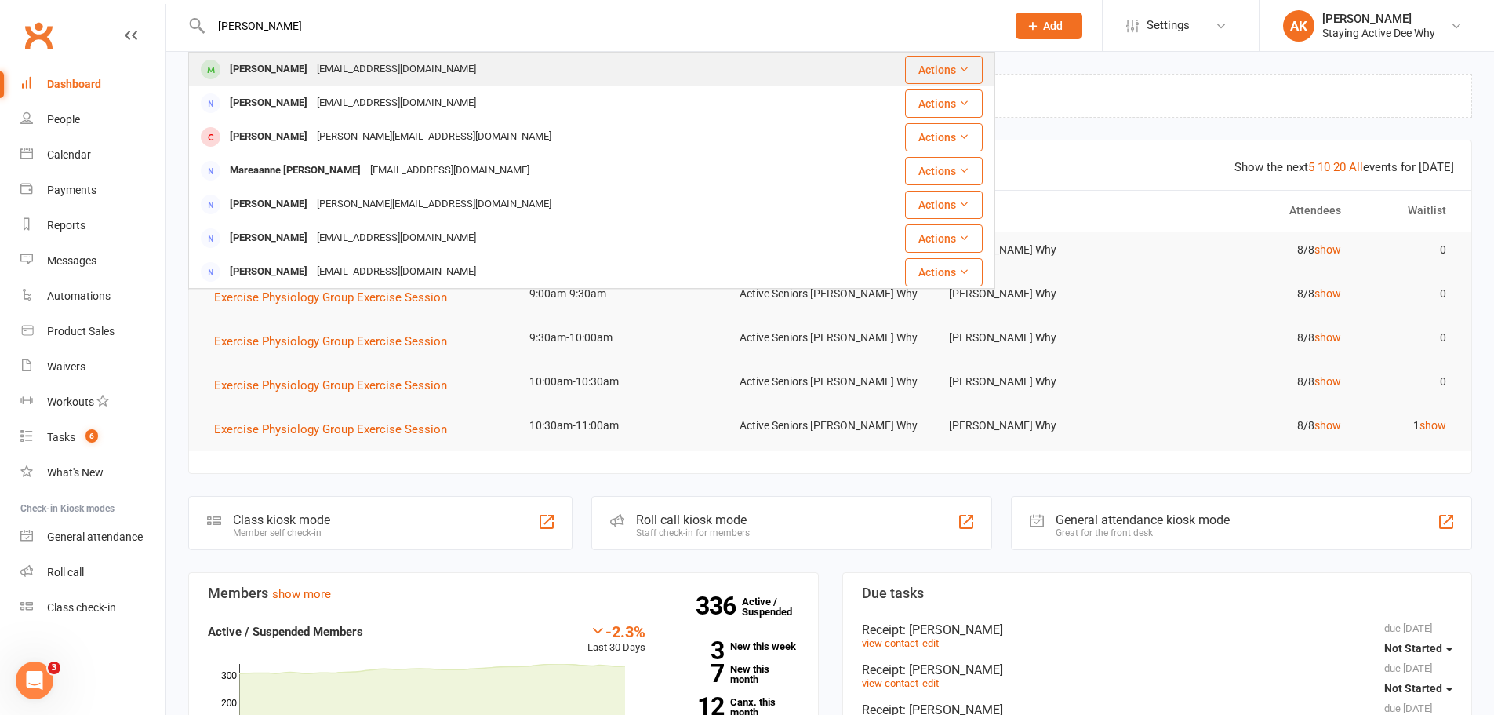
type input "maryanne"
click at [448, 58] on div "[EMAIL_ADDRESS][DOMAIN_NAME]" at bounding box center [396, 69] width 169 height 23
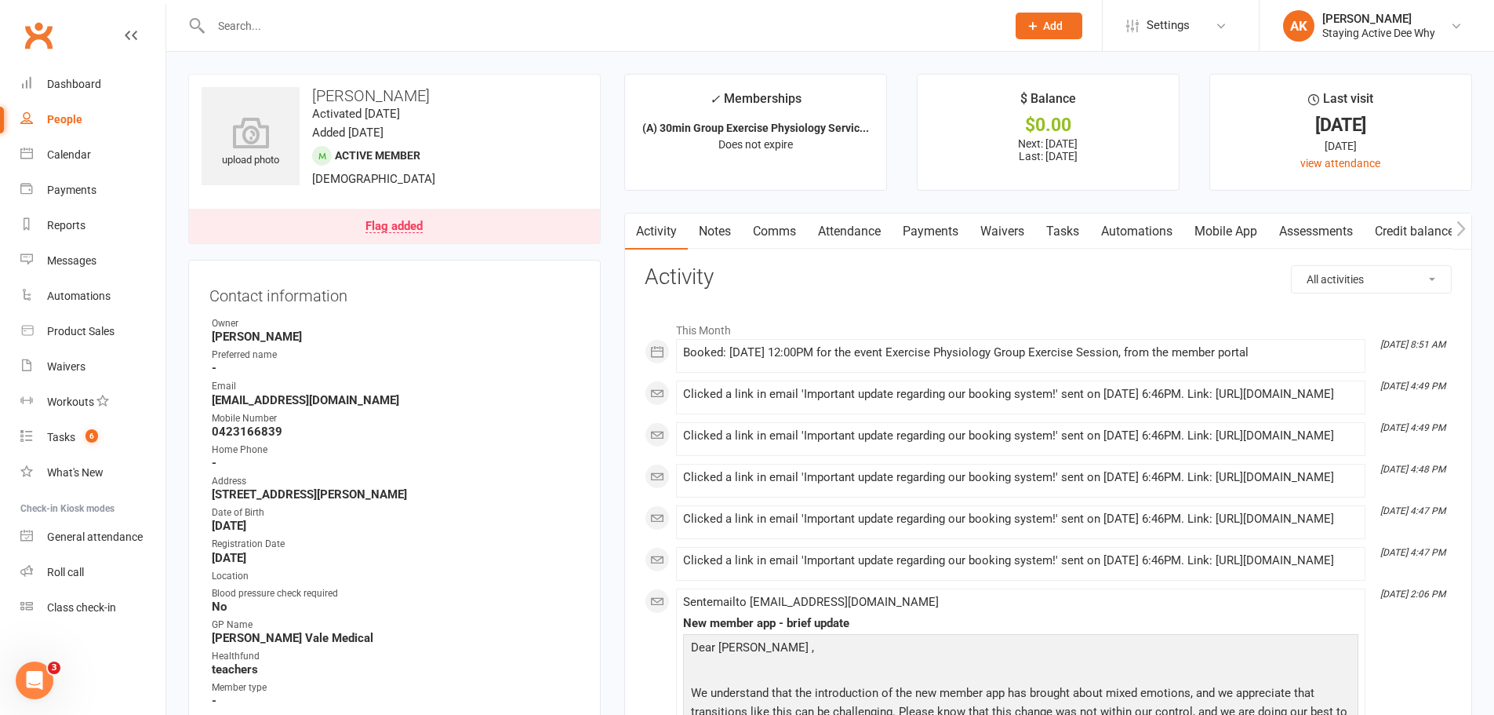
click at [722, 224] on link "Notes" at bounding box center [715, 231] width 54 height 36
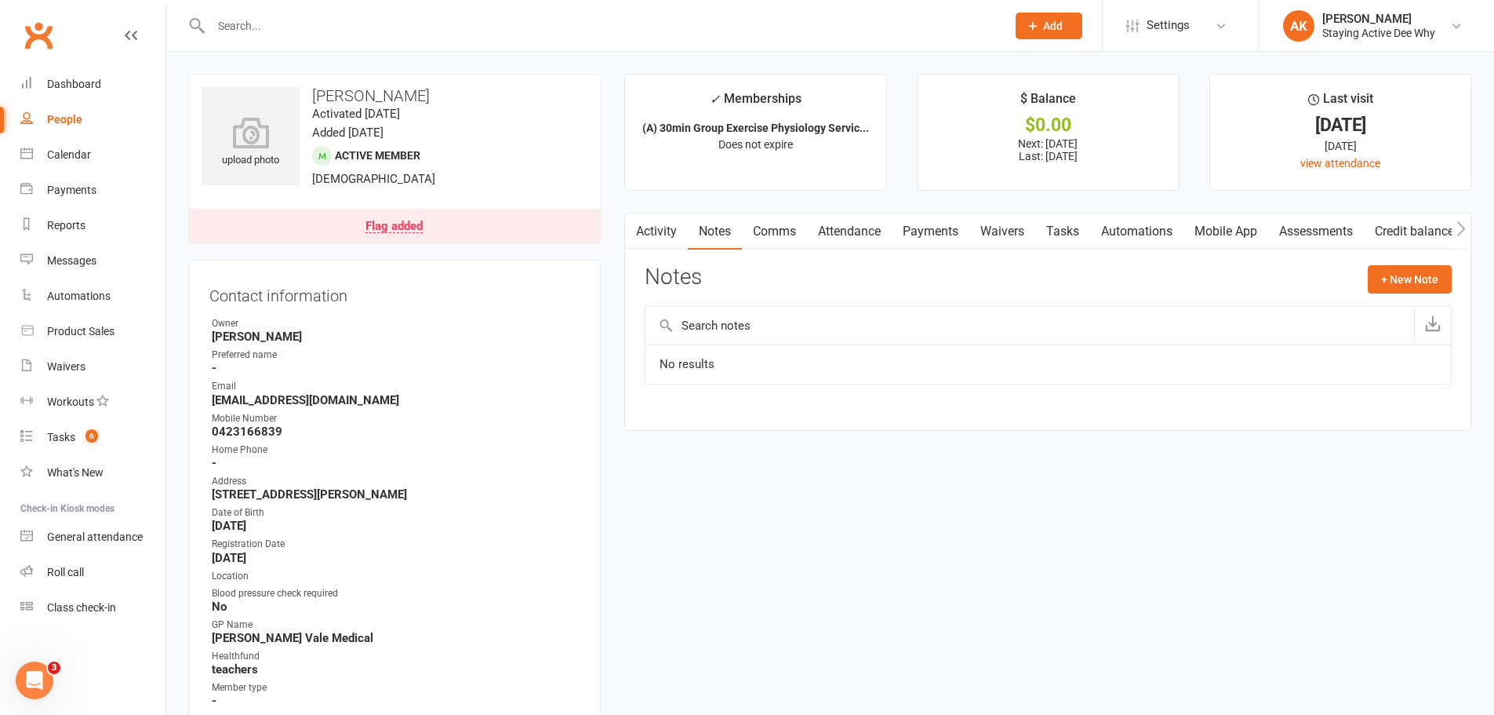
click at [679, 231] on link "Activity" at bounding box center [656, 231] width 63 height 36
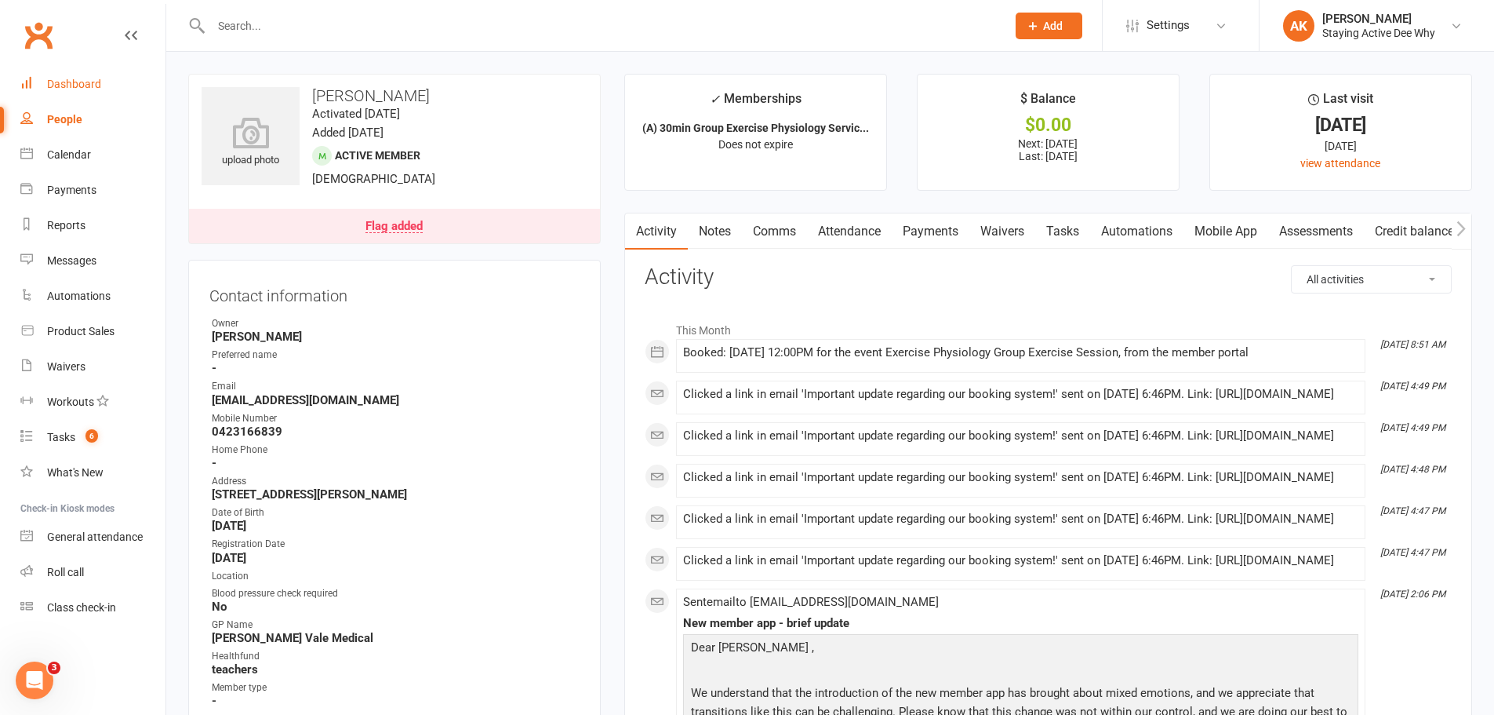
click at [89, 89] on div "Dashboard" at bounding box center [74, 84] width 54 height 13
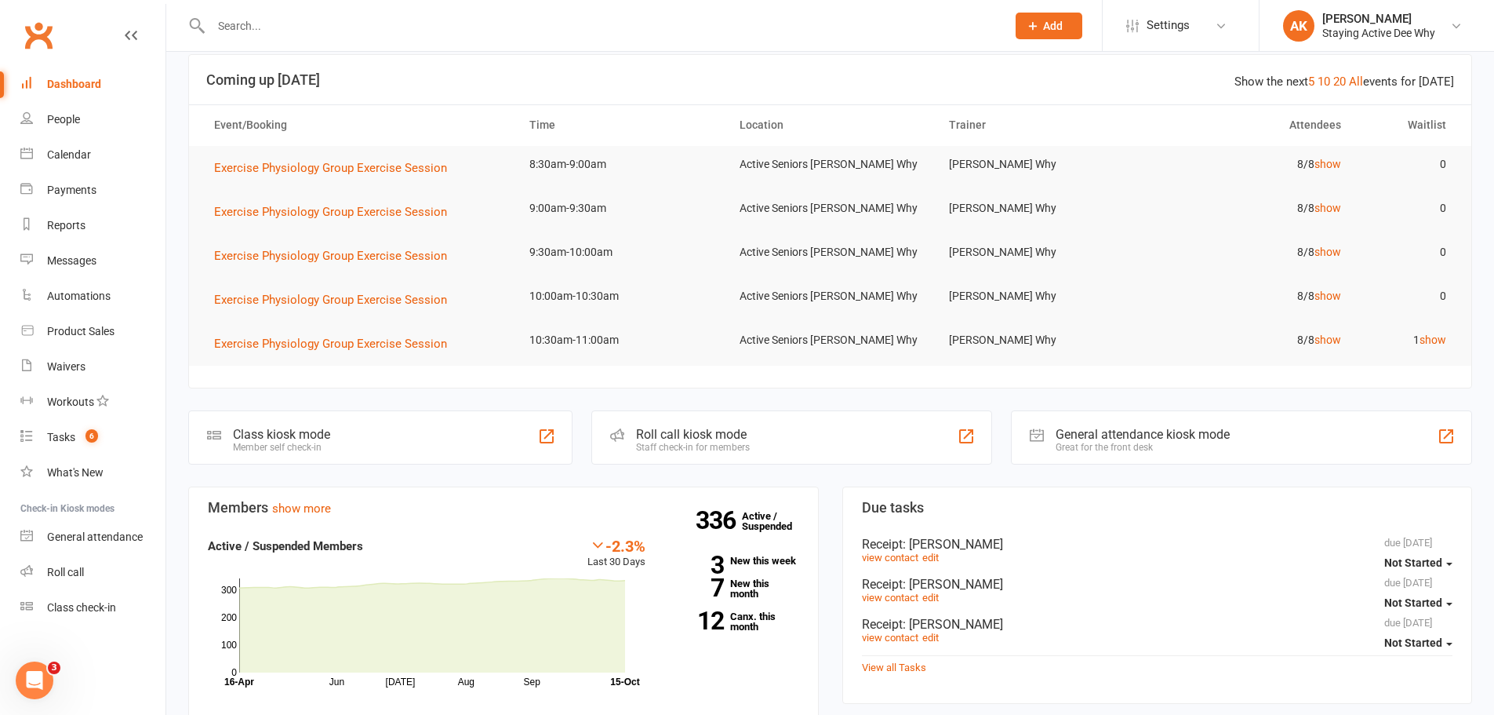
scroll to position [235, 0]
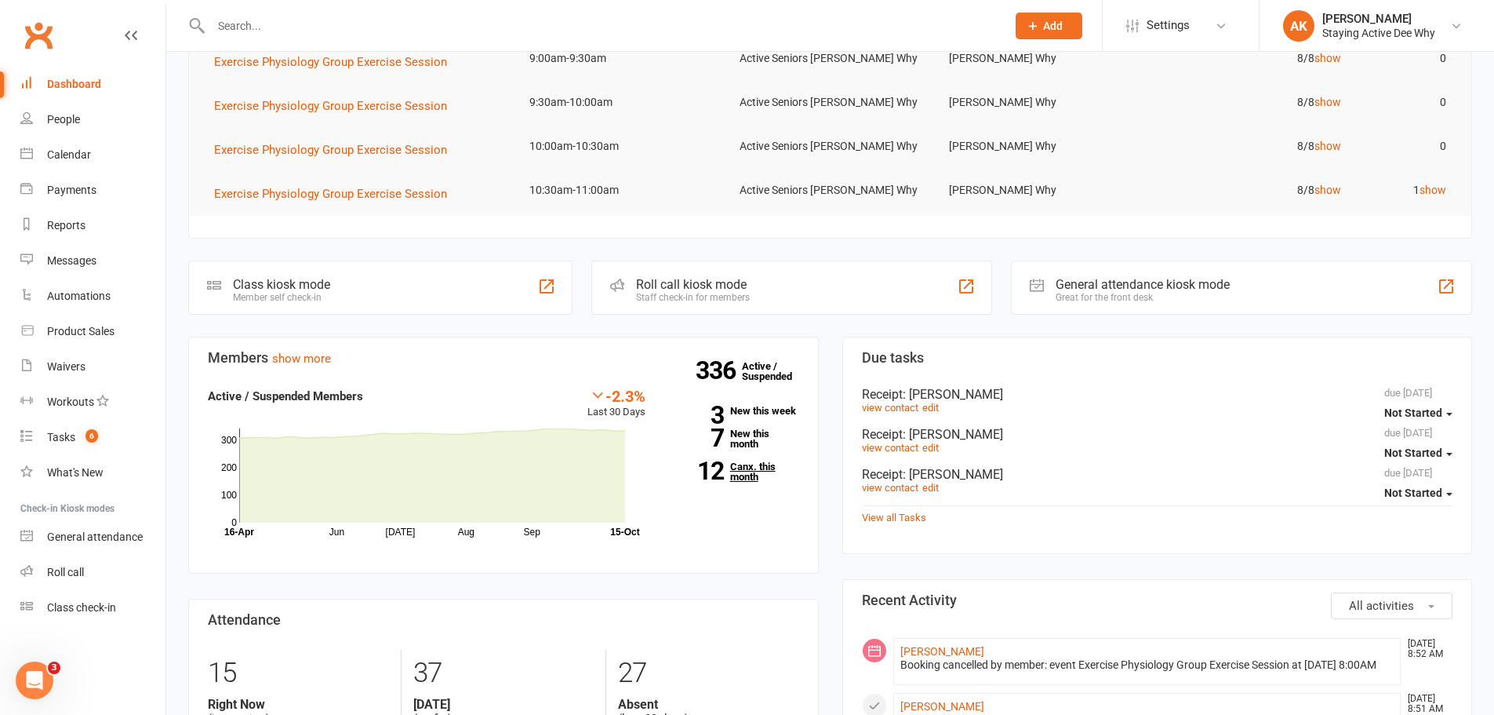
click at [728, 469] on link "12 Canx. this month" at bounding box center [734, 471] width 130 height 20
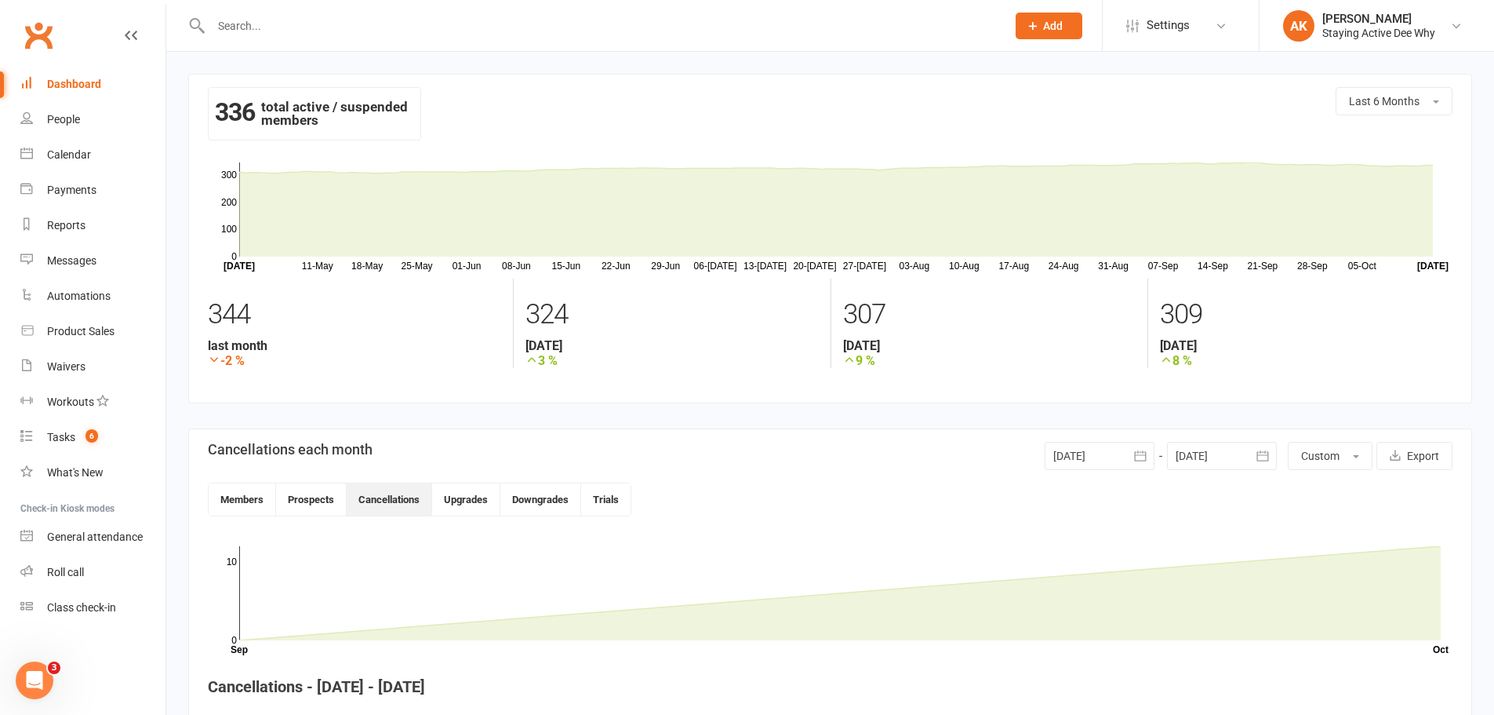
click at [111, 84] on link "Dashboard" at bounding box center [92, 84] width 145 height 35
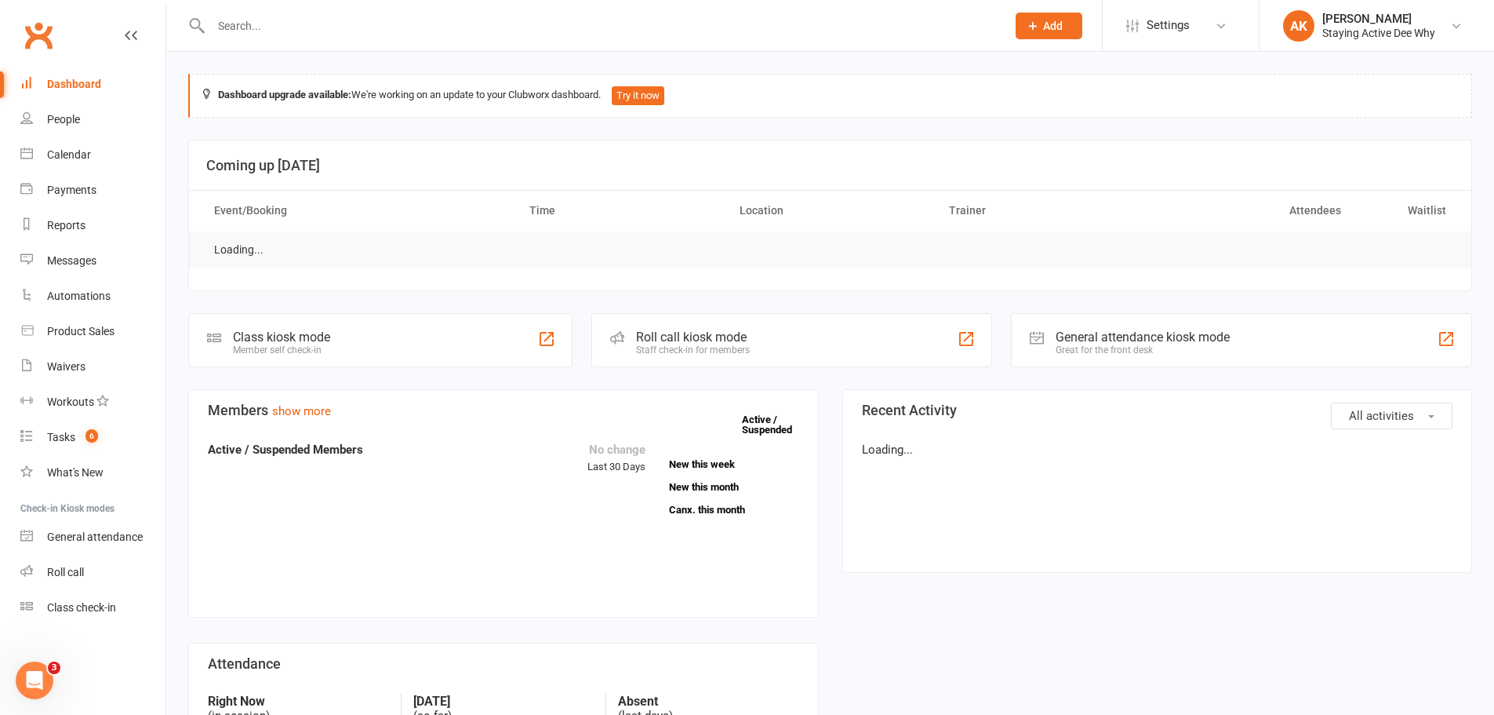
click at [260, 25] on input "text" at bounding box center [600, 26] width 789 height 22
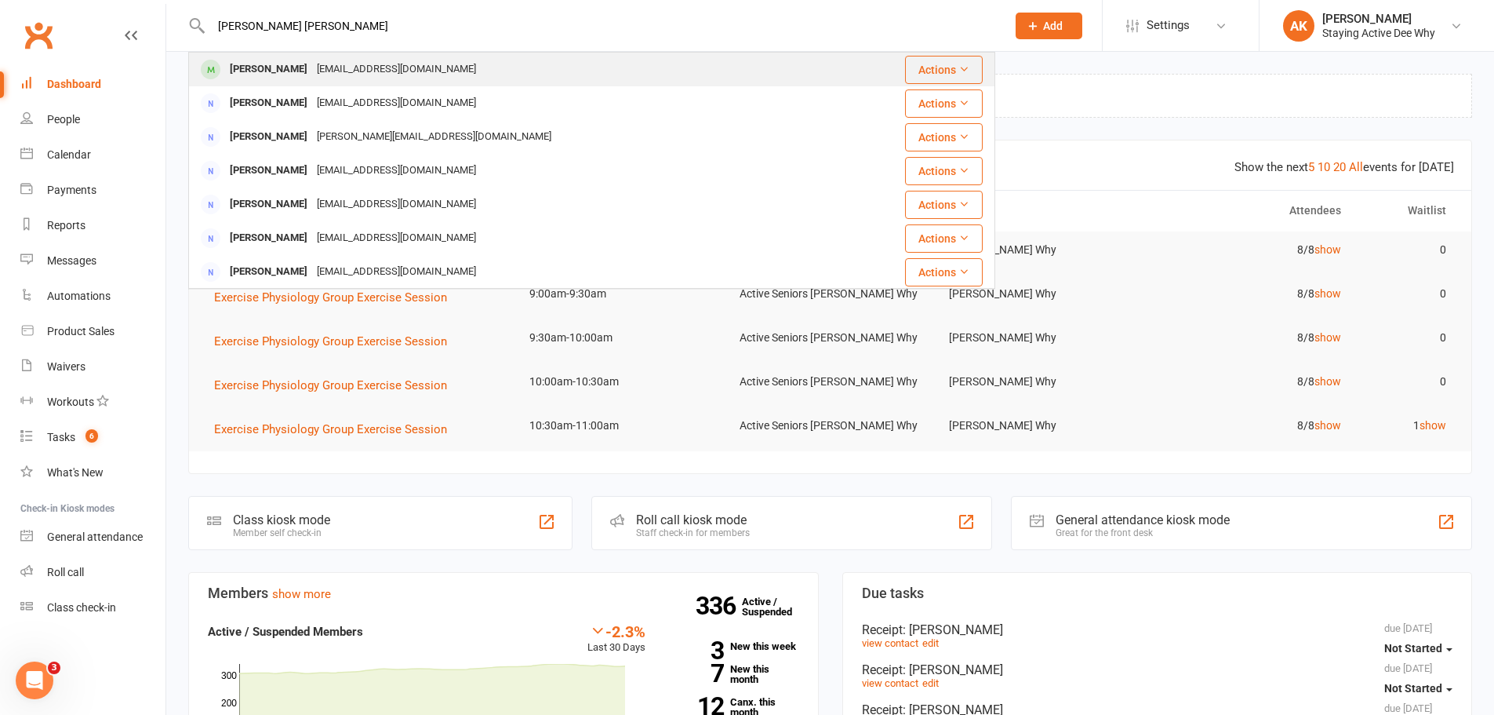
type input "mary anne"
click at [311, 65] on div "[PERSON_NAME]" at bounding box center [268, 69] width 87 height 23
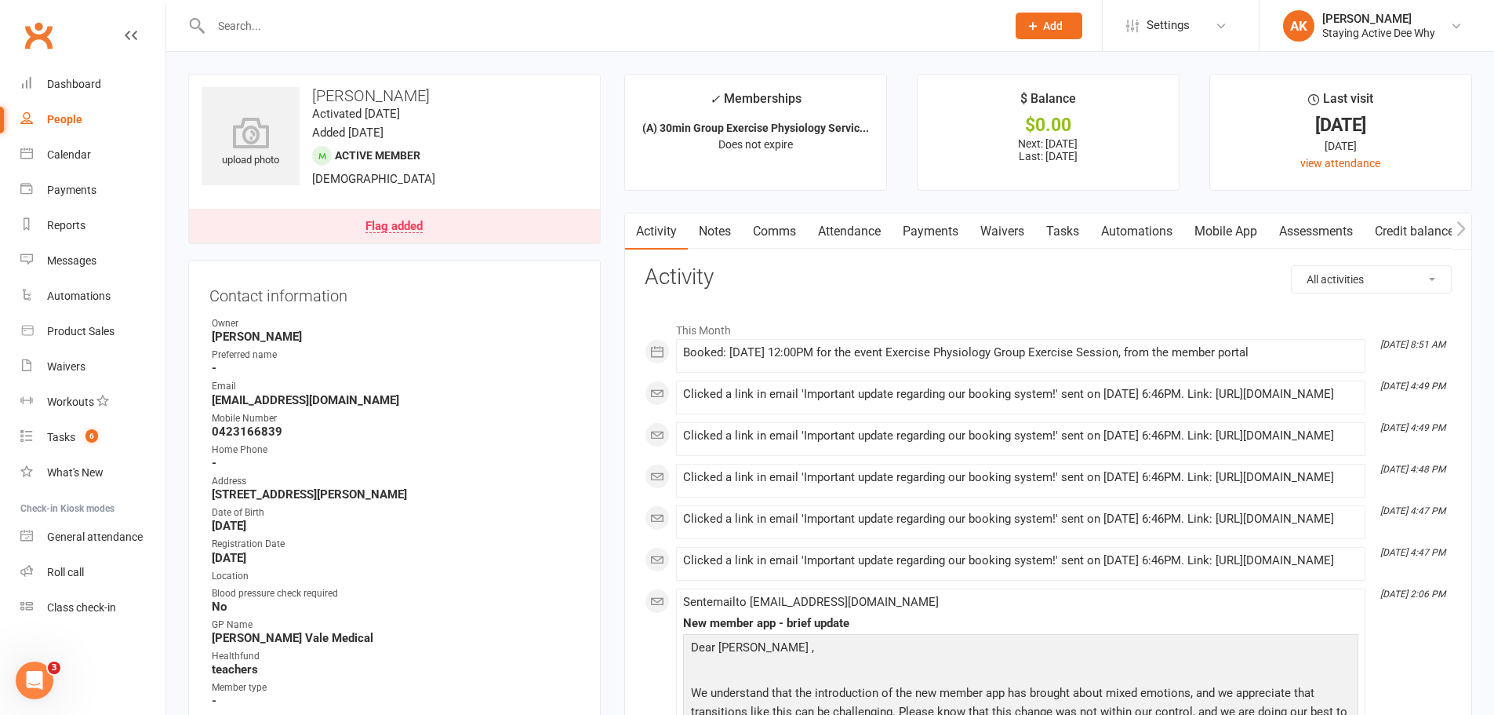
click at [412, 210] on link "Flag added" at bounding box center [394, 226] width 411 height 35
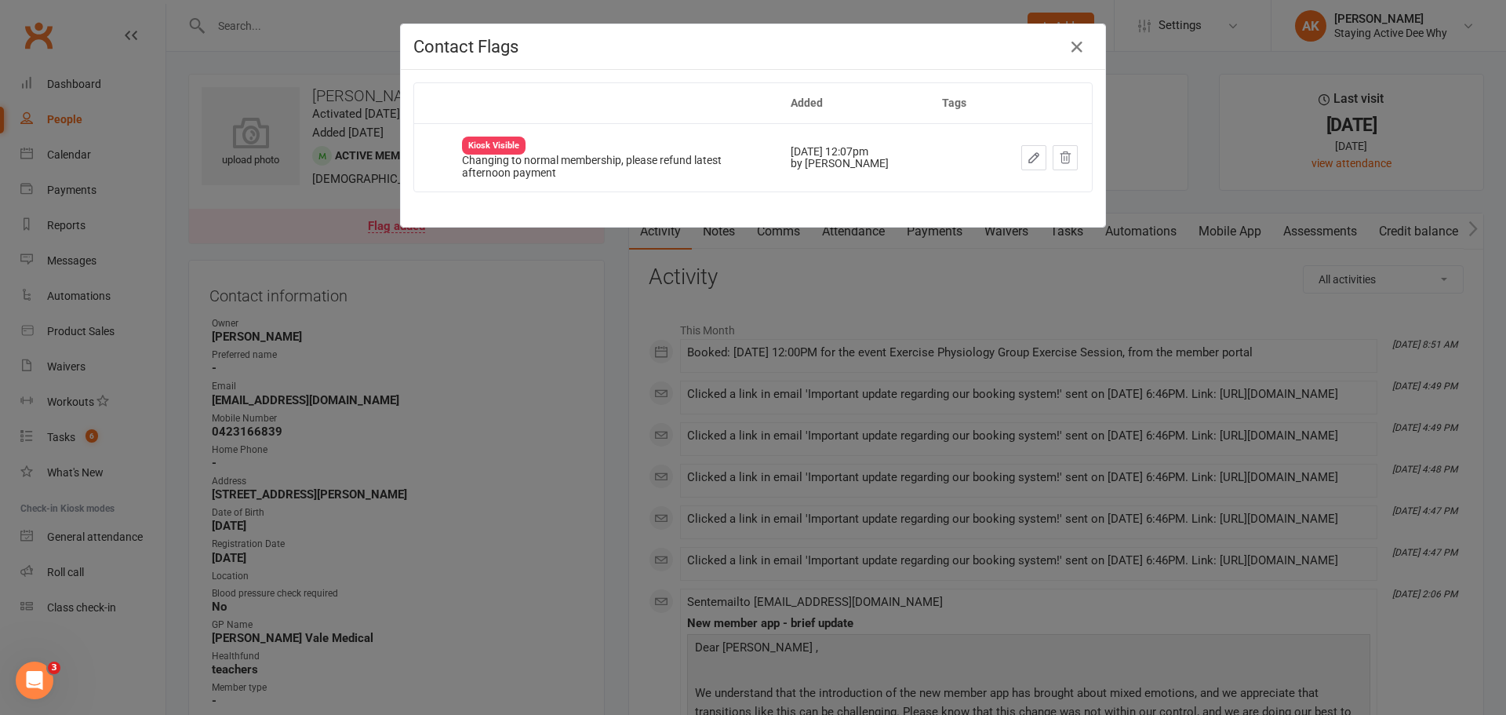
click at [435, 240] on div "Contact Flags Added Tags Kiosk Visible Changing to normal membership, please re…" at bounding box center [753, 357] width 1506 height 715
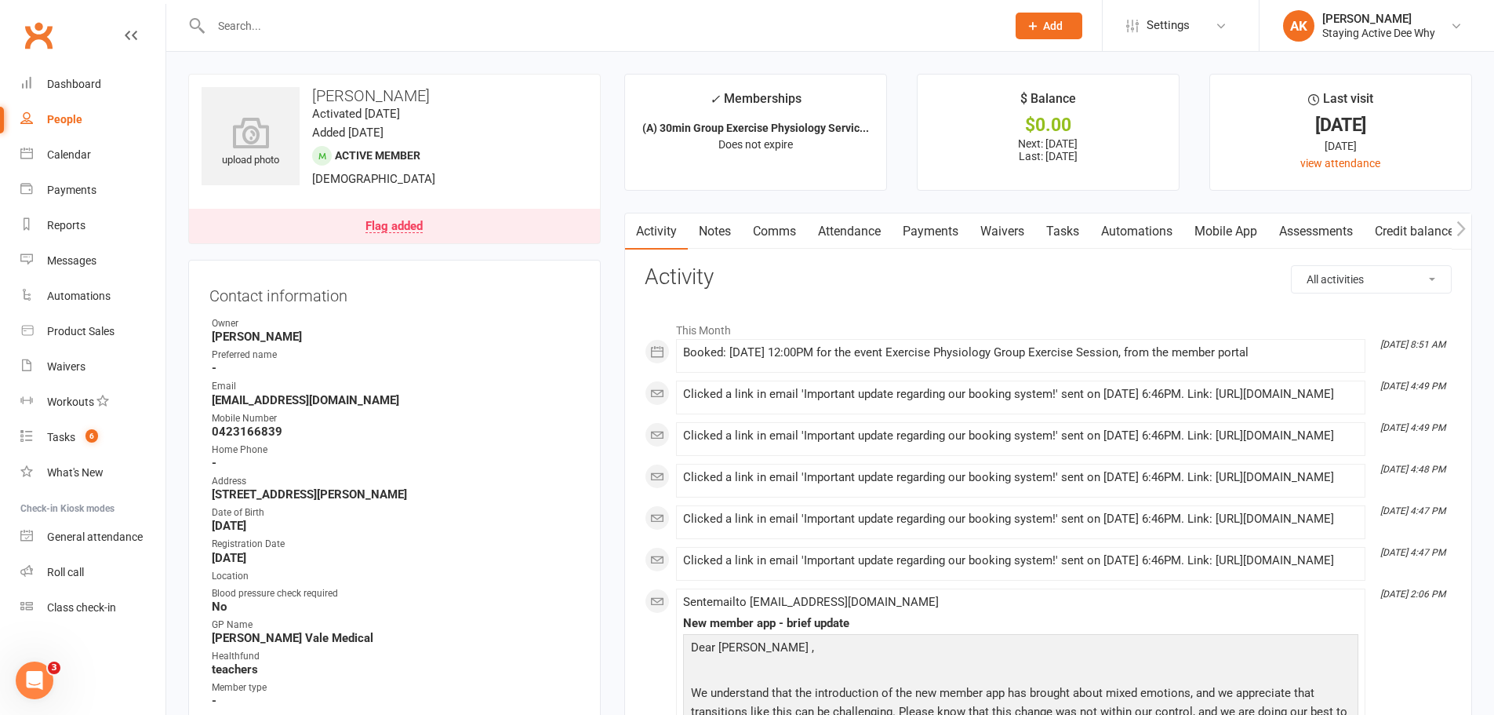
click at [948, 228] on link "Payments" at bounding box center [931, 231] width 78 height 36
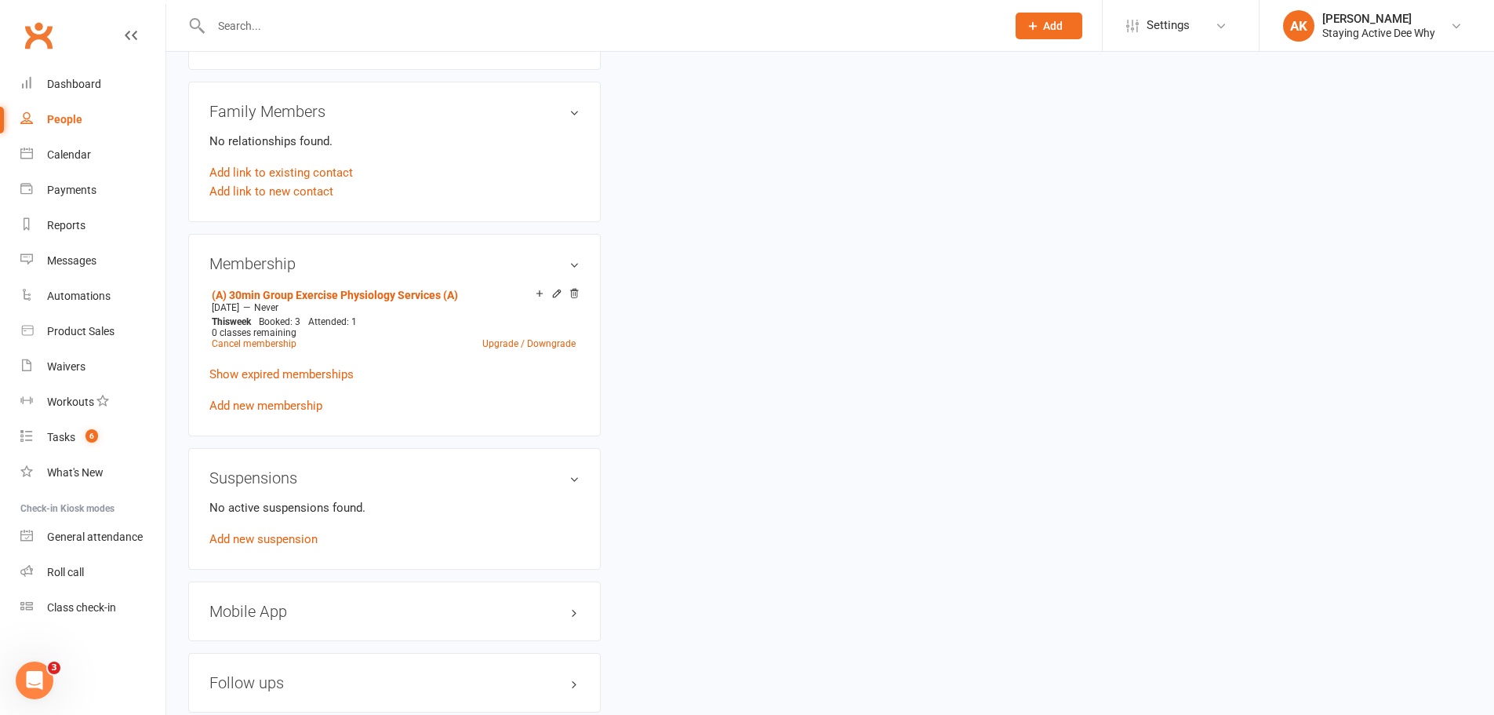
scroll to position [1098, 0]
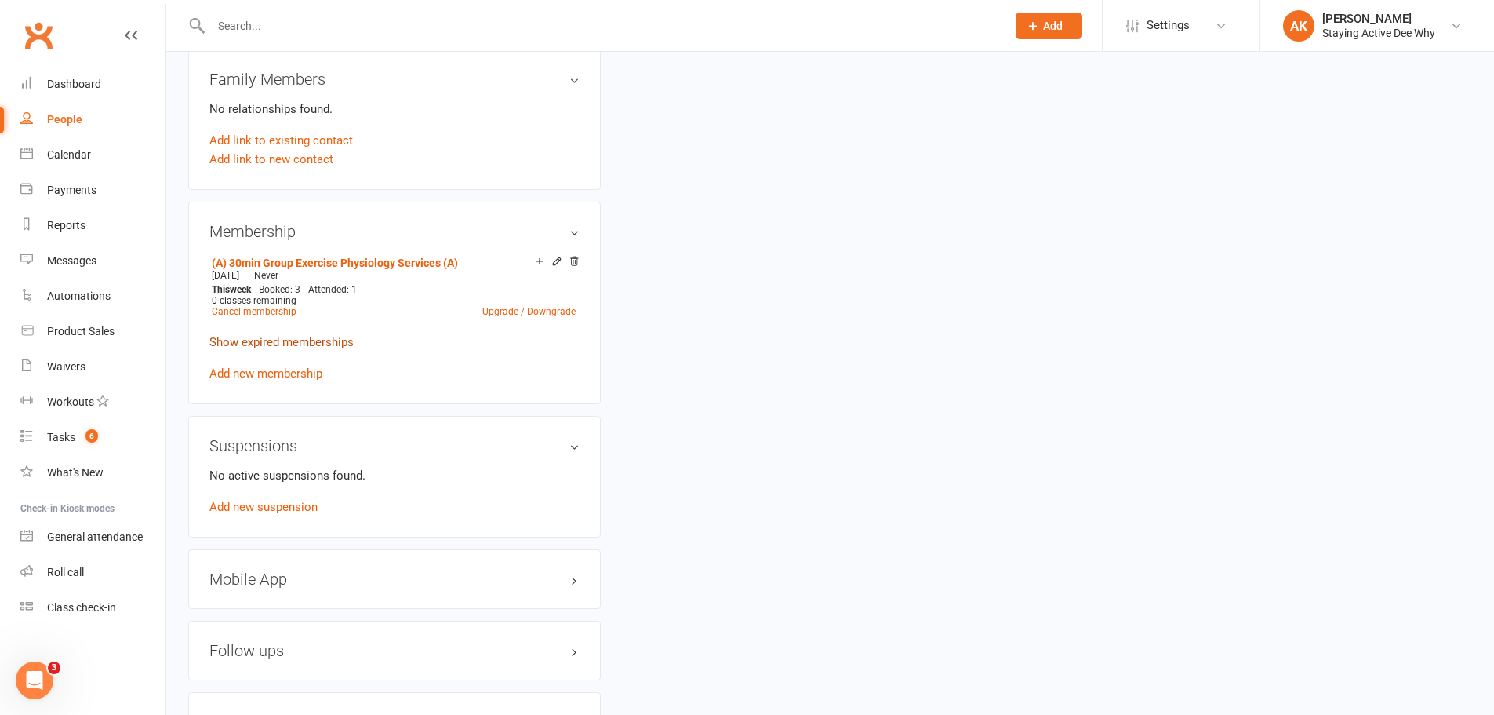
click at [294, 337] on link "Show expired memberships" at bounding box center [281, 342] width 144 height 14
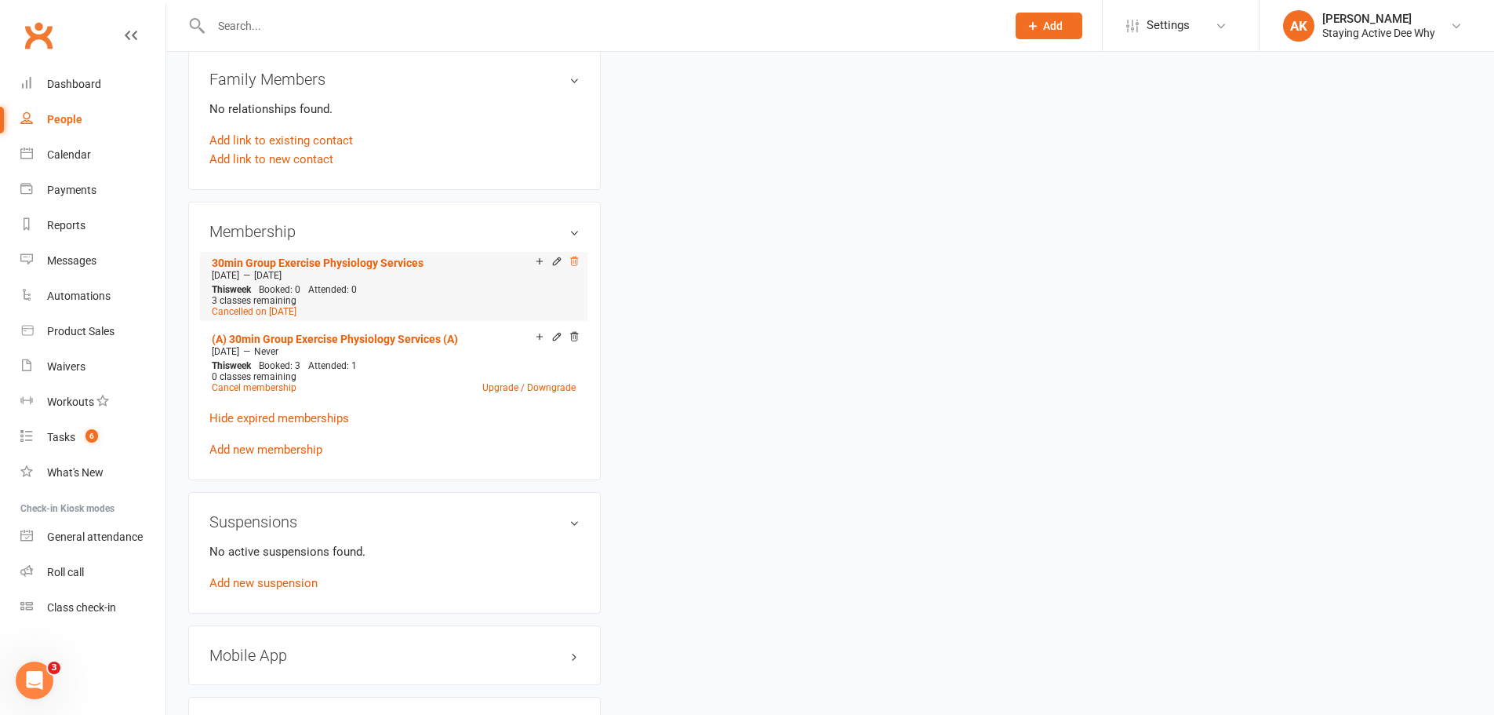
click at [576, 261] on icon at bounding box center [574, 261] width 11 height 11
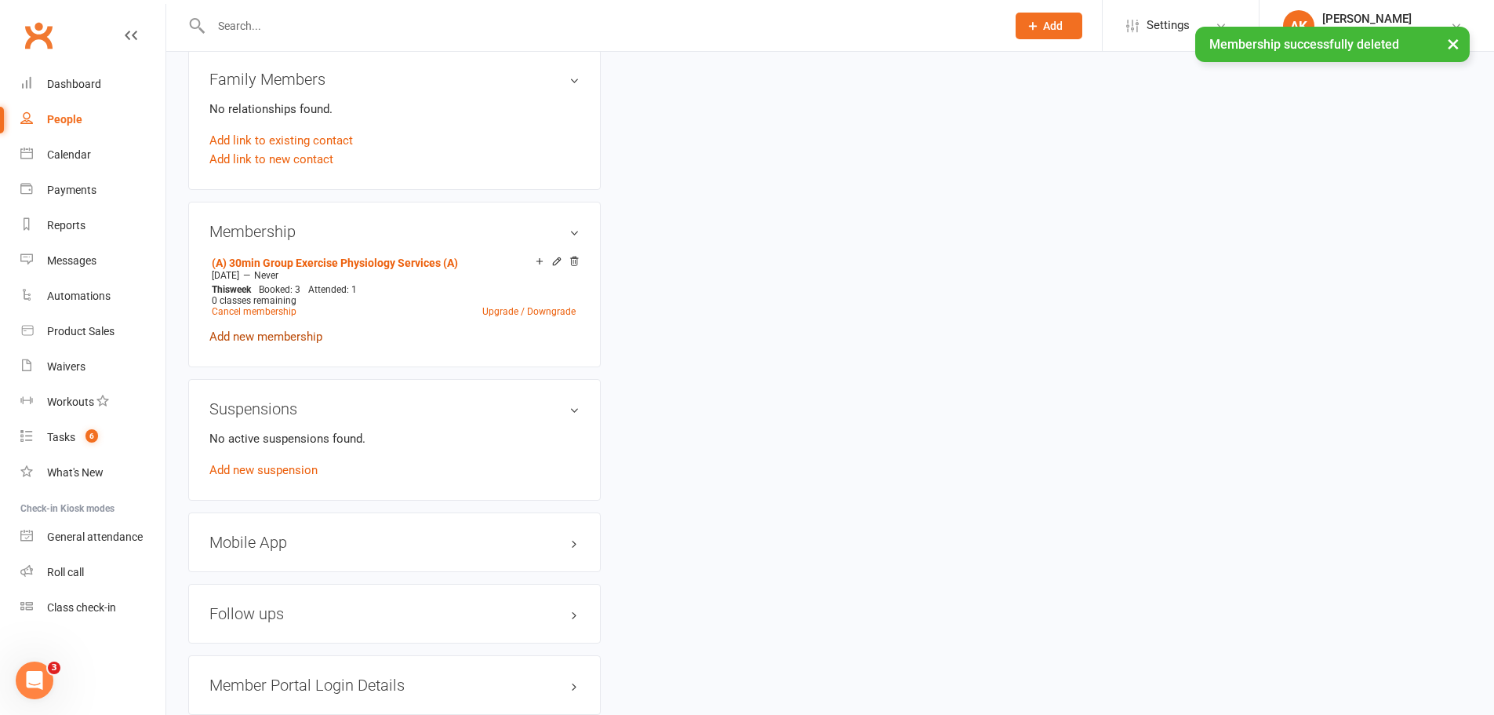
click at [275, 336] on link "Add new membership" at bounding box center [265, 336] width 113 height 14
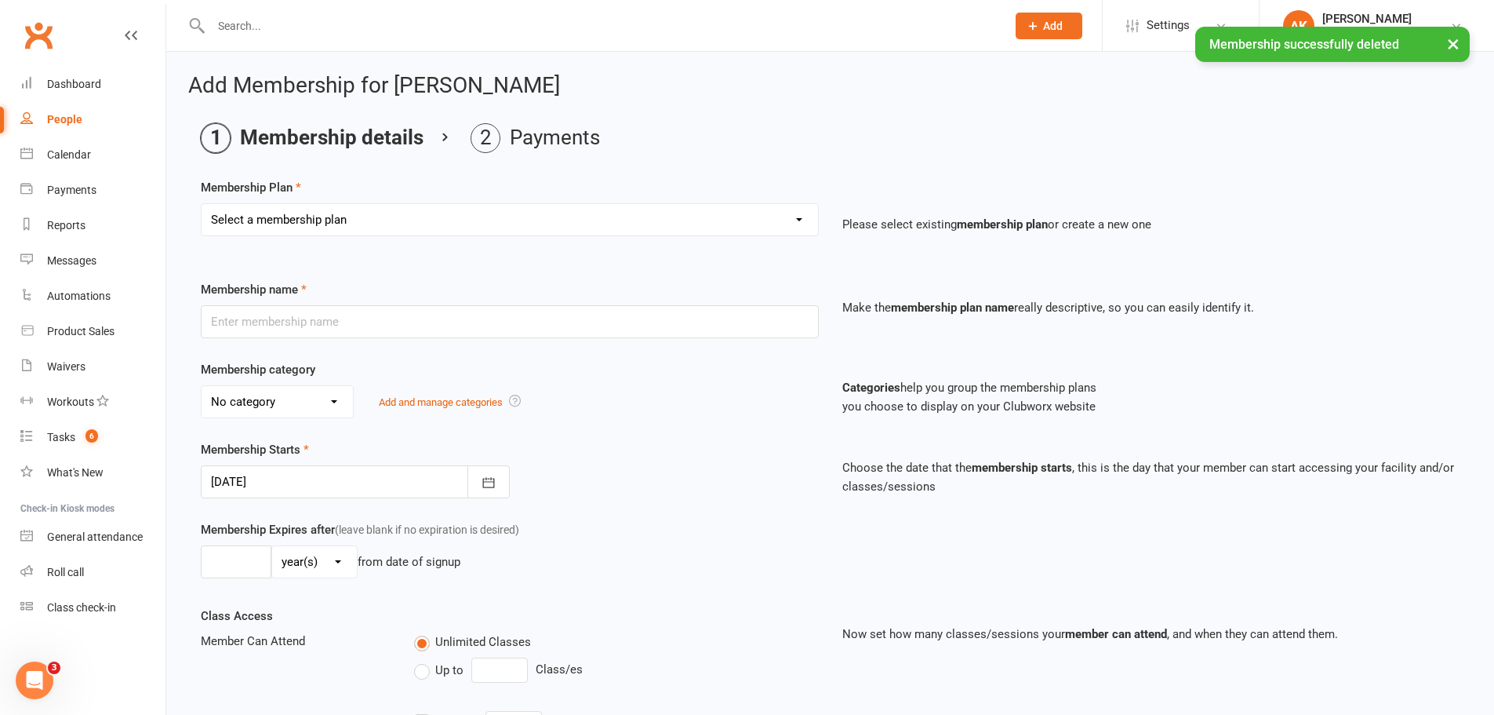
click at [329, 219] on select "Select a membership plan Create new Membership Plan 01 10953 Exercise Physiolog…" at bounding box center [510, 219] width 617 height 31
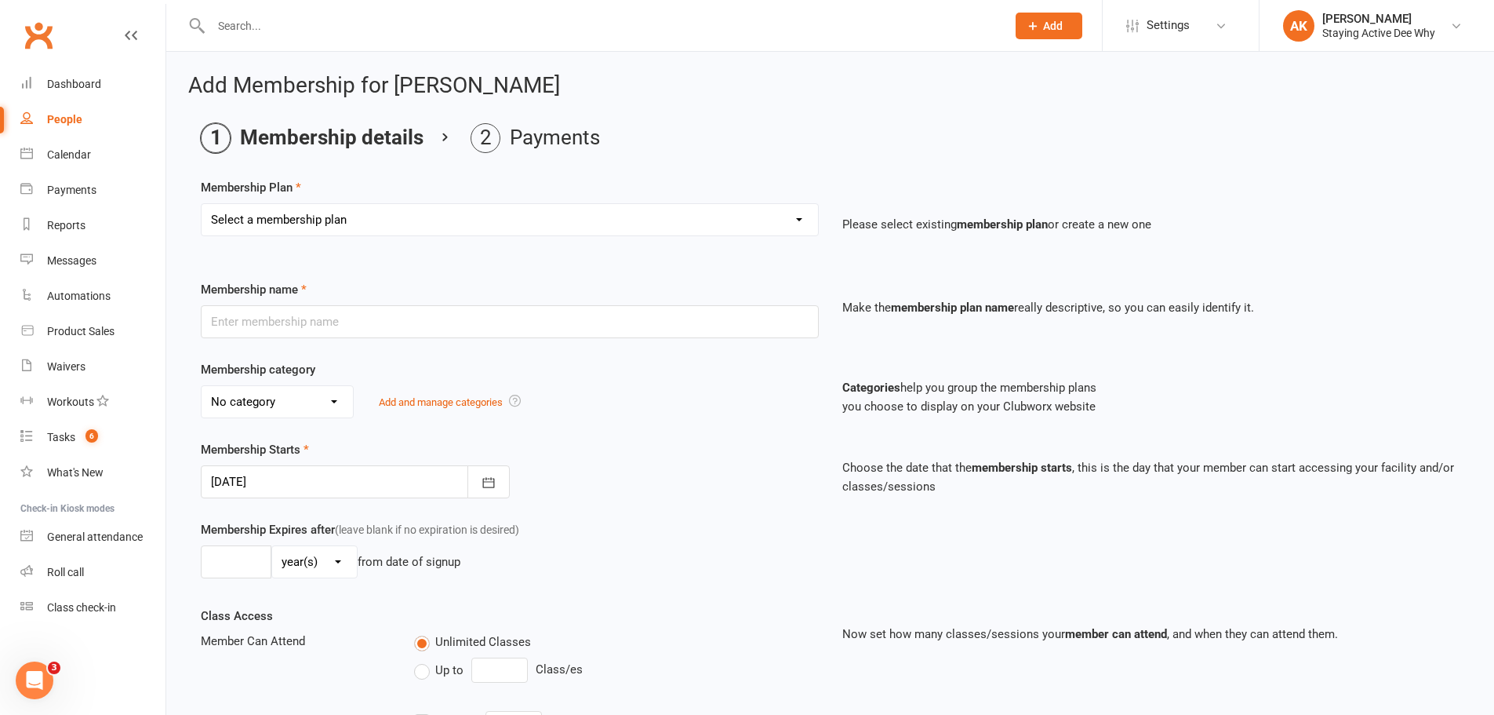
select select "4"
click at [202, 204] on select "Select a membership plan Create new Membership Plan 01 10953 Exercise Physiolog…" at bounding box center [510, 219] width 617 height 31
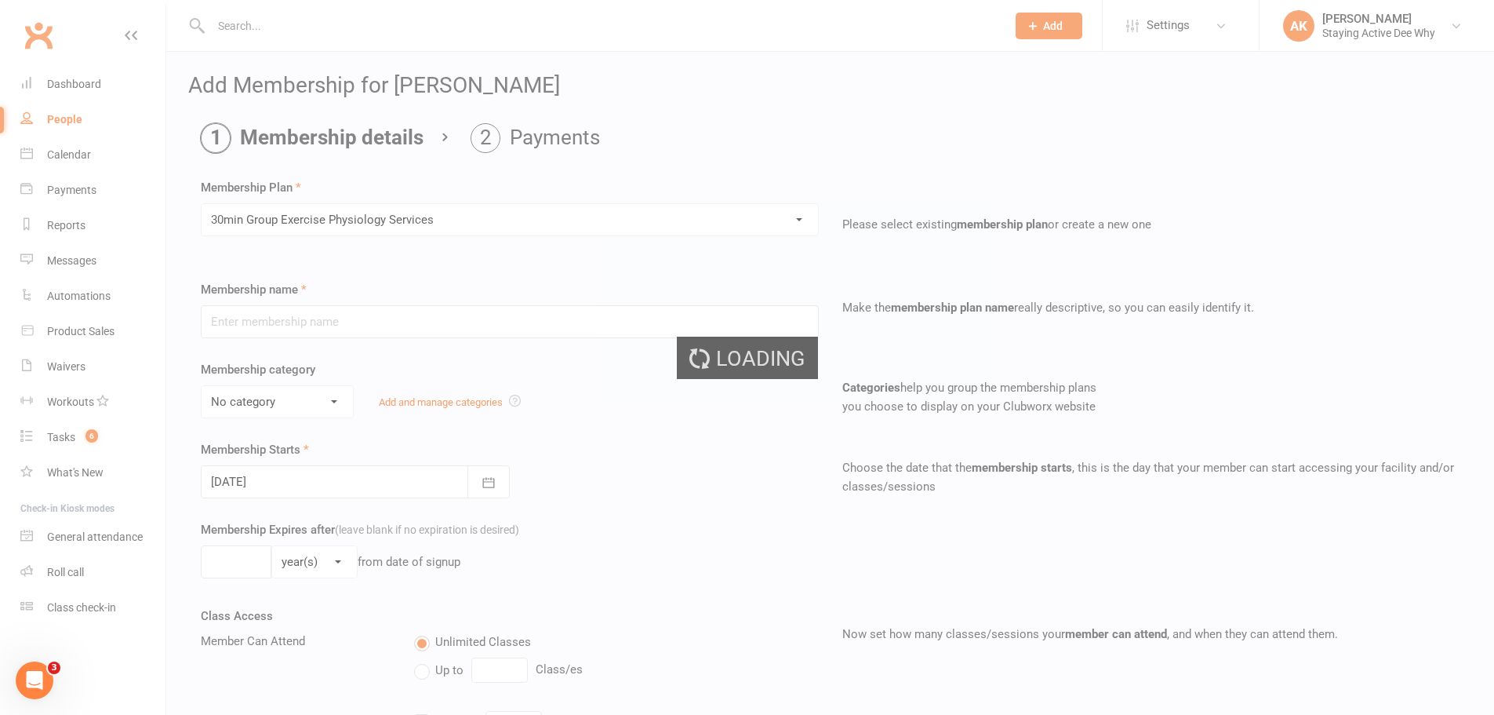
type input "30min Group Exercise Physiology Services"
select select "0"
type input "0"
type input "3"
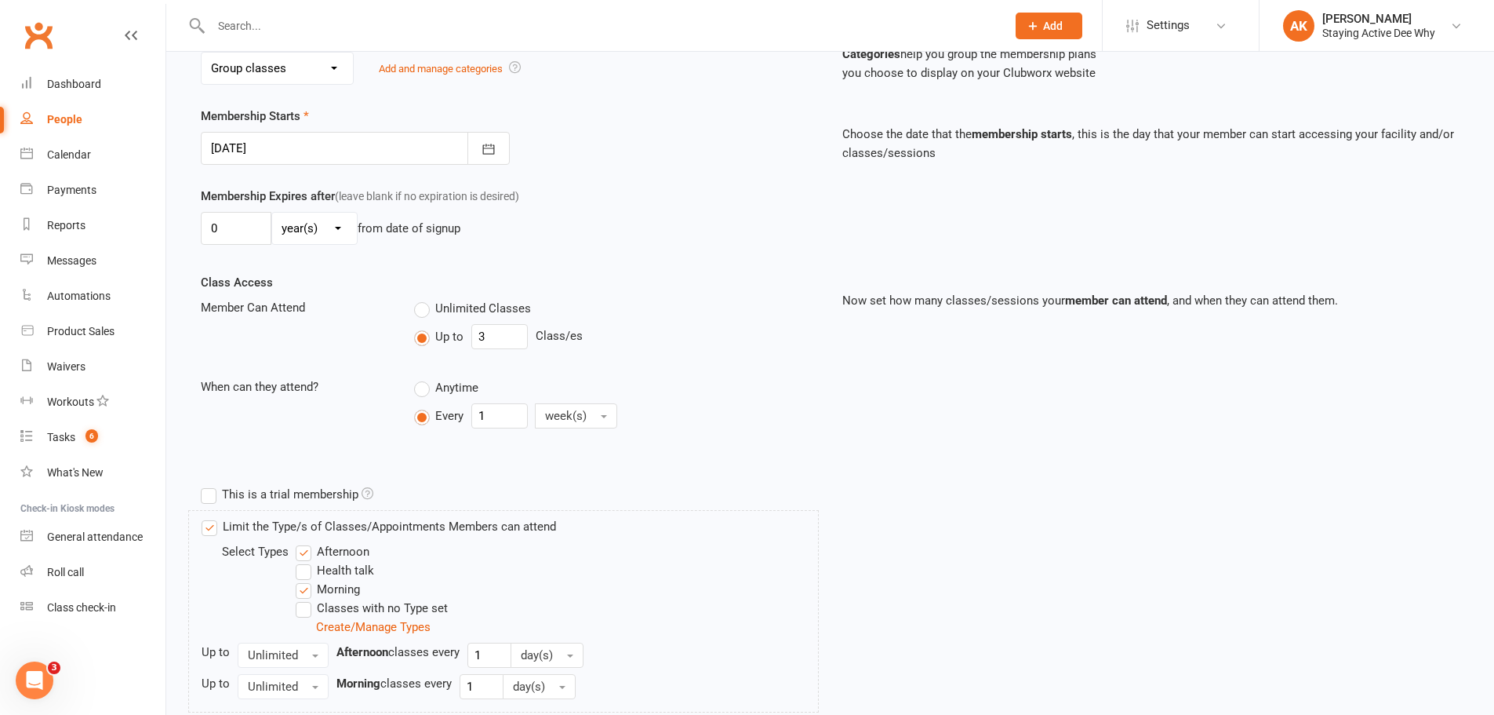
scroll to position [252, 0]
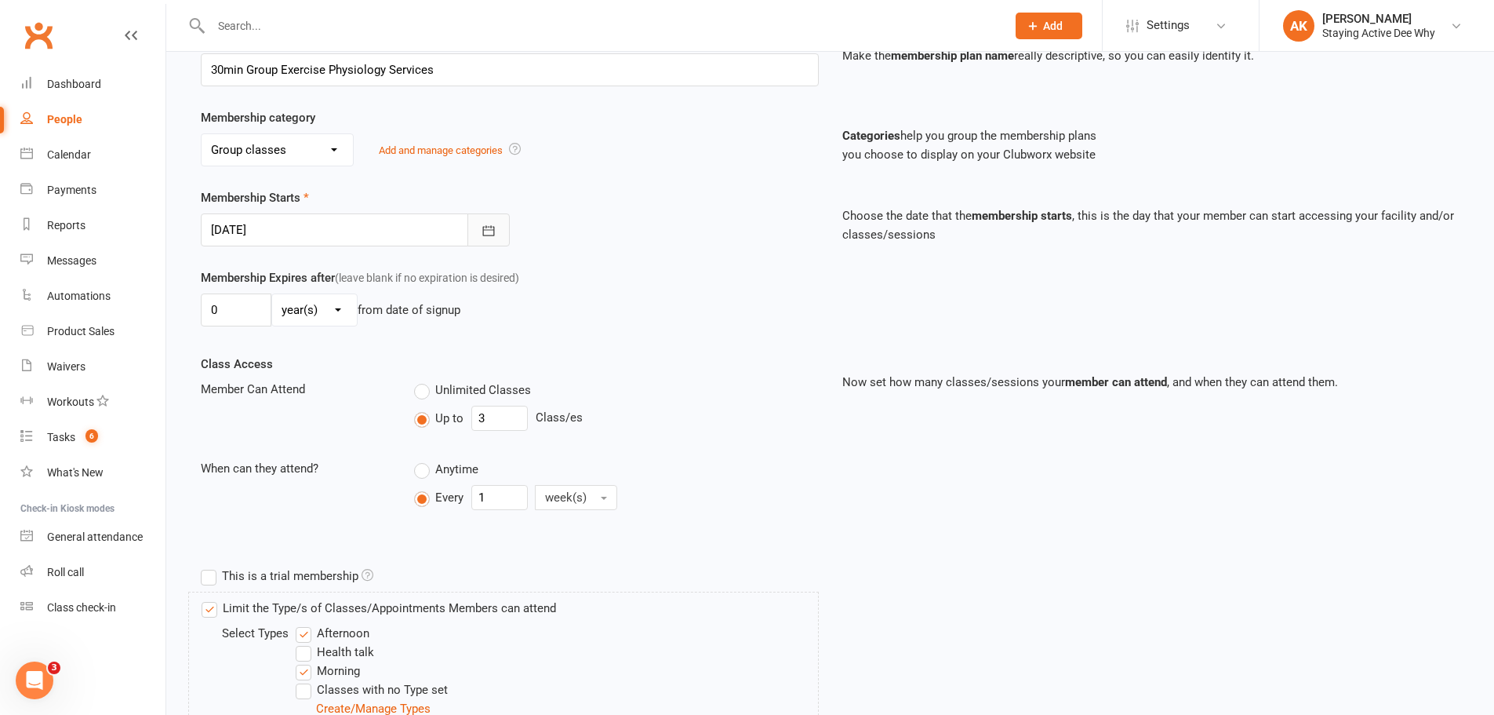
click at [503, 229] on button "button" at bounding box center [489, 229] width 42 height 33
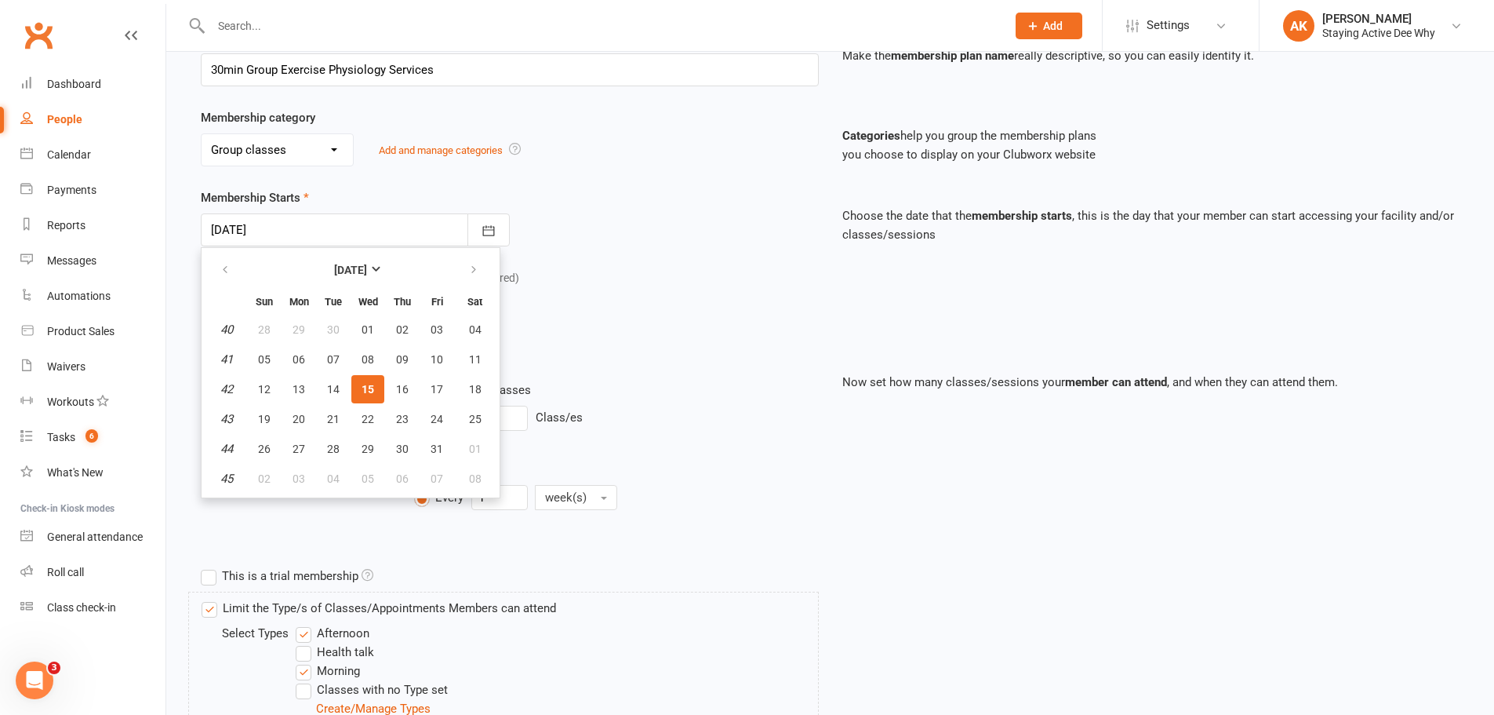
click at [546, 224] on div "Membership Starts 15 Oct 2025 October 2025 Sun Mon Tue Wed Thu Fri Sat 40 28 29…" at bounding box center [510, 217] width 642 height 58
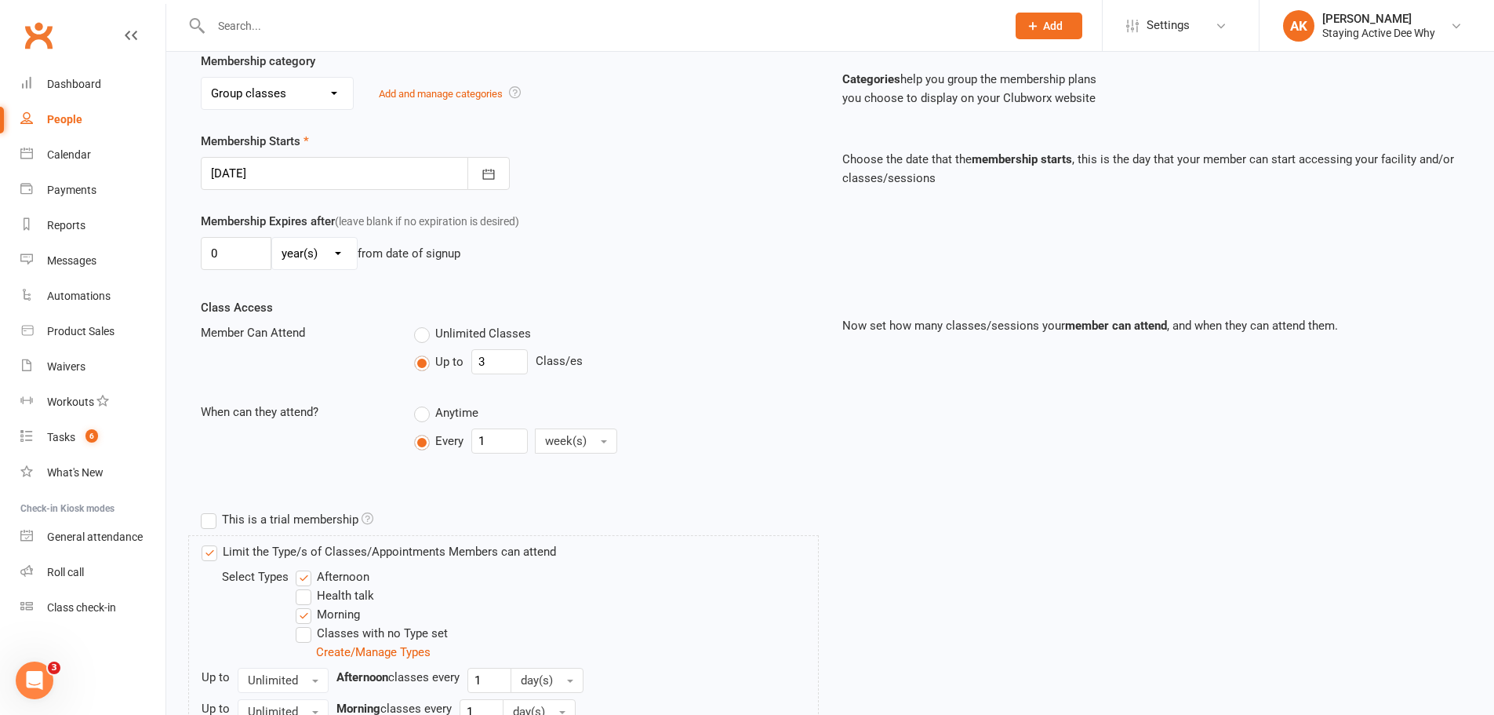
scroll to position [487, 0]
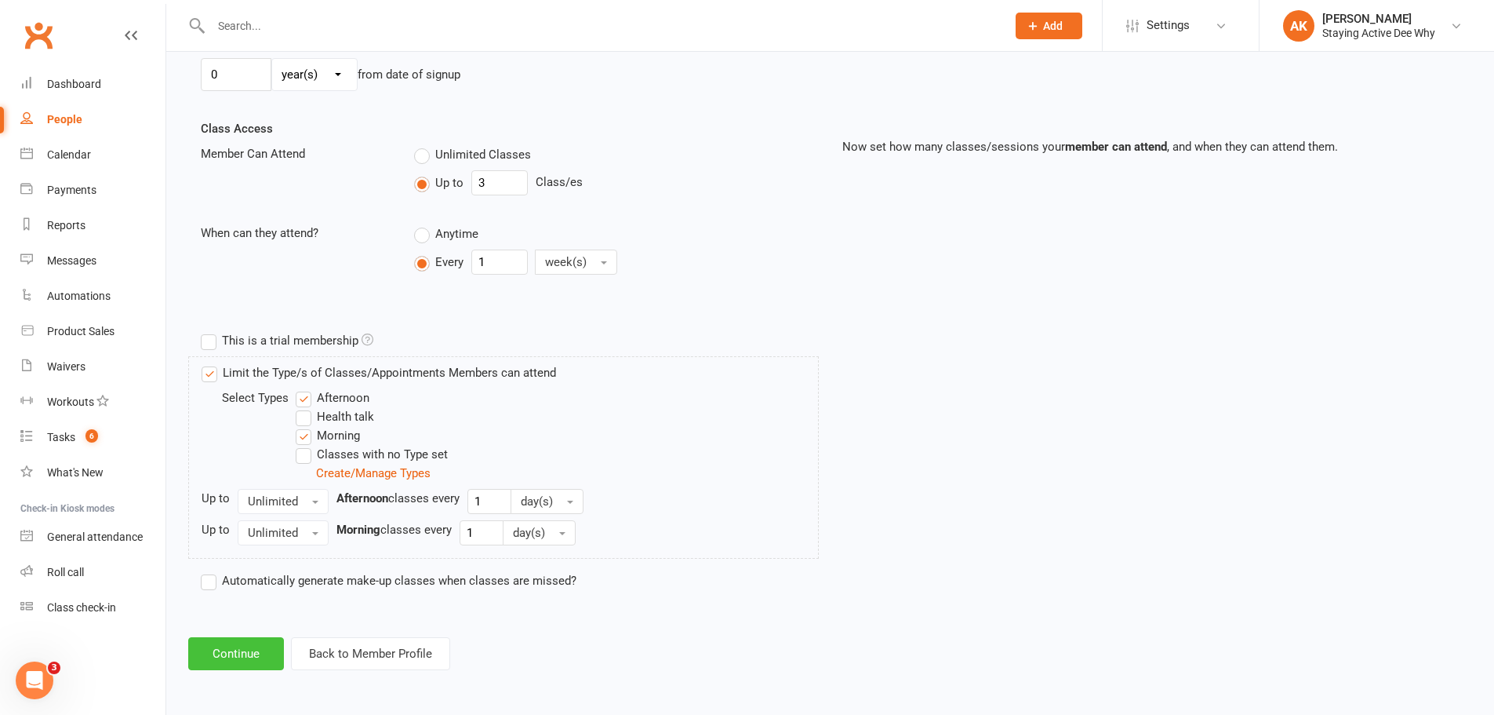
click at [239, 649] on button "Continue" at bounding box center [236, 653] width 96 height 33
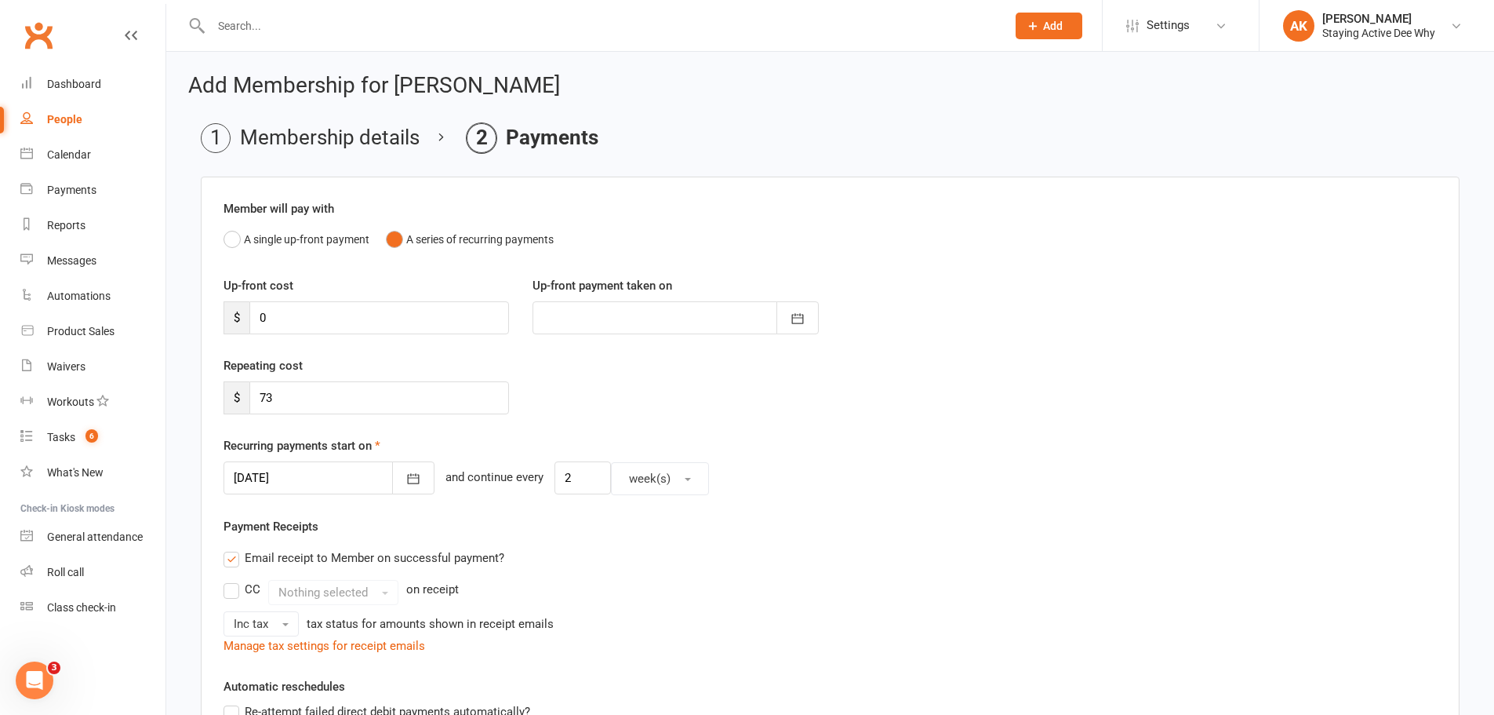
scroll to position [363, 0]
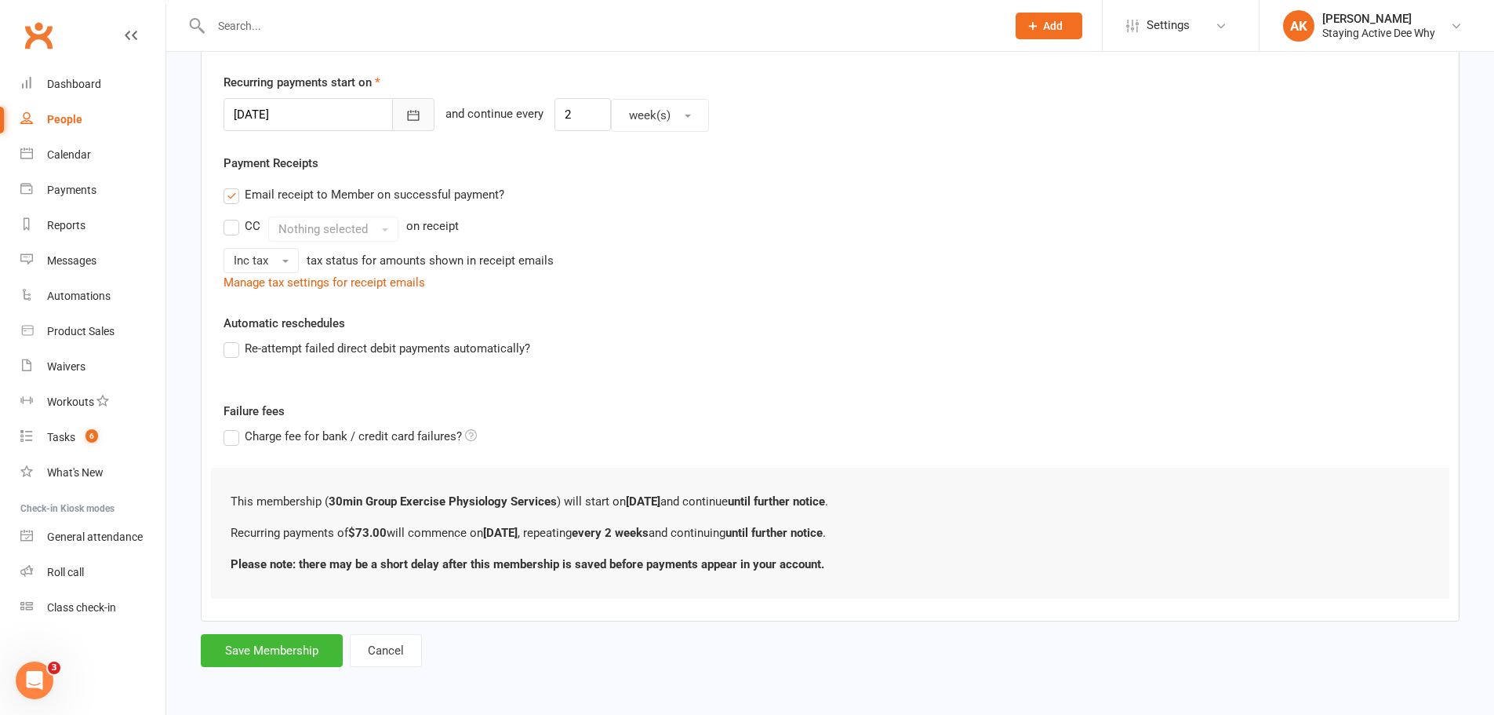
click at [406, 122] on icon "button" at bounding box center [414, 115] width 16 height 16
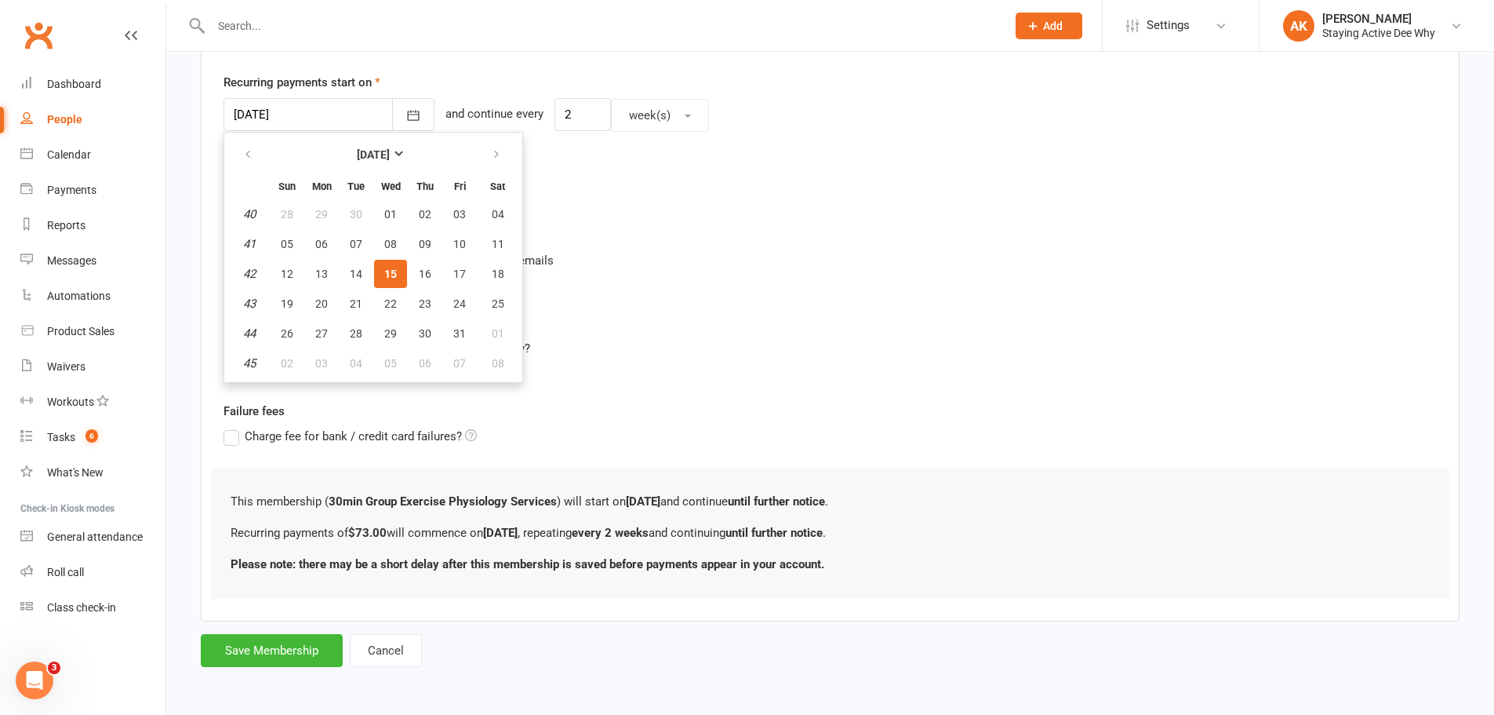
click at [599, 263] on div "Inc tax tax status for amounts shown in receipt emails" at bounding box center [831, 260] width 1214 height 25
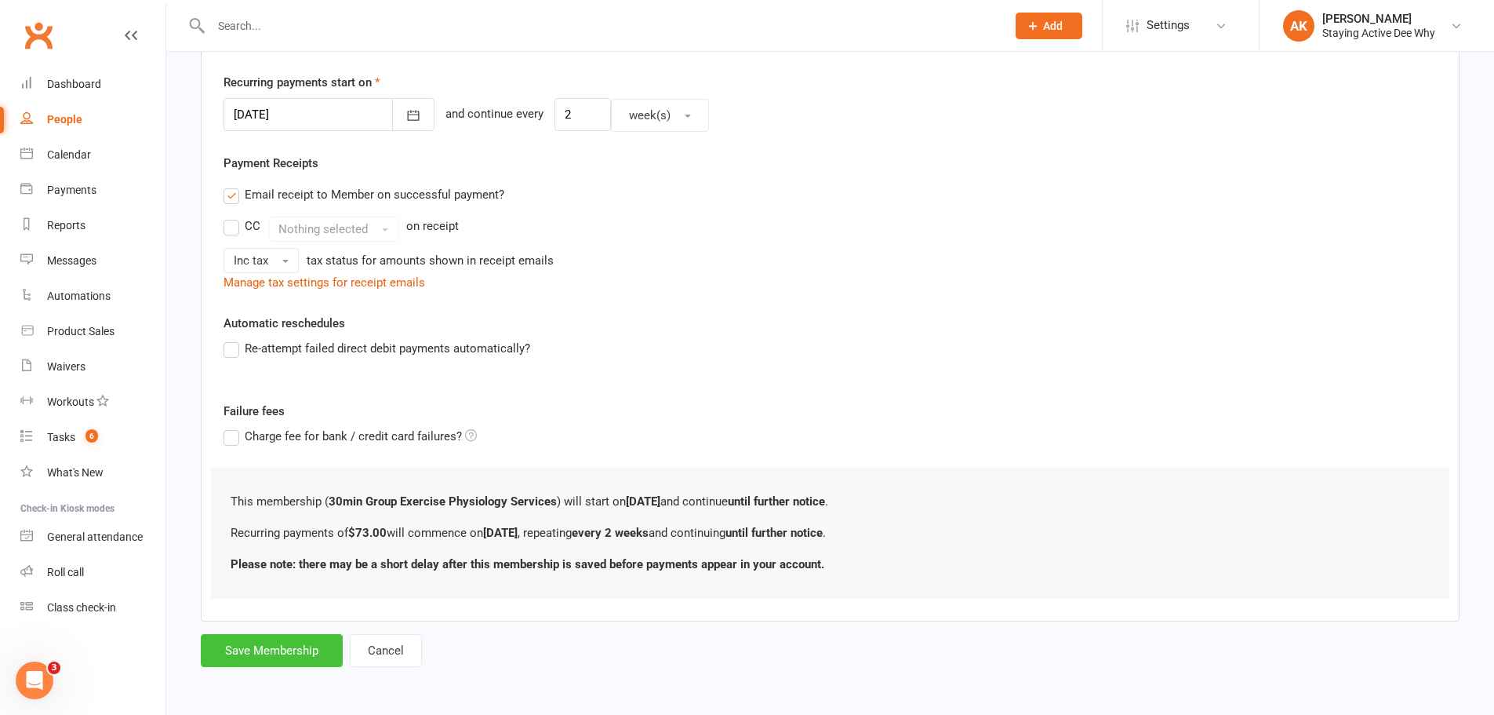
click at [270, 638] on button "Save Membership" at bounding box center [272, 650] width 142 height 33
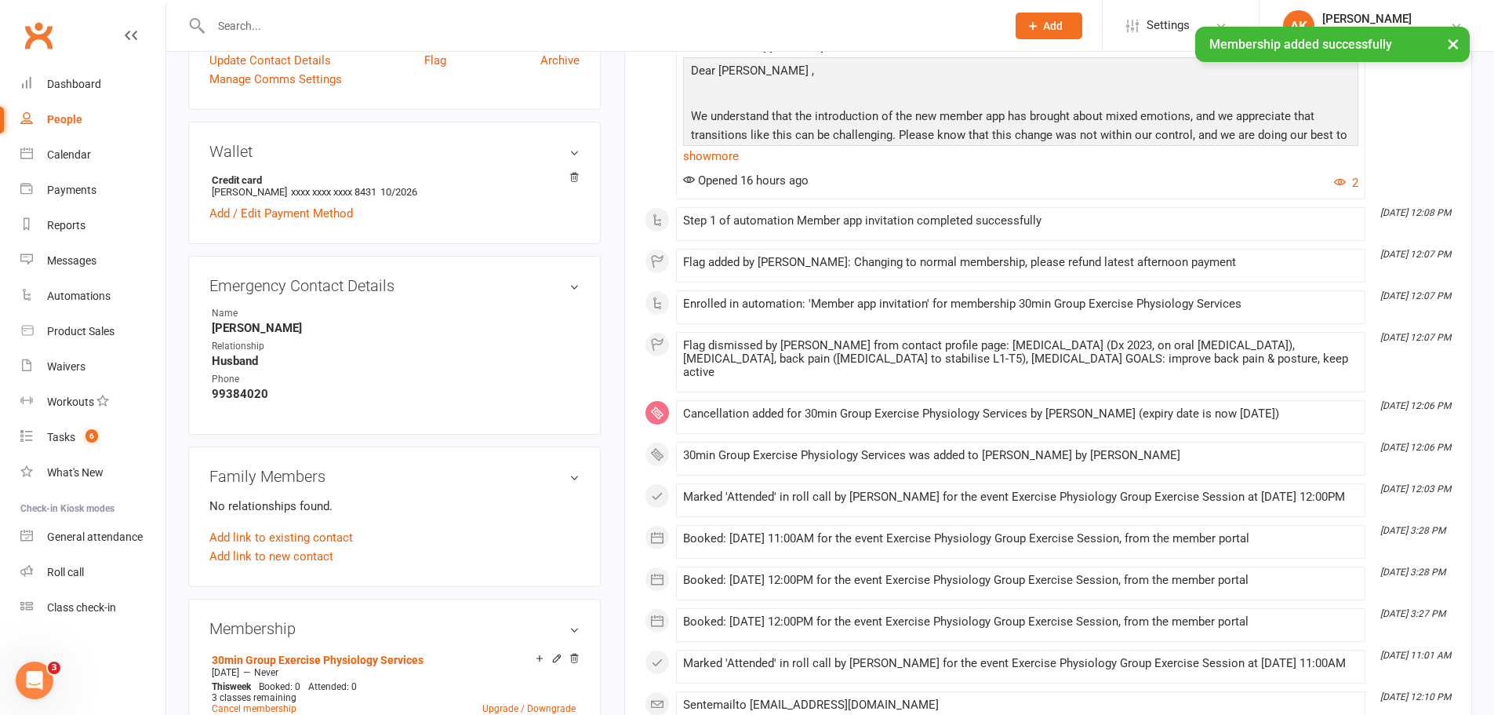
scroll to position [1020, 0]
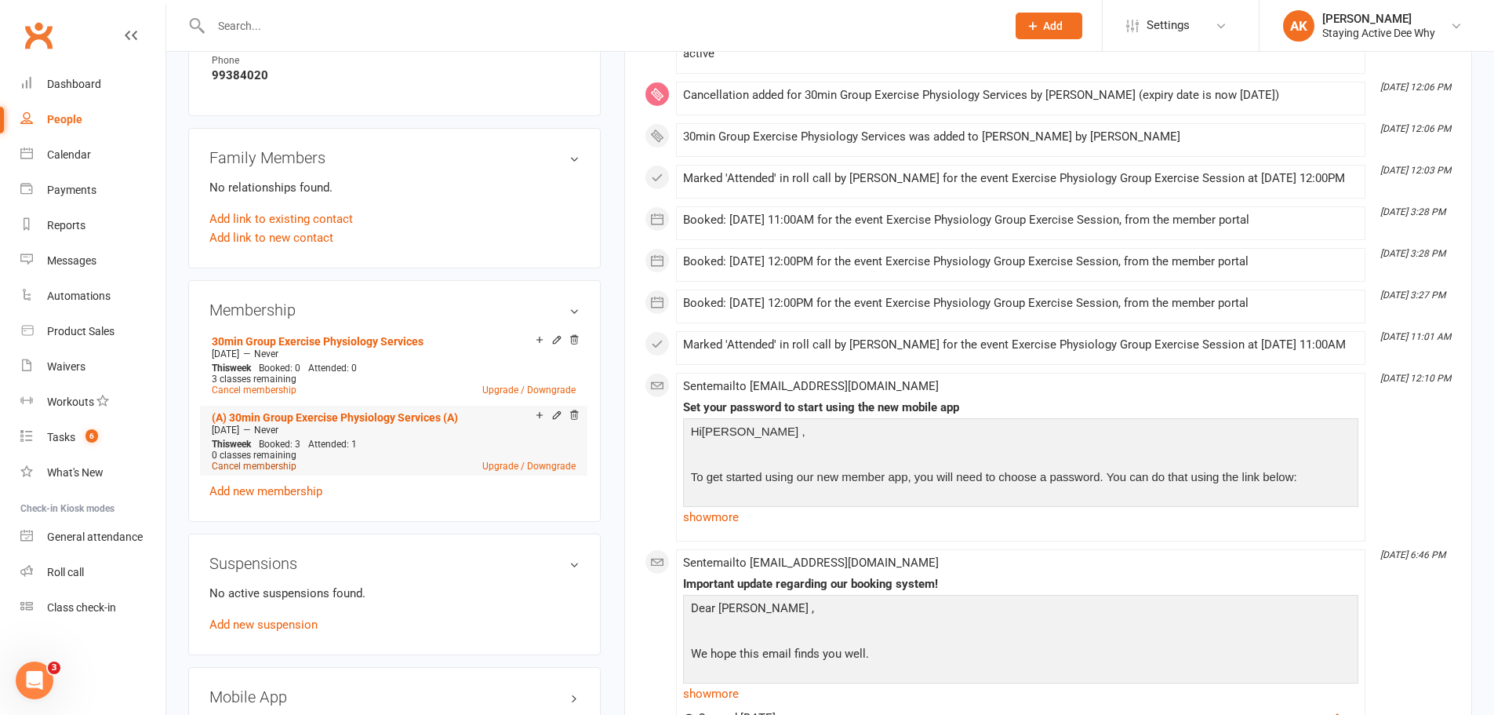
click at [266, 465] on link "Cancel membership" at bounding box center [254, 465] width 85 height 11
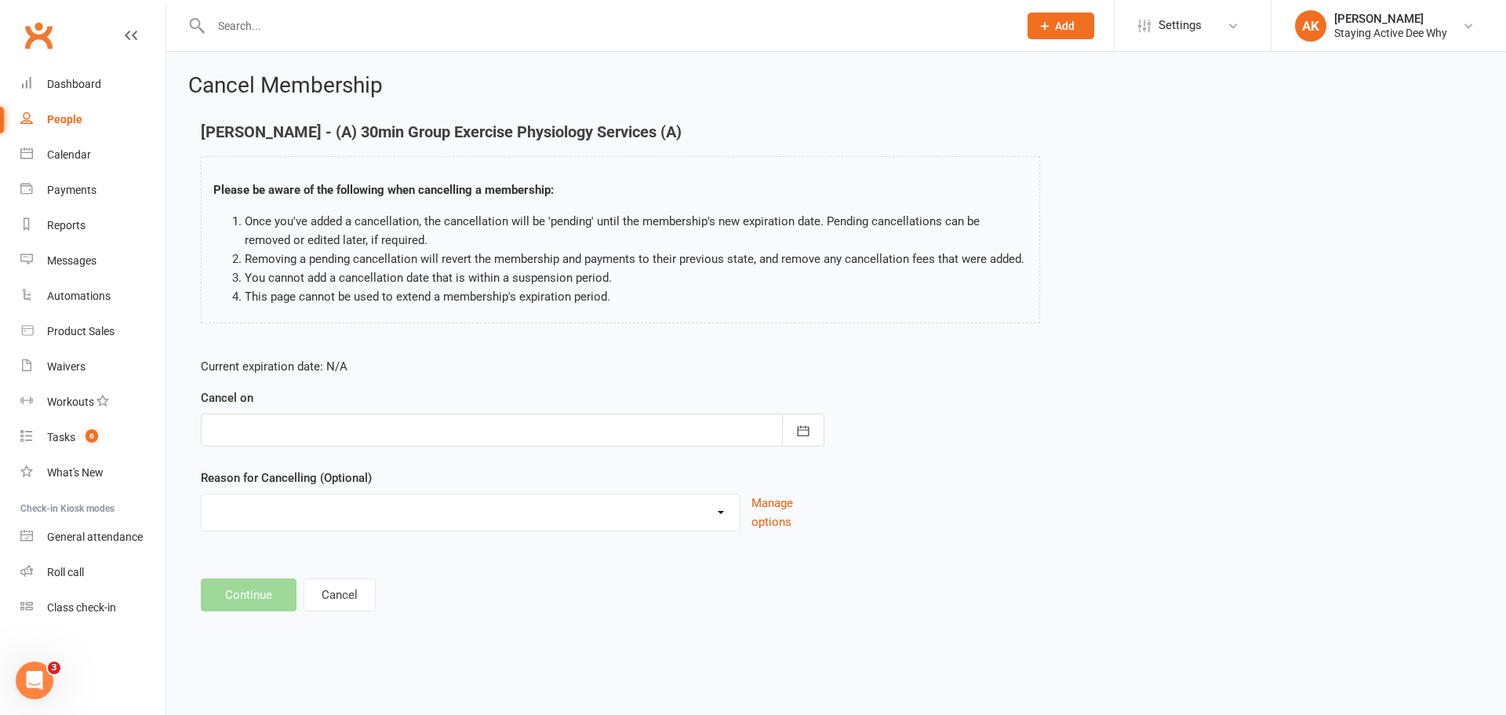
click at [417, 417] on div at bounding box center [513, 429] width 624 height 33
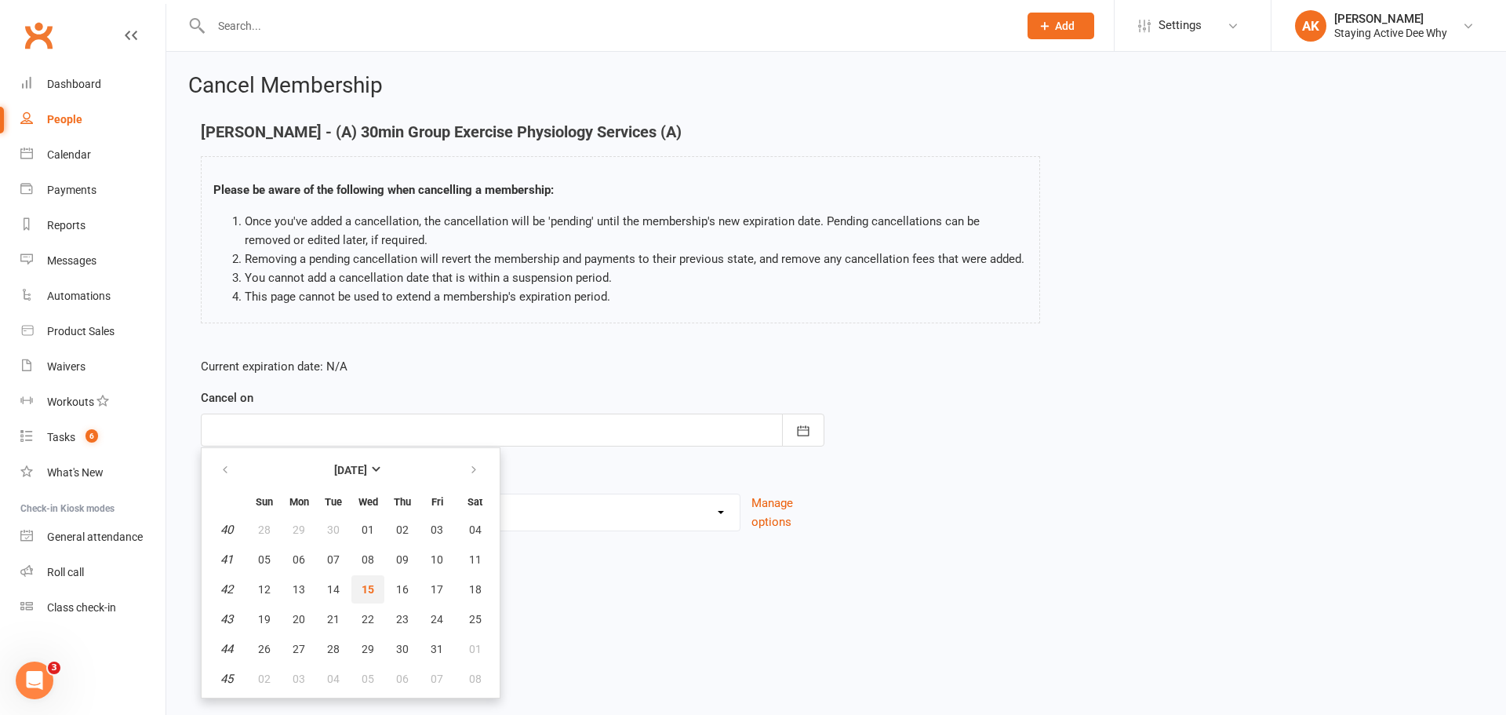
click at [371, 589] on span "15" at bounding box center [368, 589] width 13 height 13
type input "[DATE]"
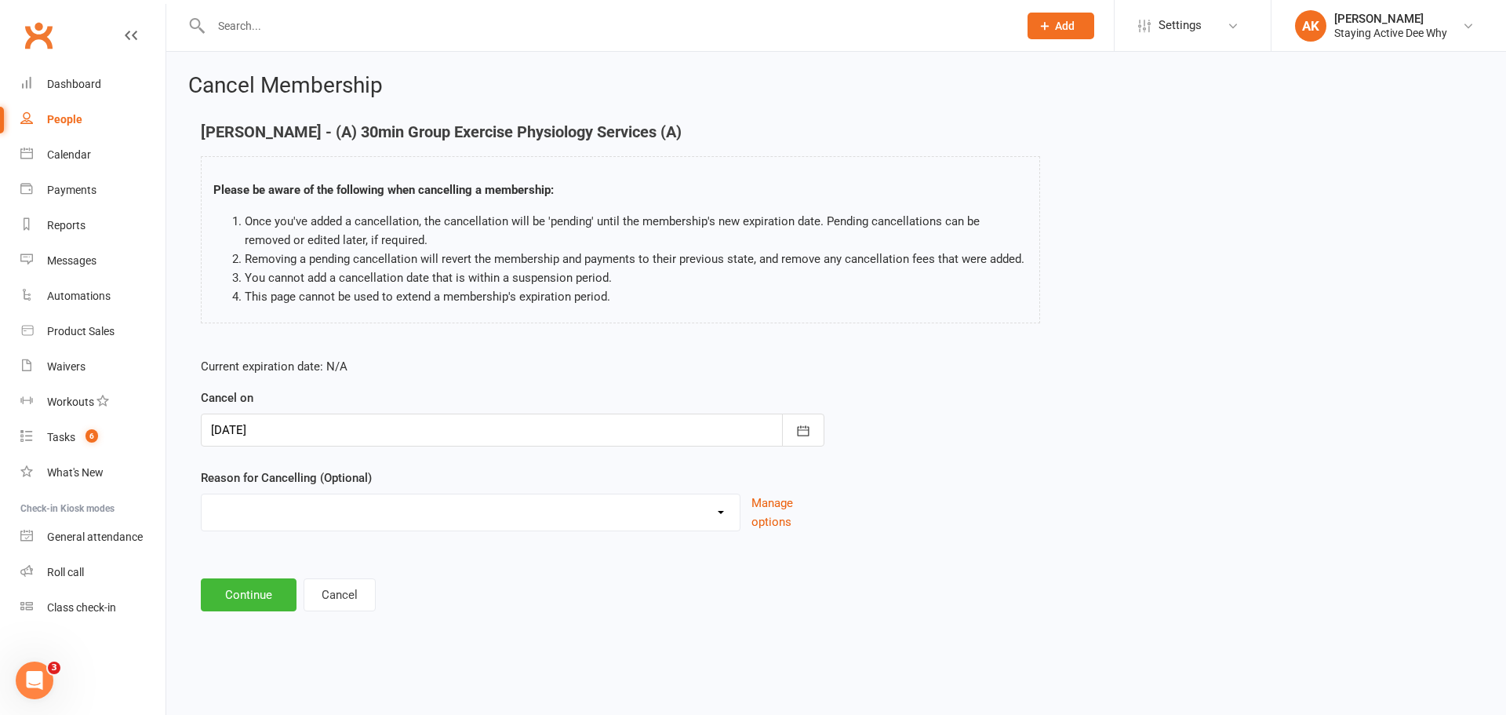
click at [307, 518] on select "Holiday Injury Other reason" at bounding box center [471, 509] width 538 height 31
select select "2"
click at [202, 512] on select "Holiday Injury Other reason" at bounding box center [471, 509] width 538 height 31
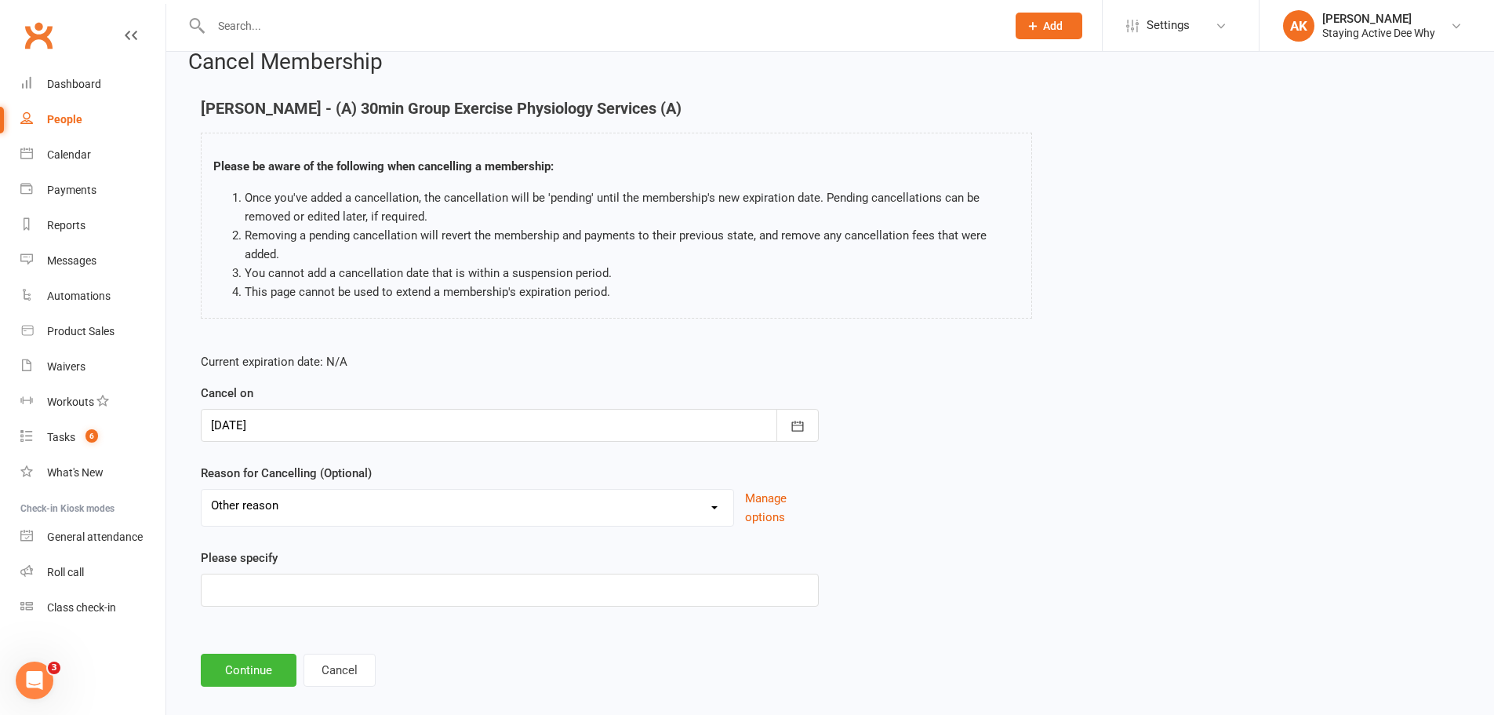
scroll to position [43, 0]
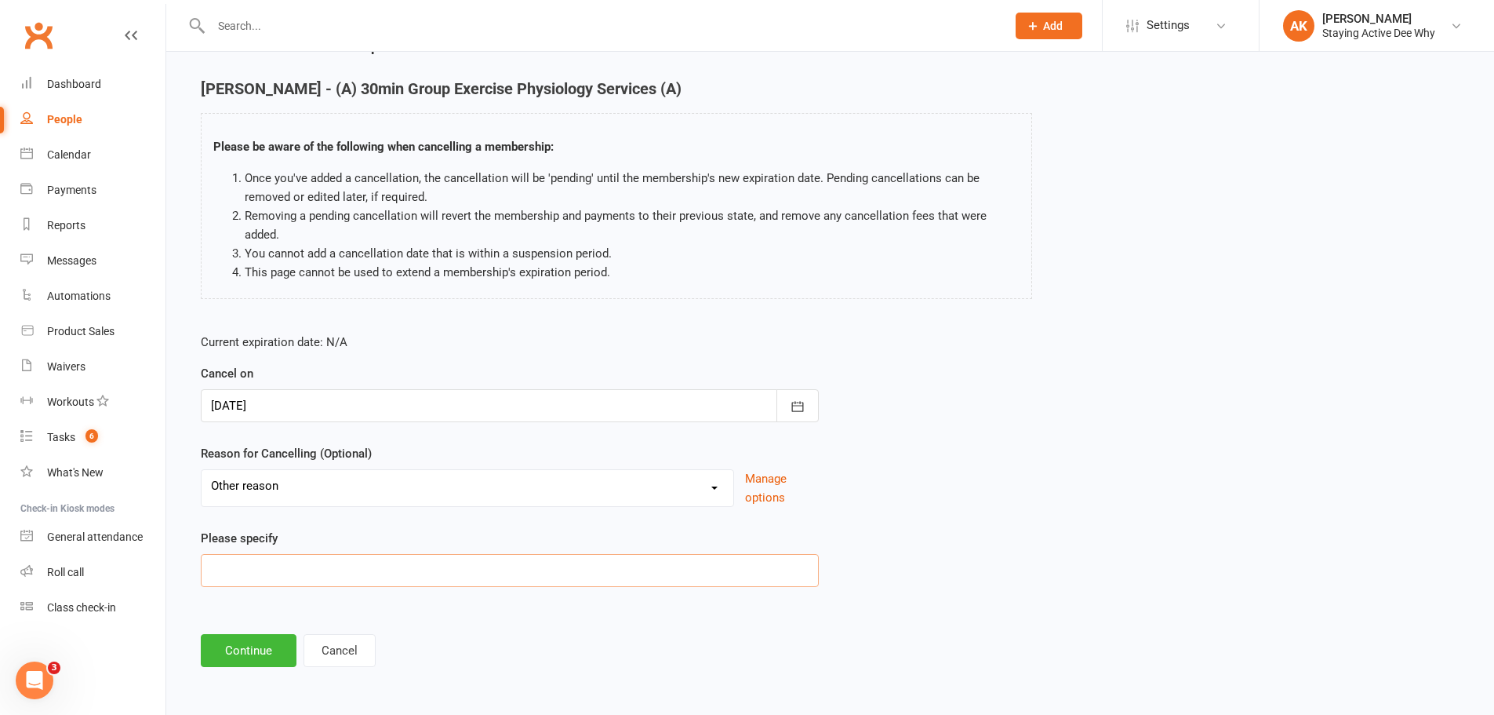
click at [296, 561] on input at bounding box center [510, 570] width 618 height 33
type input "Changing to normal membership"
click at [241, 654] on button "Continue" at bounding box center [249, 650] width 96 height 33
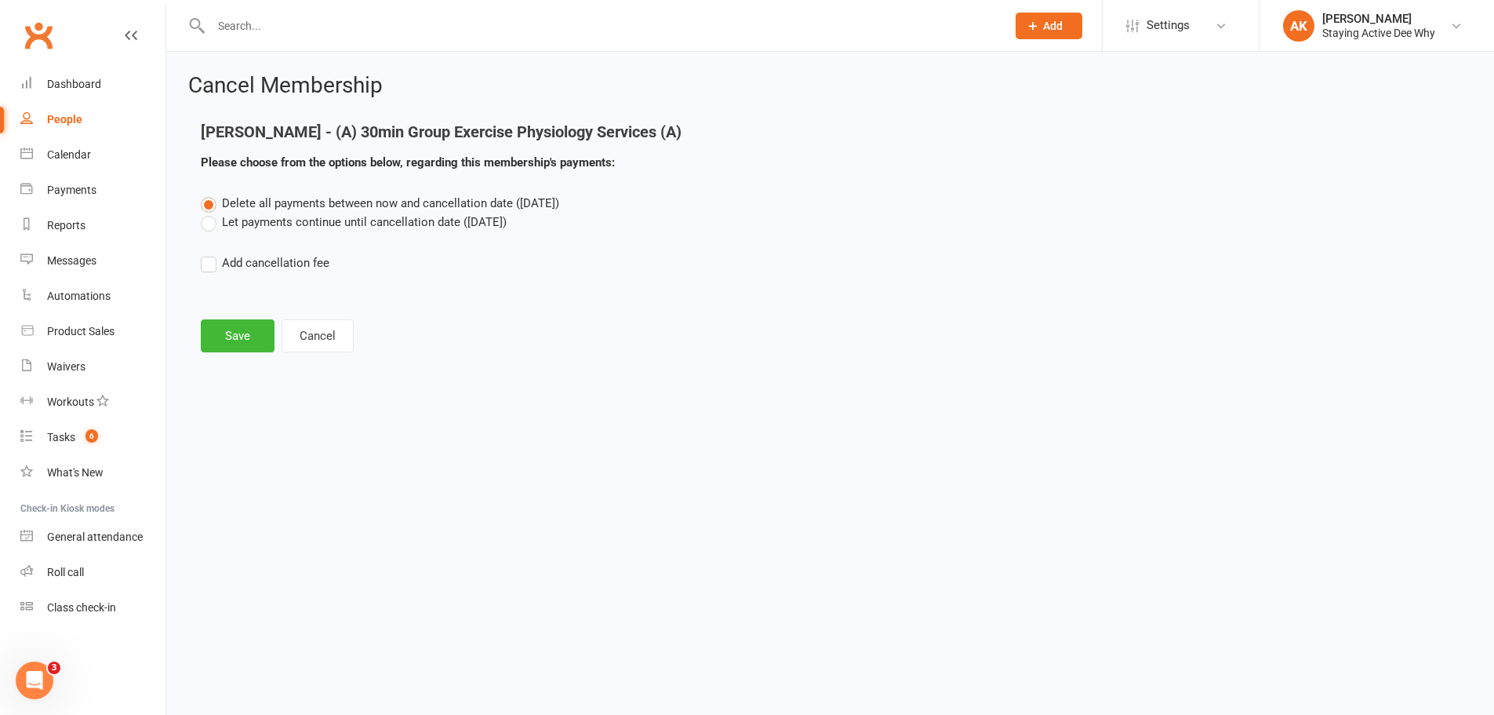
scroll to position [0, 0]
click at [235, 344] on button "Save" at bounding box center [238, 335] width 74 height 33
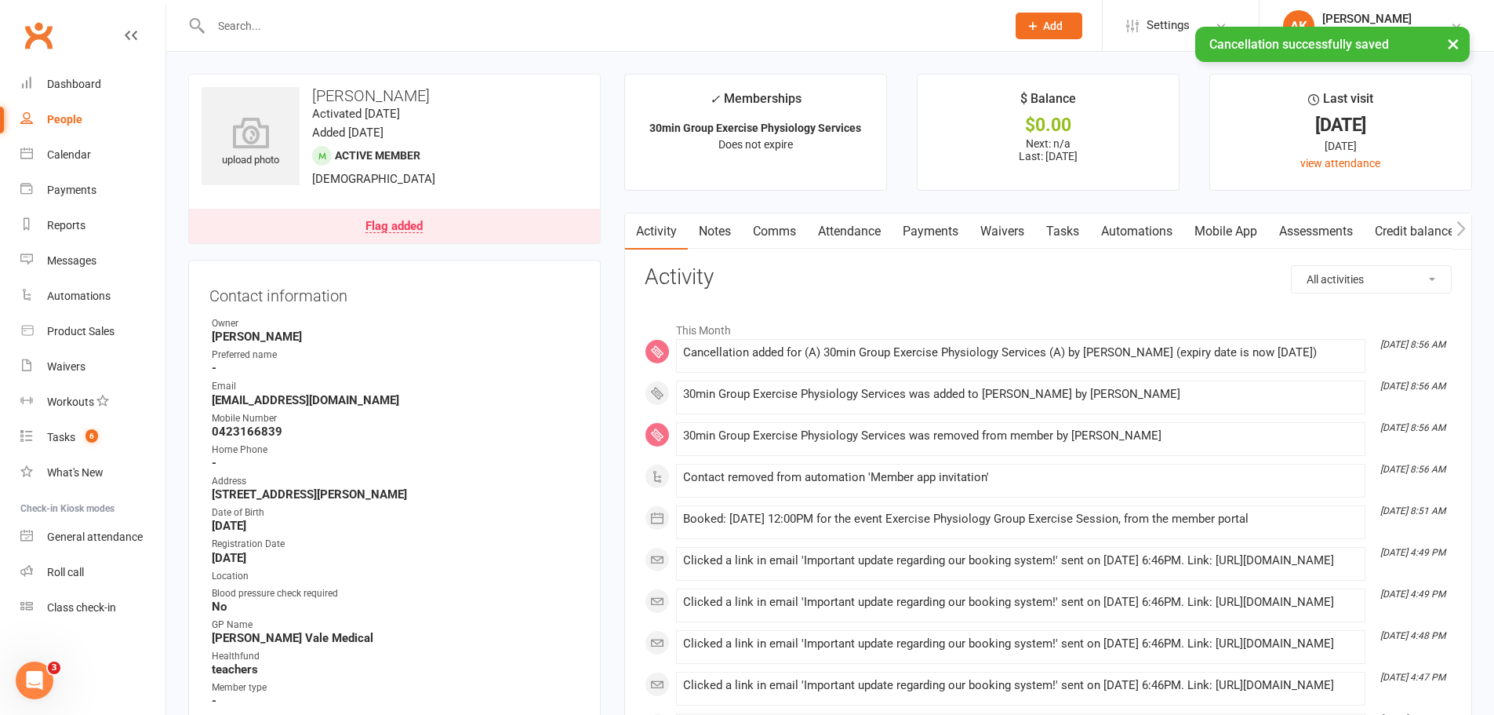
click at [917, 229] on link "Payments" at bounding box center [931, 231] width 78 height 36
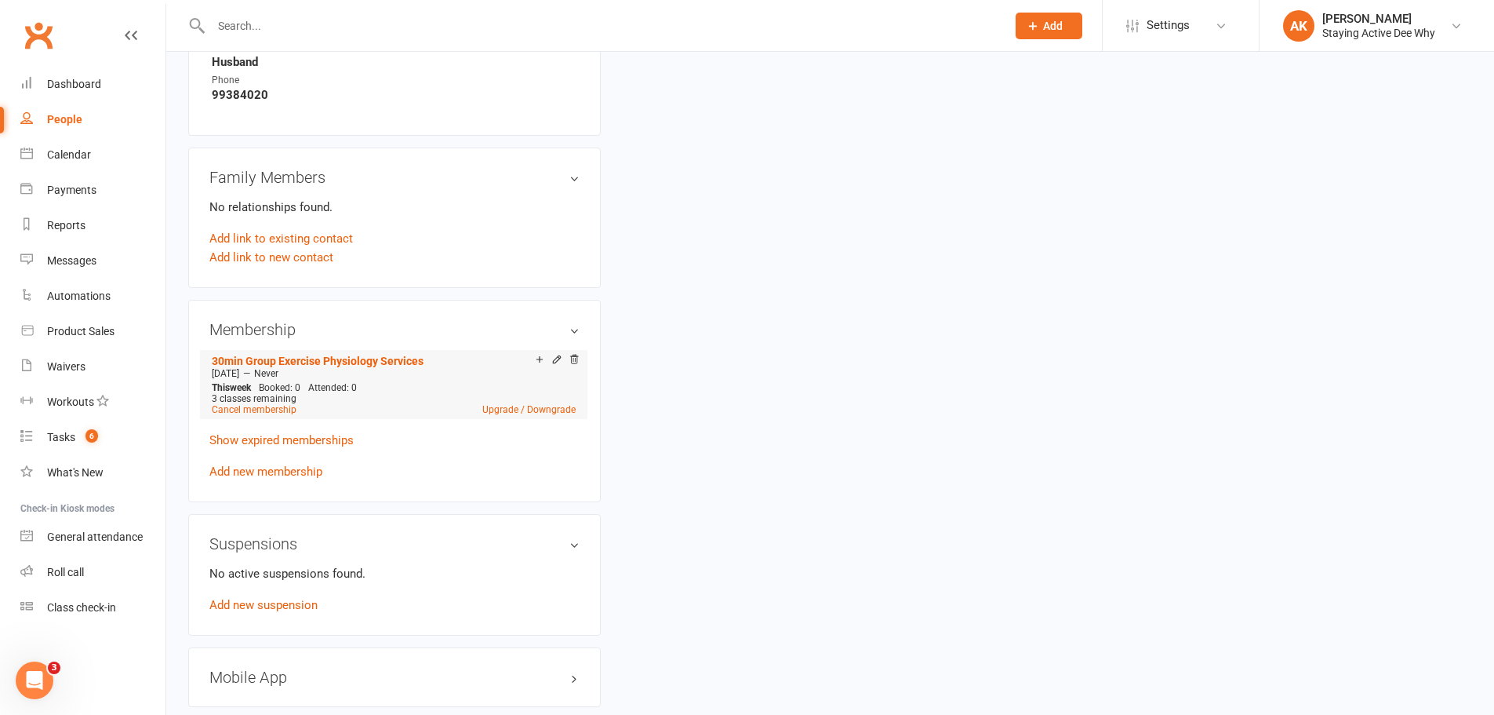
scroll to position [1020, 0]
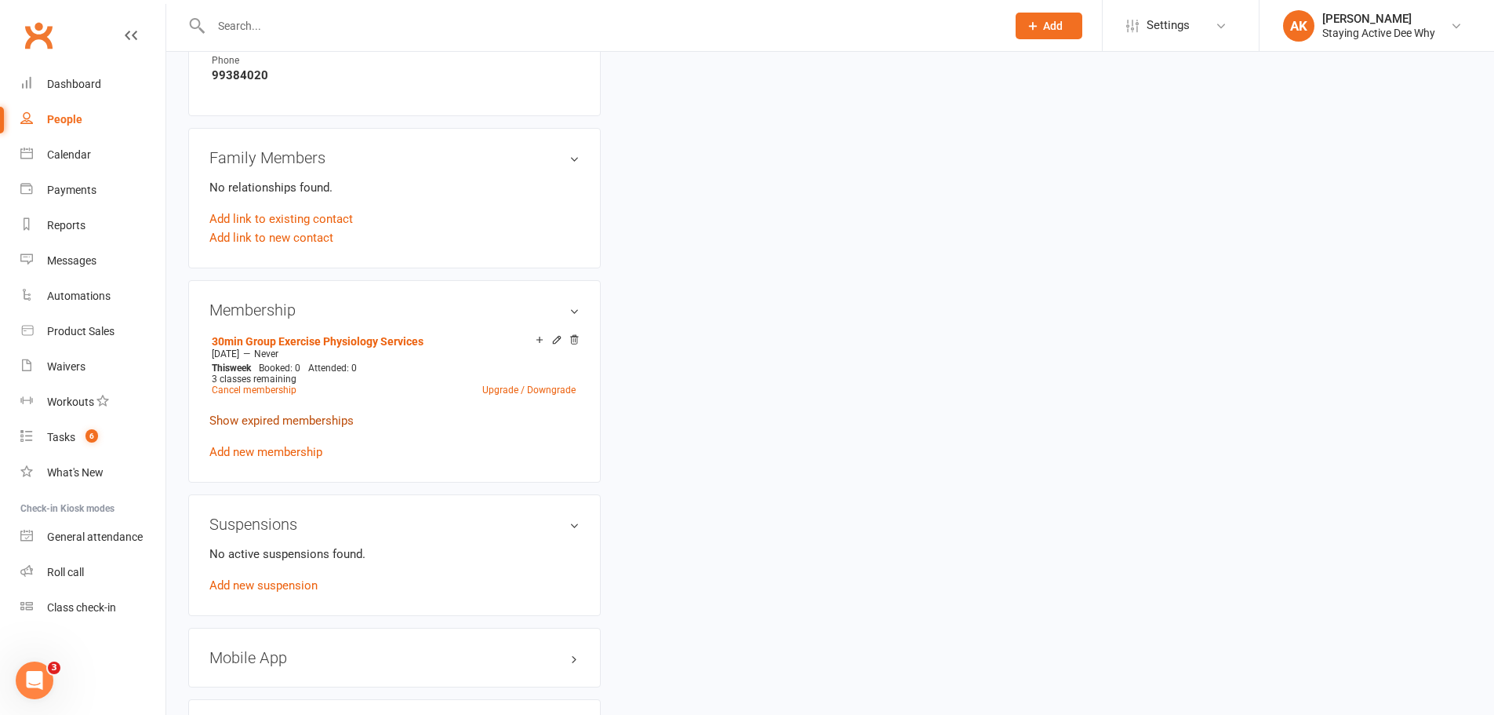
click at [308, 420] on link "Show expired memberships" at bounding box center [281, 420] width 144 height 14
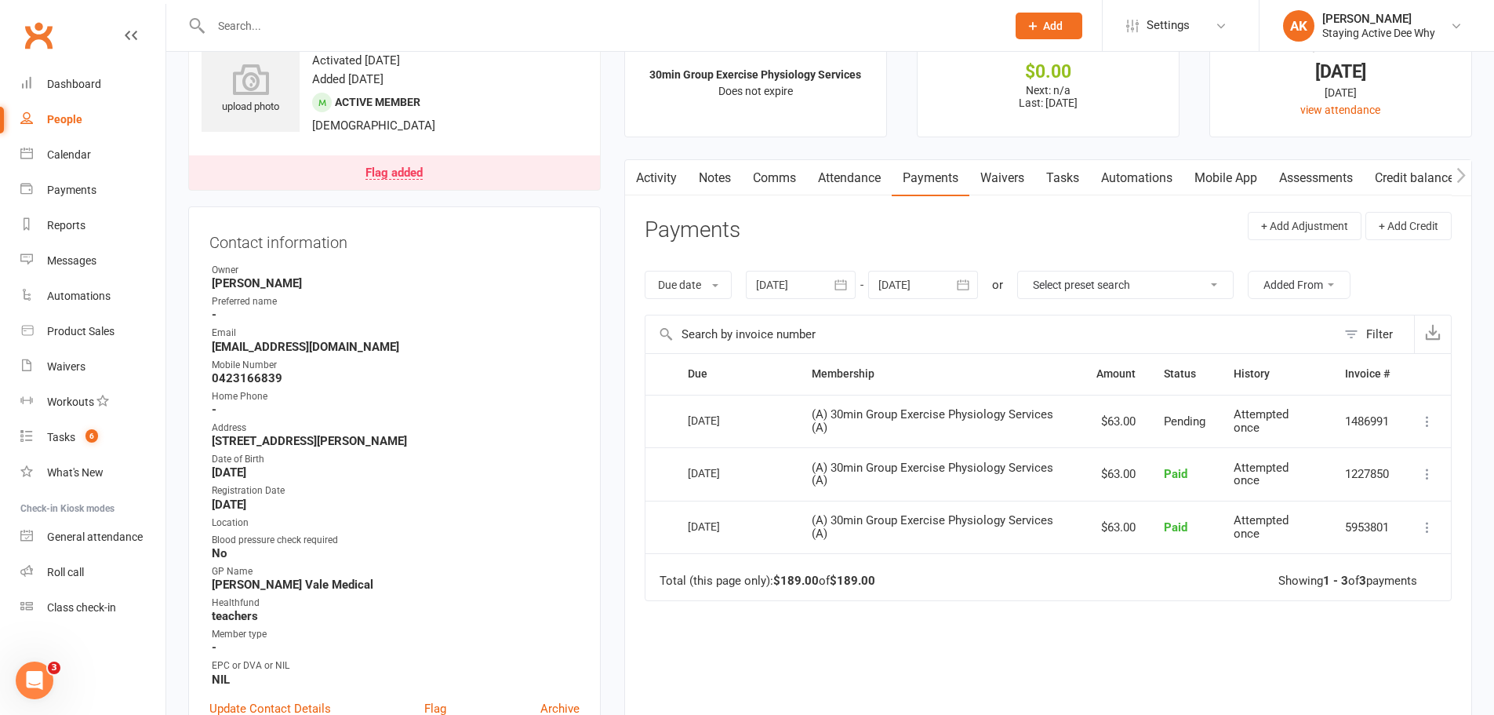
scroll to position [157, 0]
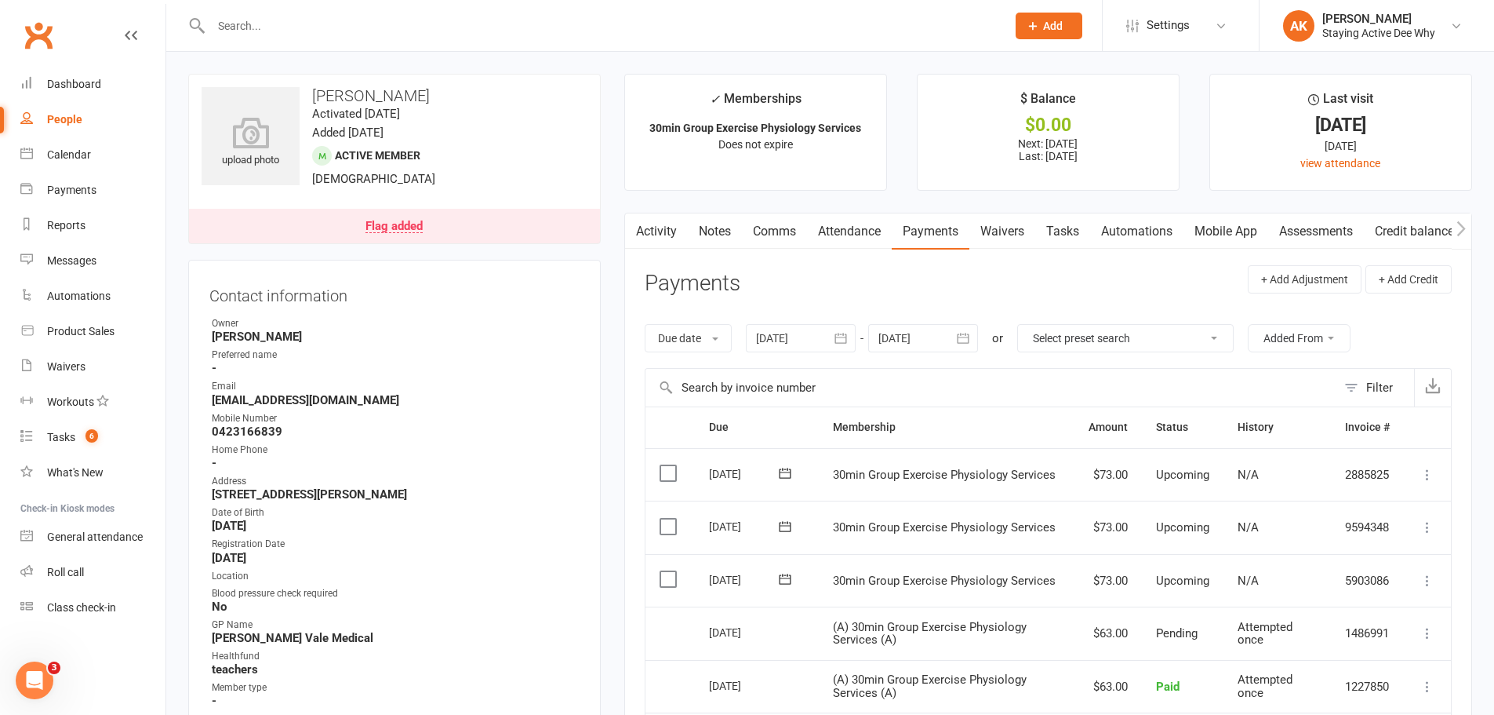
click at [466, 224] on link "Flag added" at bounding box center [394, 226] width 411 height 35
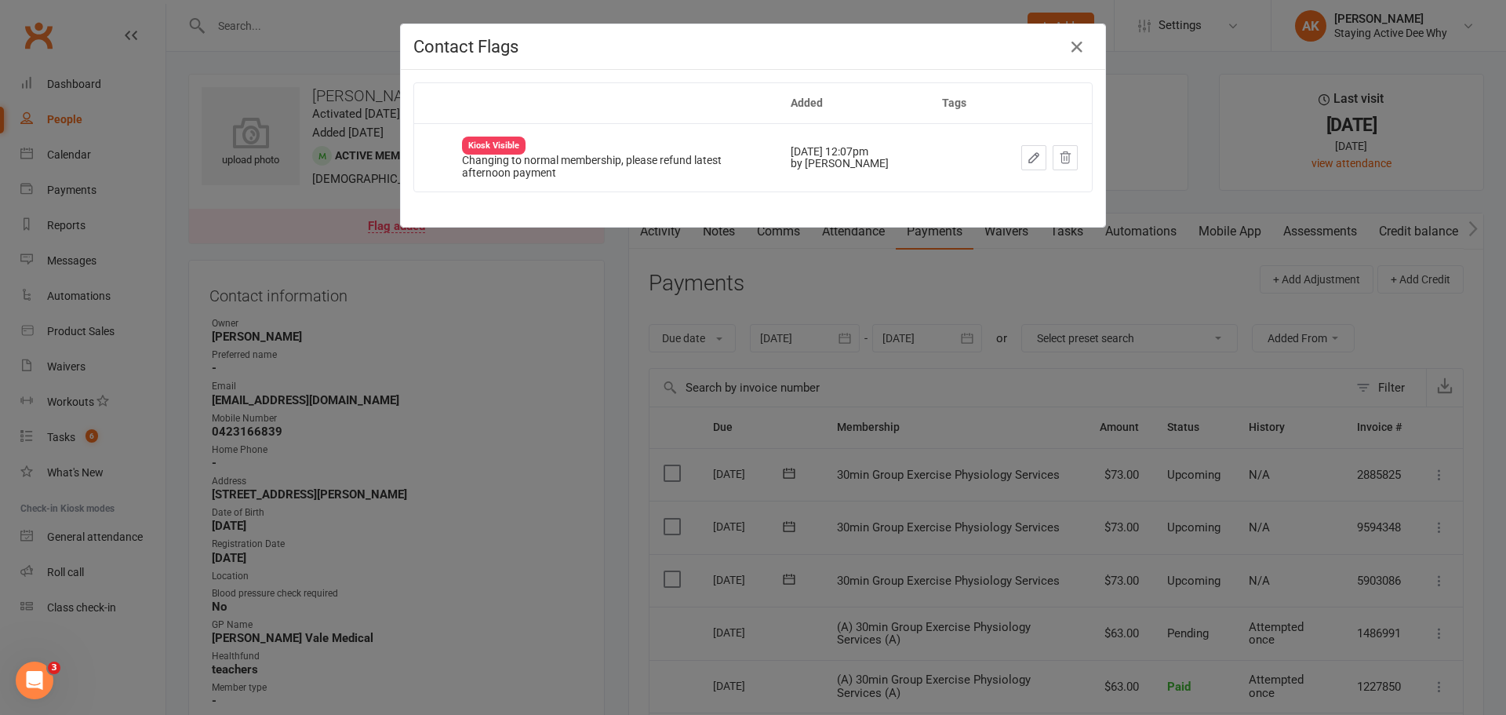
click at [503, 275] on div "Contact Flags Added Tags Kiosk Visible Changing to normal membership, please re…" at bounding box center [753, 357] width 1506 height 715
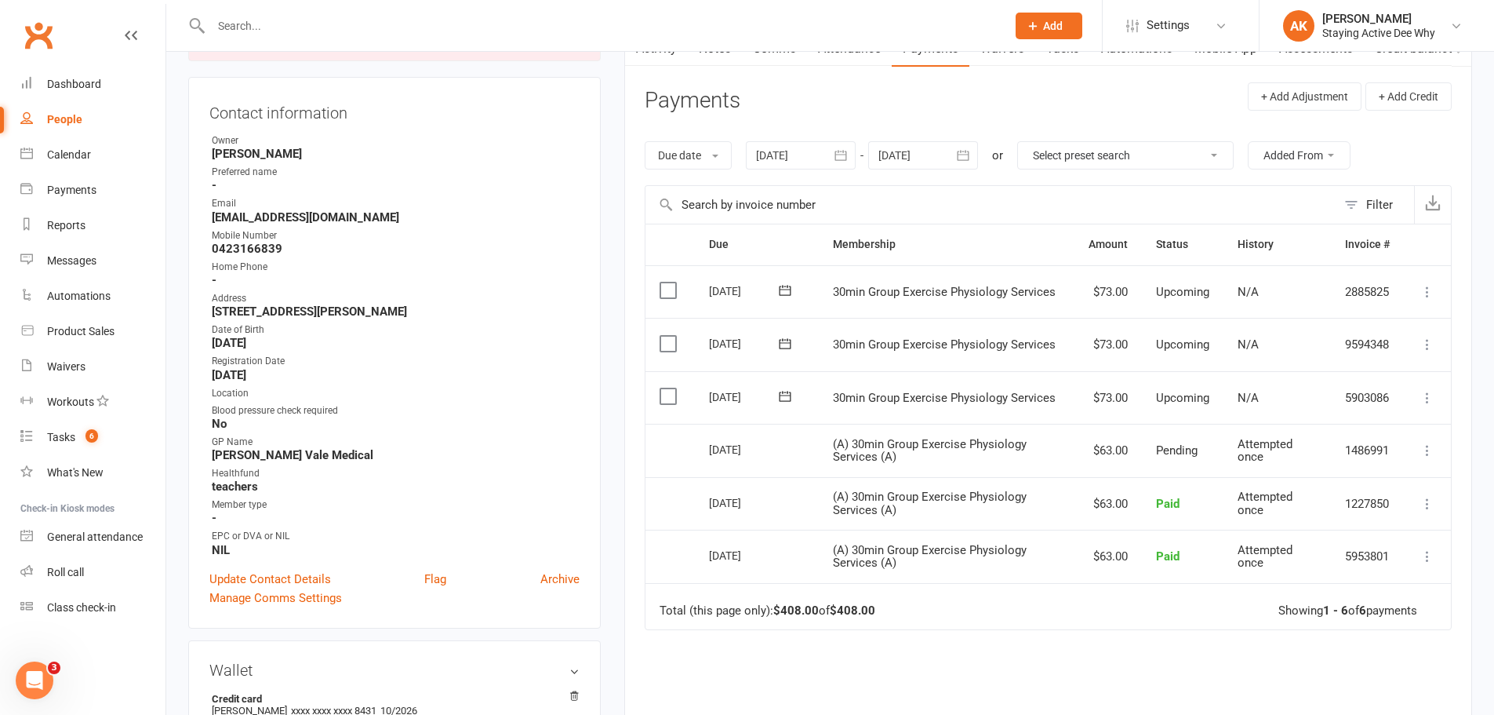
scroll to position [235, 0]
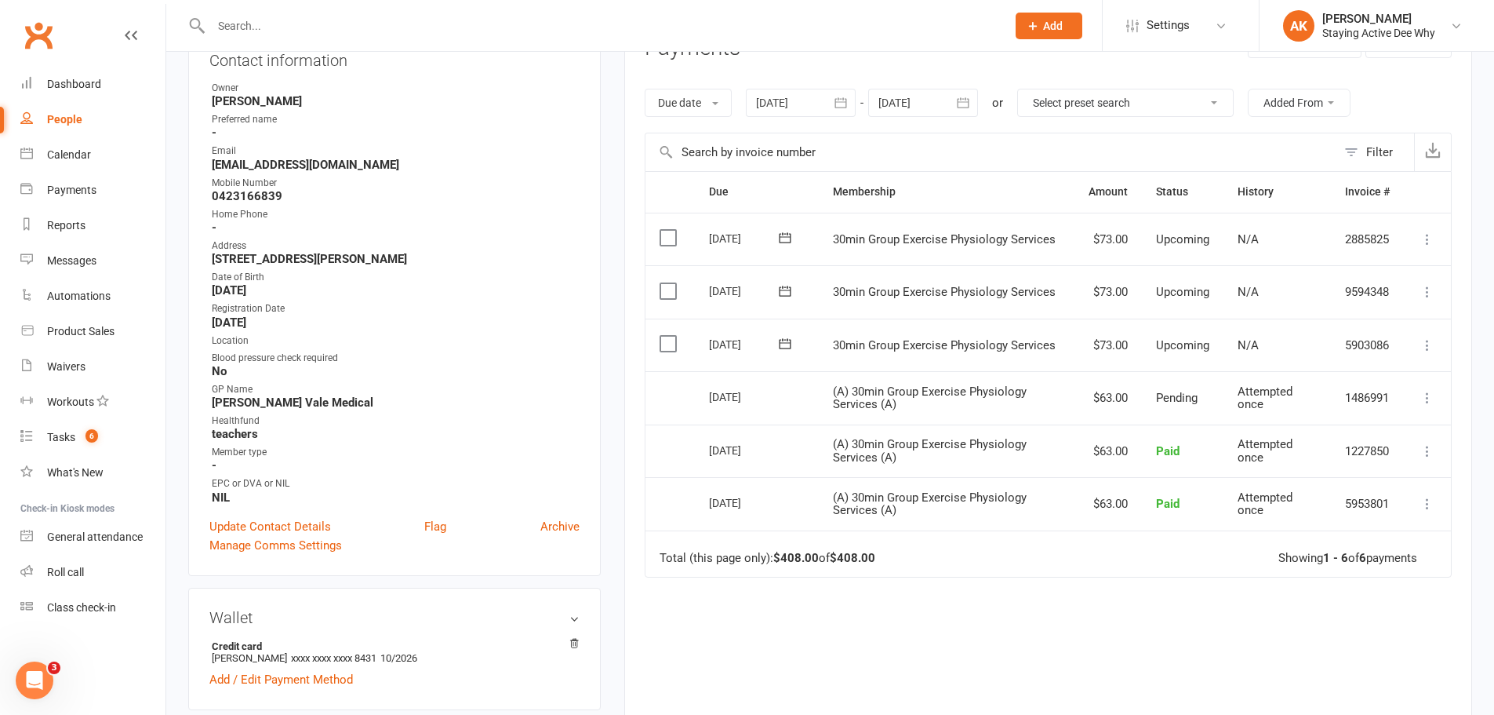
click at [1431, 293] on icon at bounding box center [1428, 292] width 16 height 16
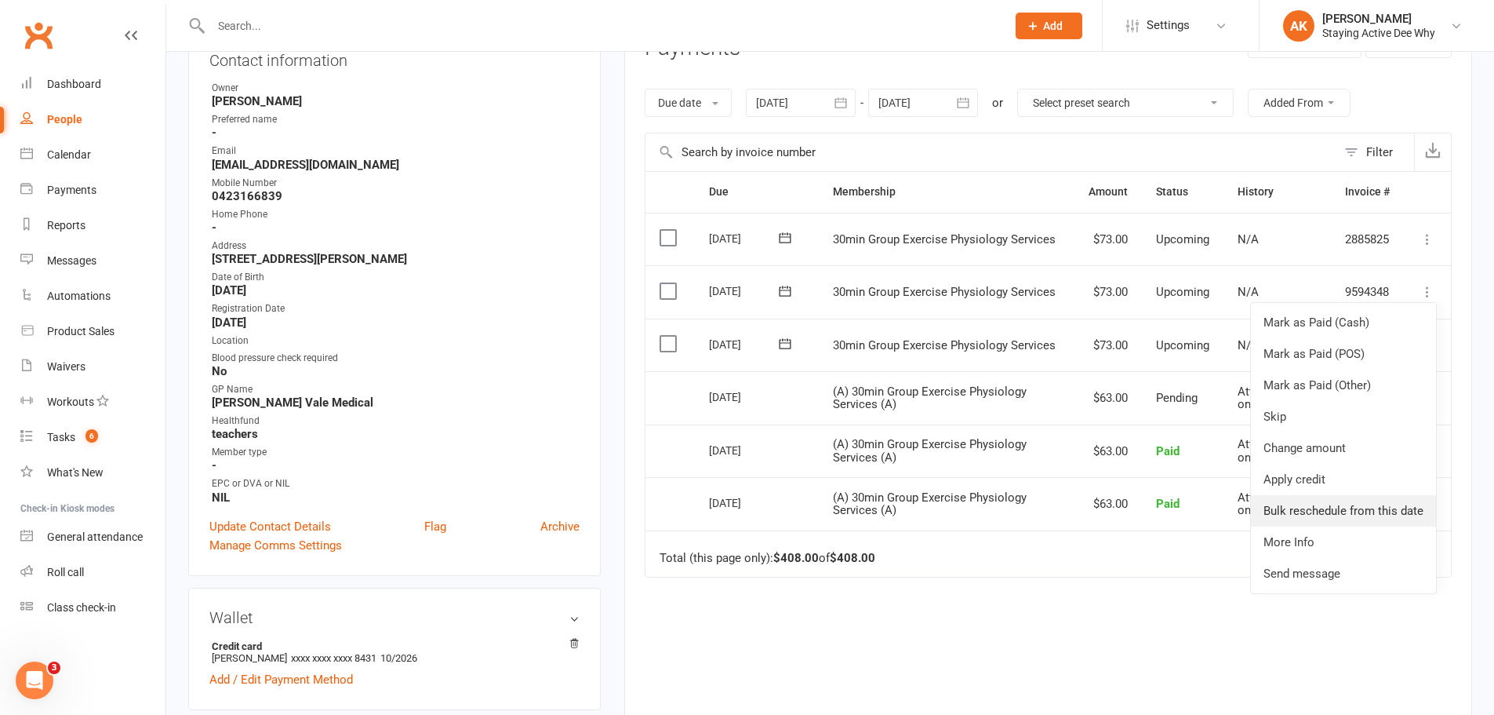
click at [1331, 502] on link "Bulk reschedule from this date" at bounding box center [1343, 510] width 185 height 31
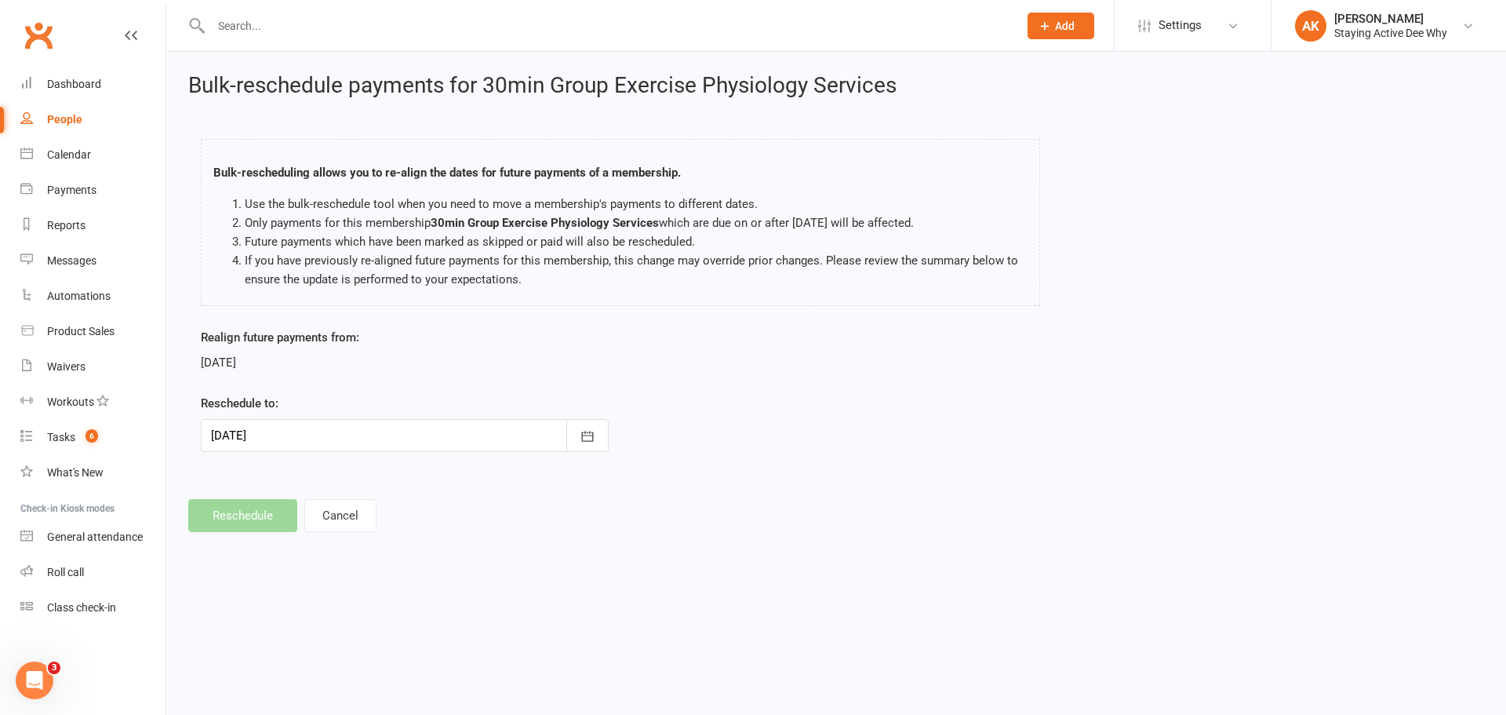
click at [348, 435] on div at bounding box center [405, 435] width 408 height 33
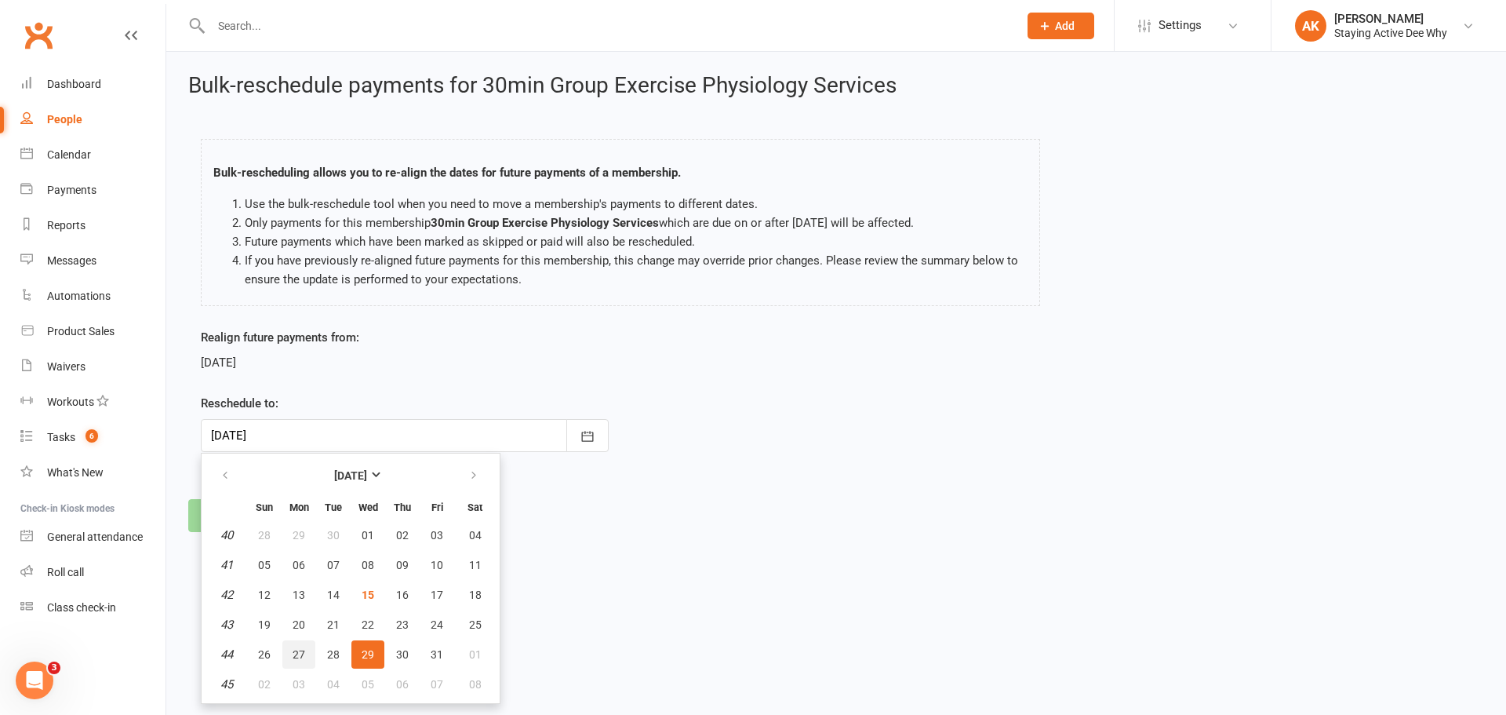
click at [291, 646] on button "27" at bounding box center [298, 654] width 33 height 28
type input "[DATE]"
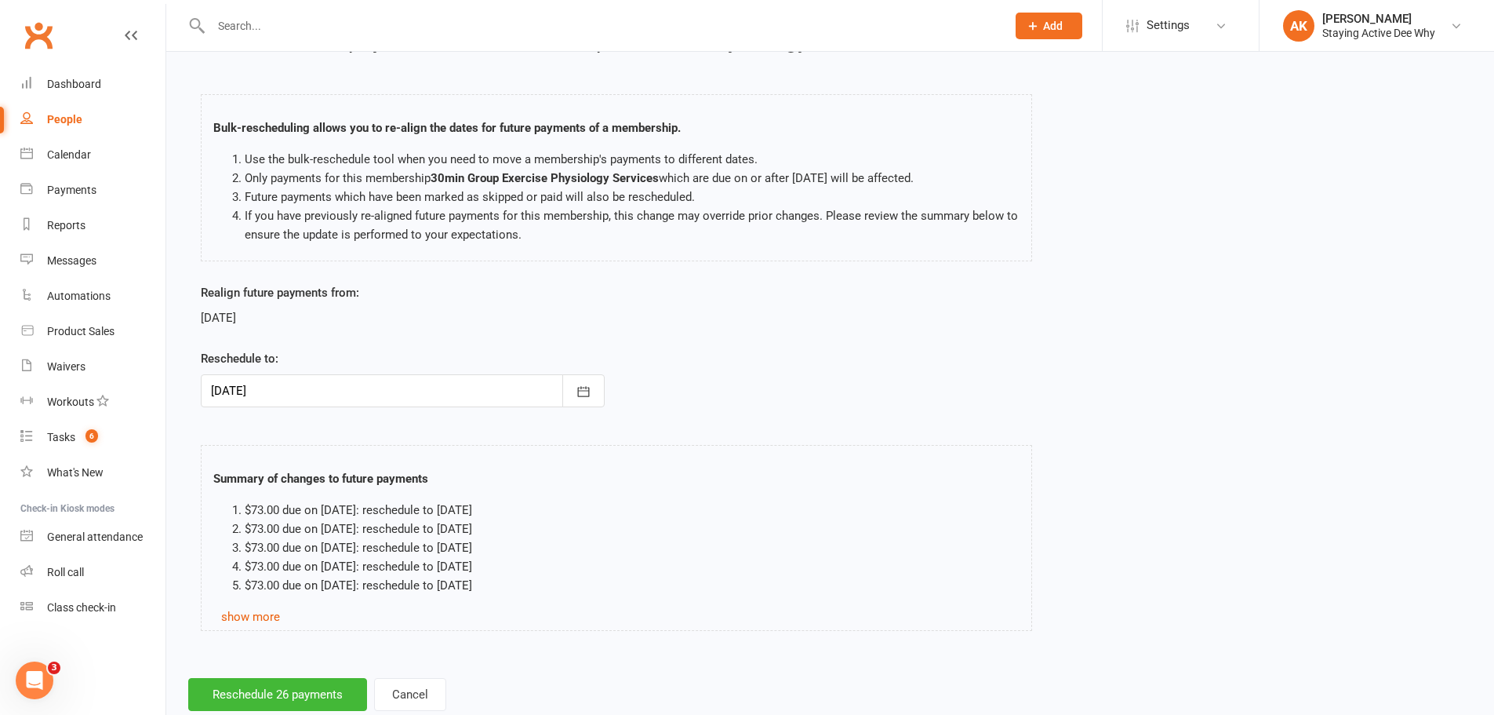
scroll to position [86, 0]
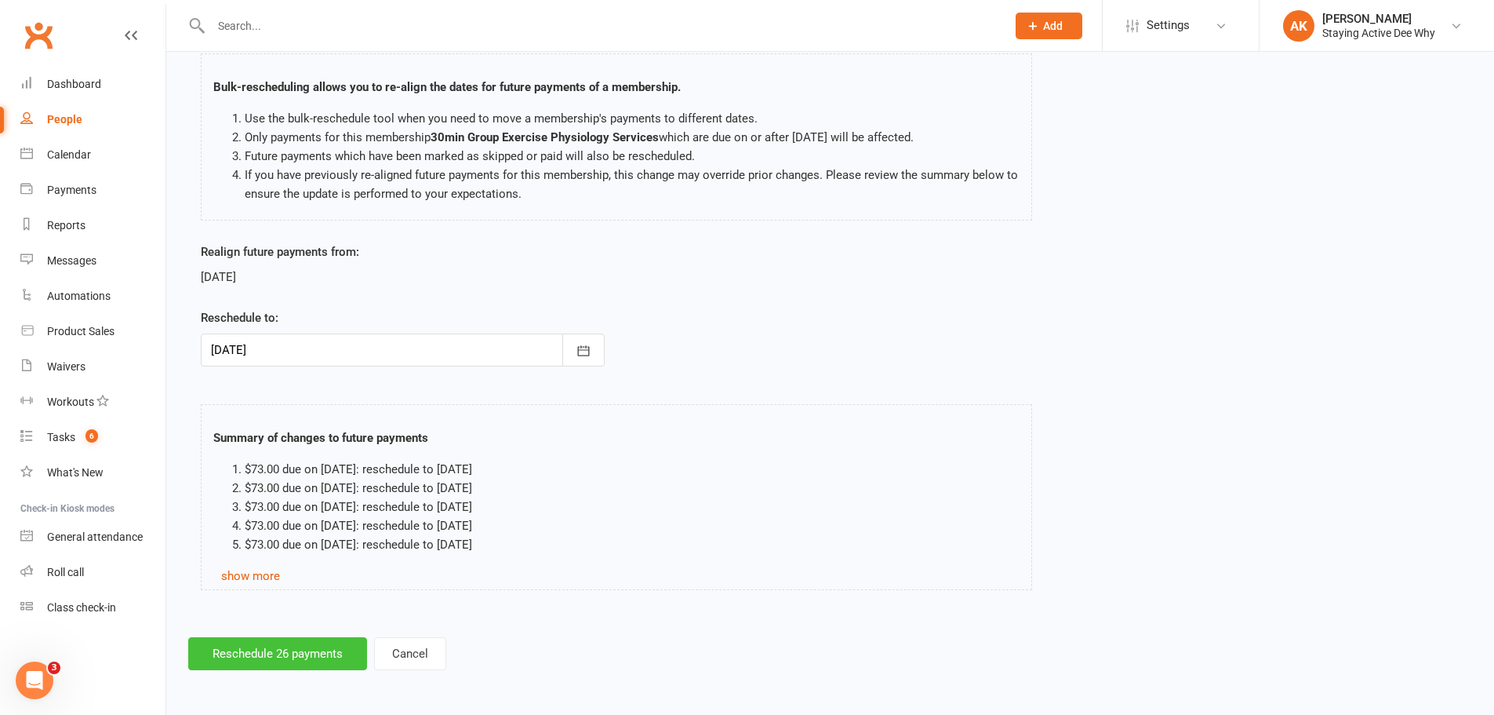
click at [269, 644] on button "Reschedule 26 payments" at bounding box center [277, 653] width 179 height 33
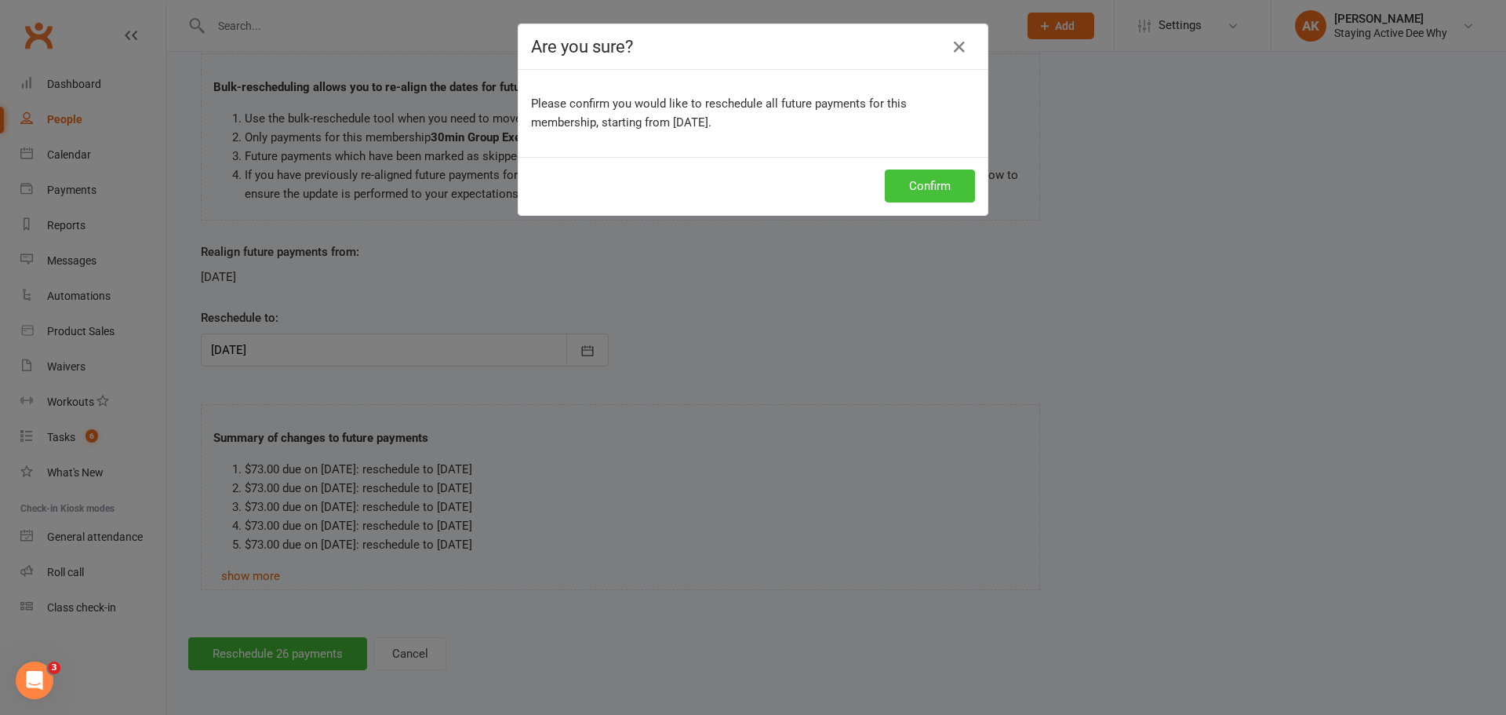
click at [928, 180] on button "Confirm" at bounding box center [930, 185] width 90 height 33
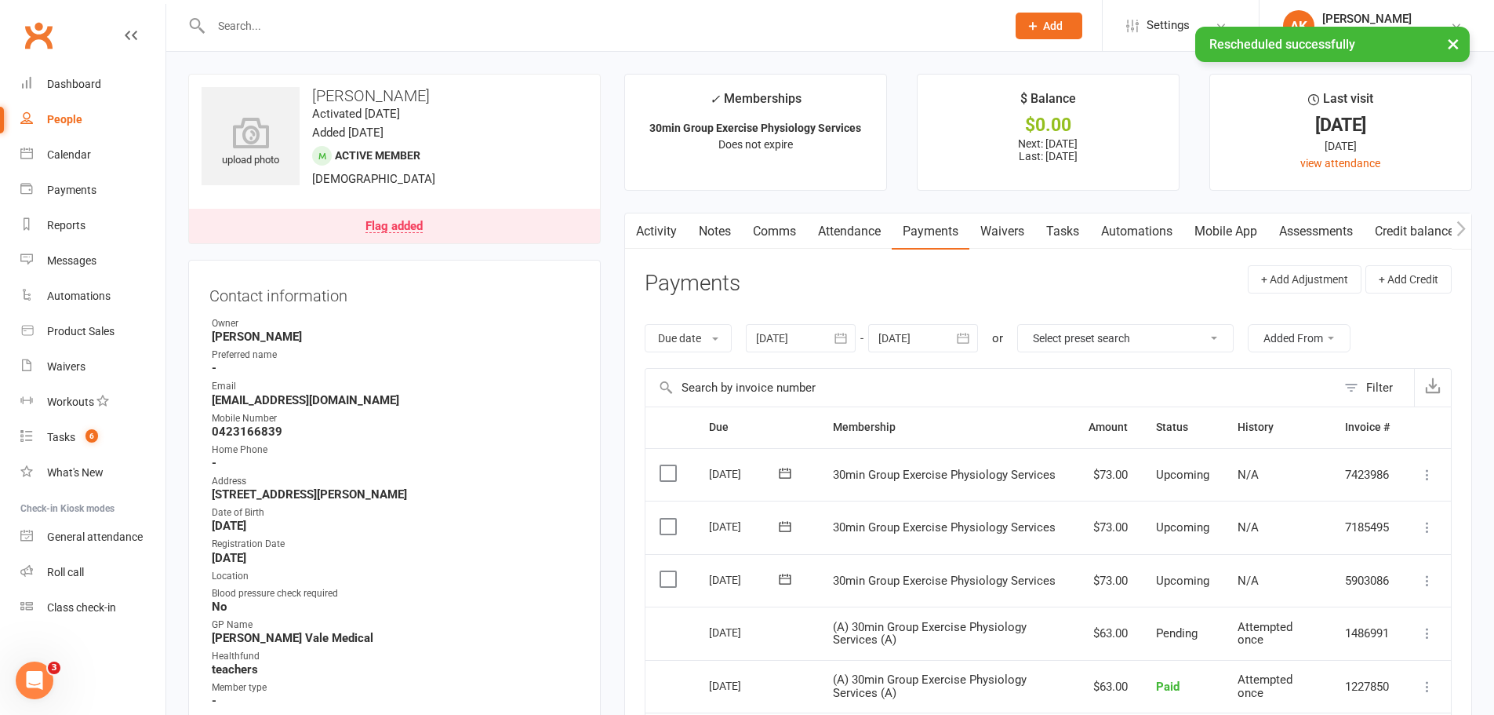
click at [739, 195] on main "✓ Memberships 30min Group Exercise Physiology Services Does not expire $ Balanc…" at bounding box center [1049, 564] width 872 height 981
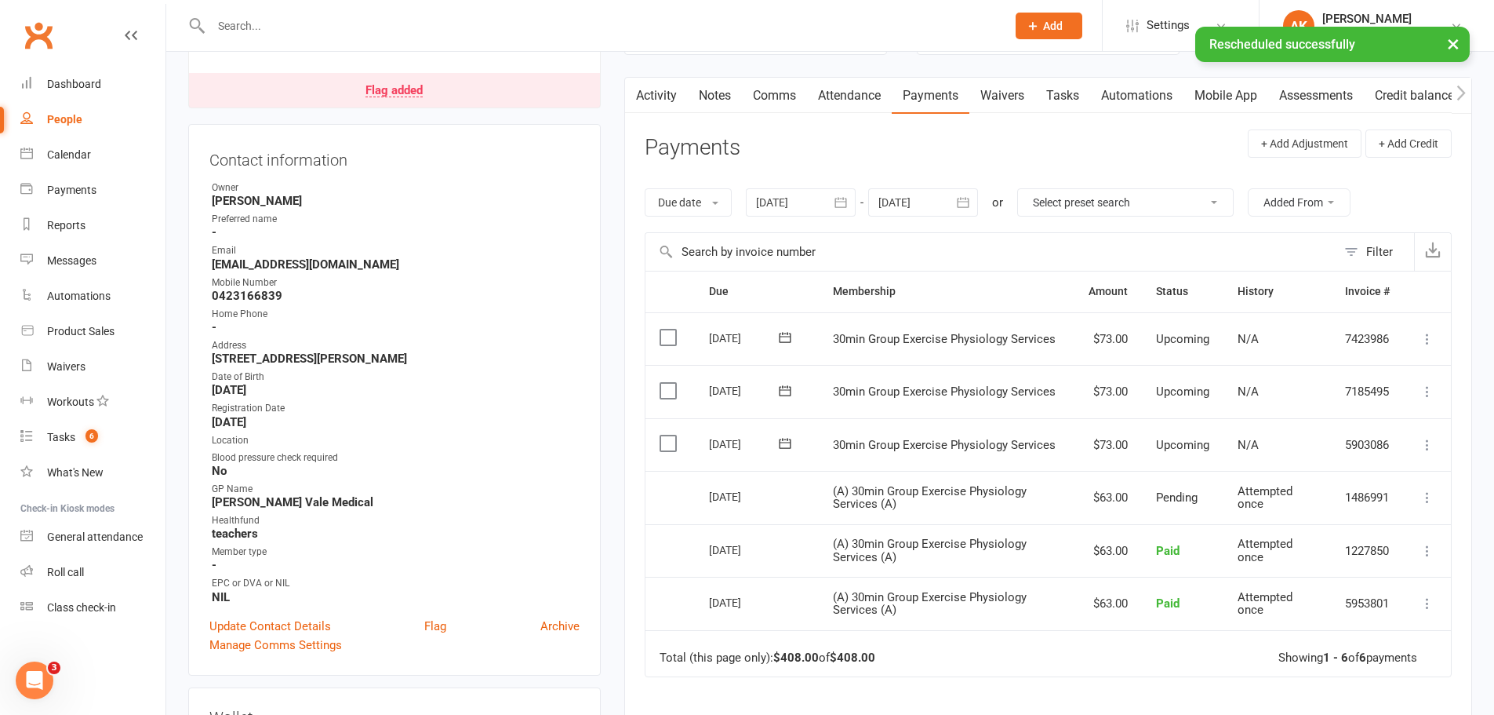
scroll to position [157, 0]
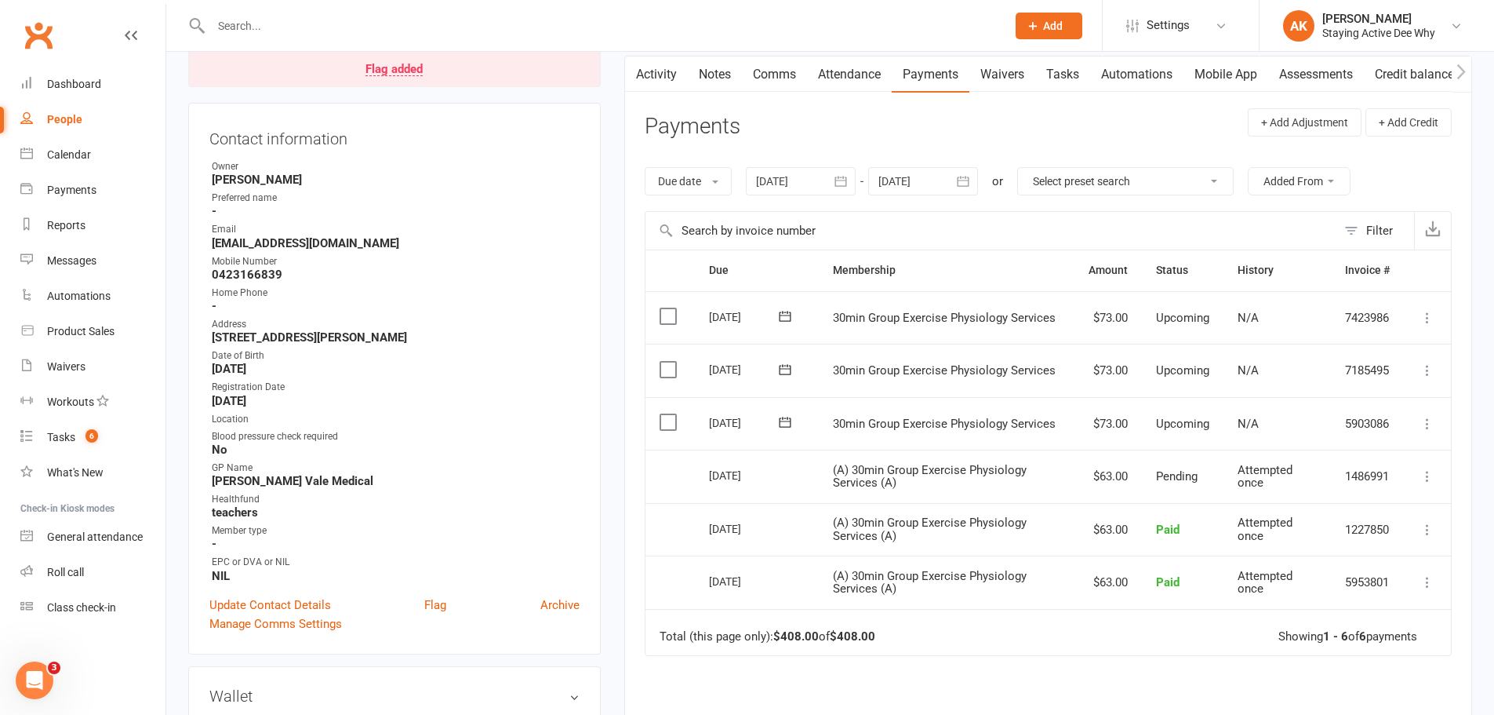
click at [532, 166] on div "Owner" at bounding box center [396, 166] width 368 height 15
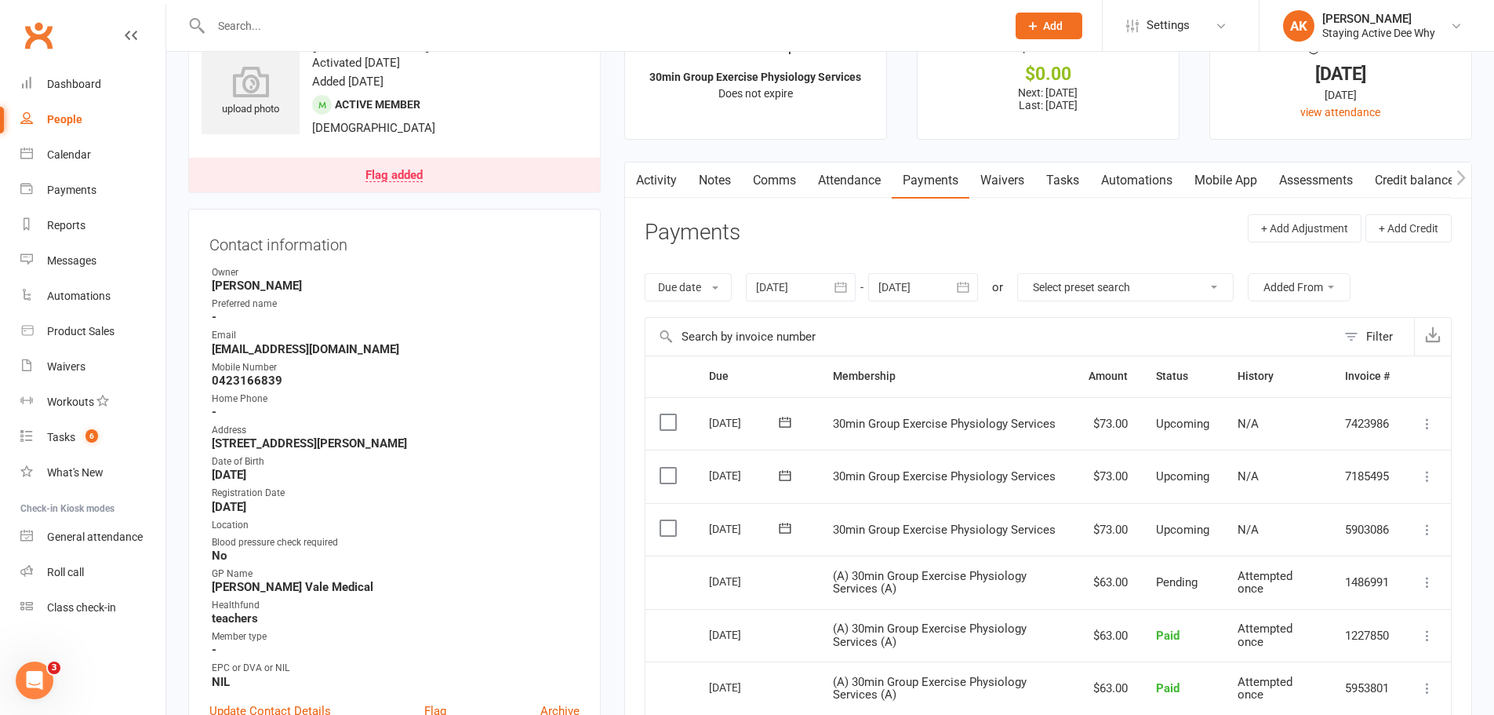
scroll to position [0, 0]
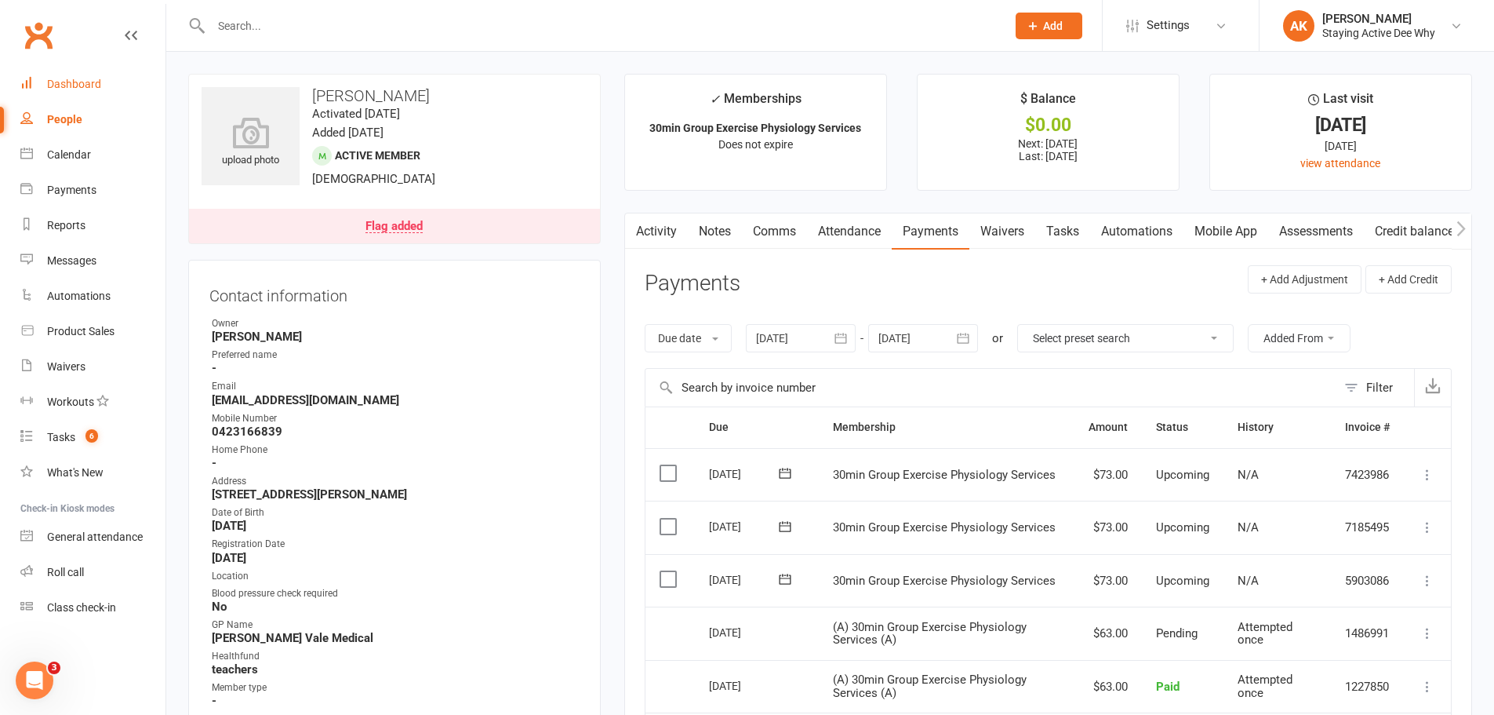
click at [108, 89] on link "Dashboard" at bounding box center [92, 84] width 145 height 35
